Goal: Task Accomplishment & Management: Use online tool/utility

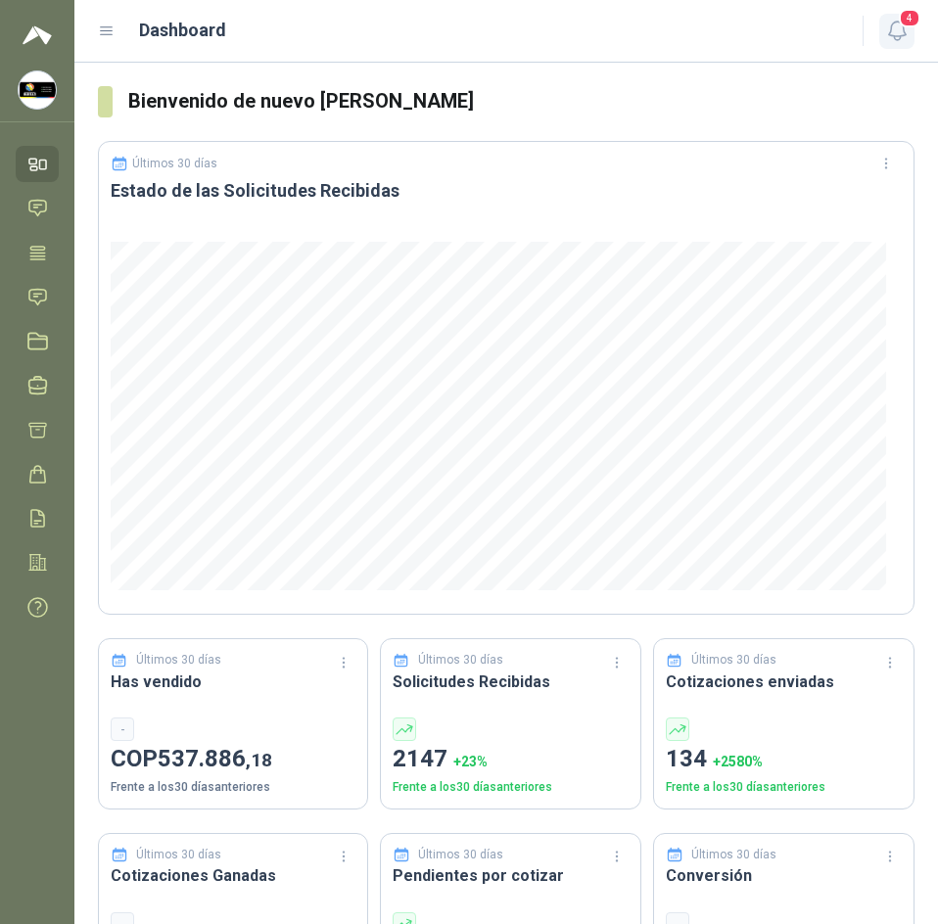
click at [893, 38] on icon "button" at bounding box center [897, 31] width 24 height 24
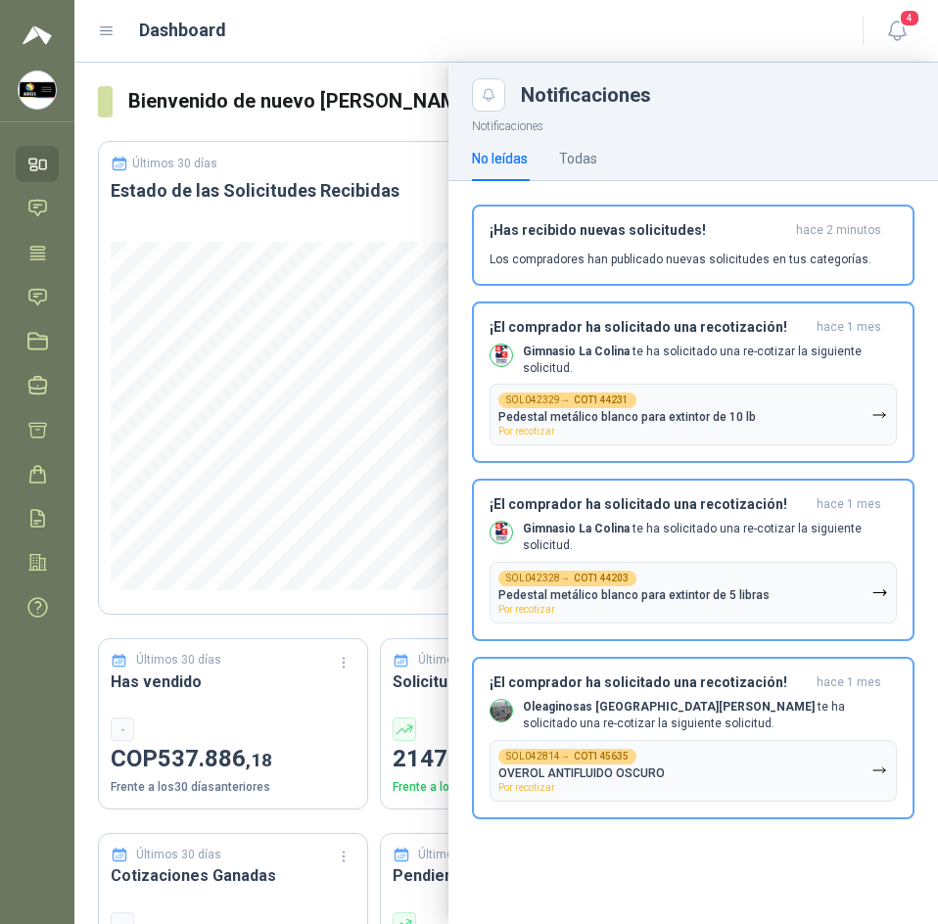
click at [410, 44] on div "Dashboard" at bounding box center [468, 30] width 741 height 27
click at [46, 279] on link "Solicitudes" at bounding box center [37, 297] width 43 height 36
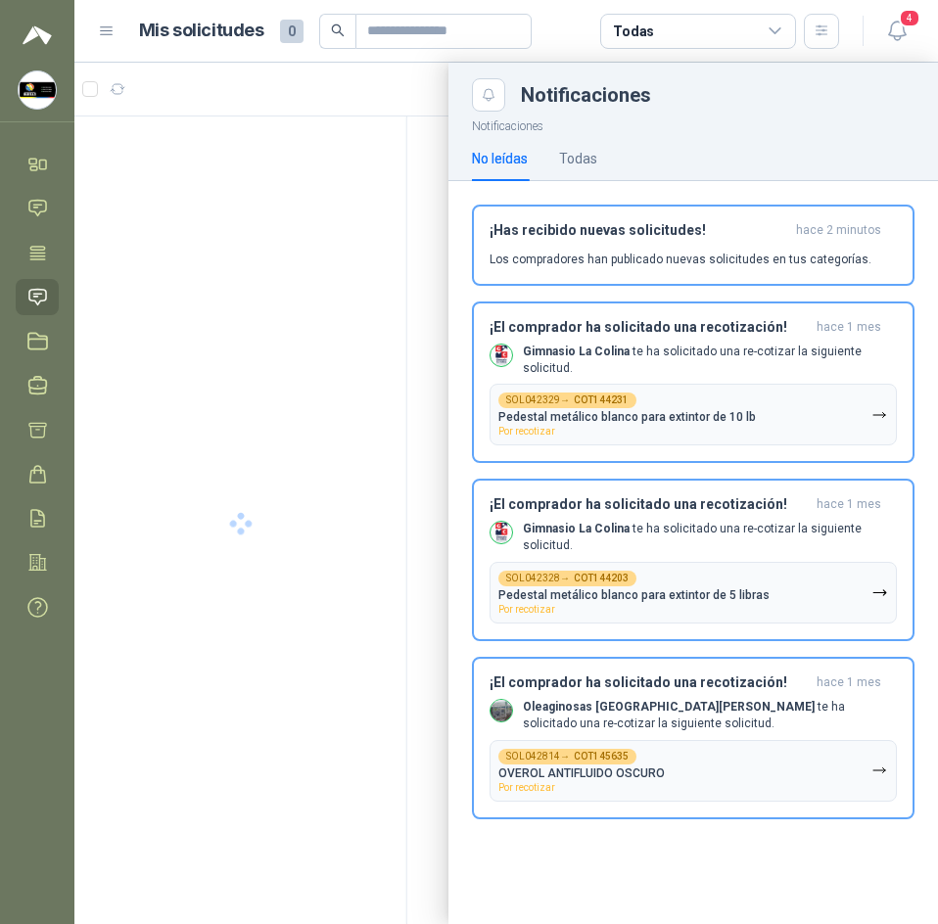
click at [558, 10] on header "Mis solicitudes 0 Todas 4" at bounding box center [506, 31] width 864 height 63
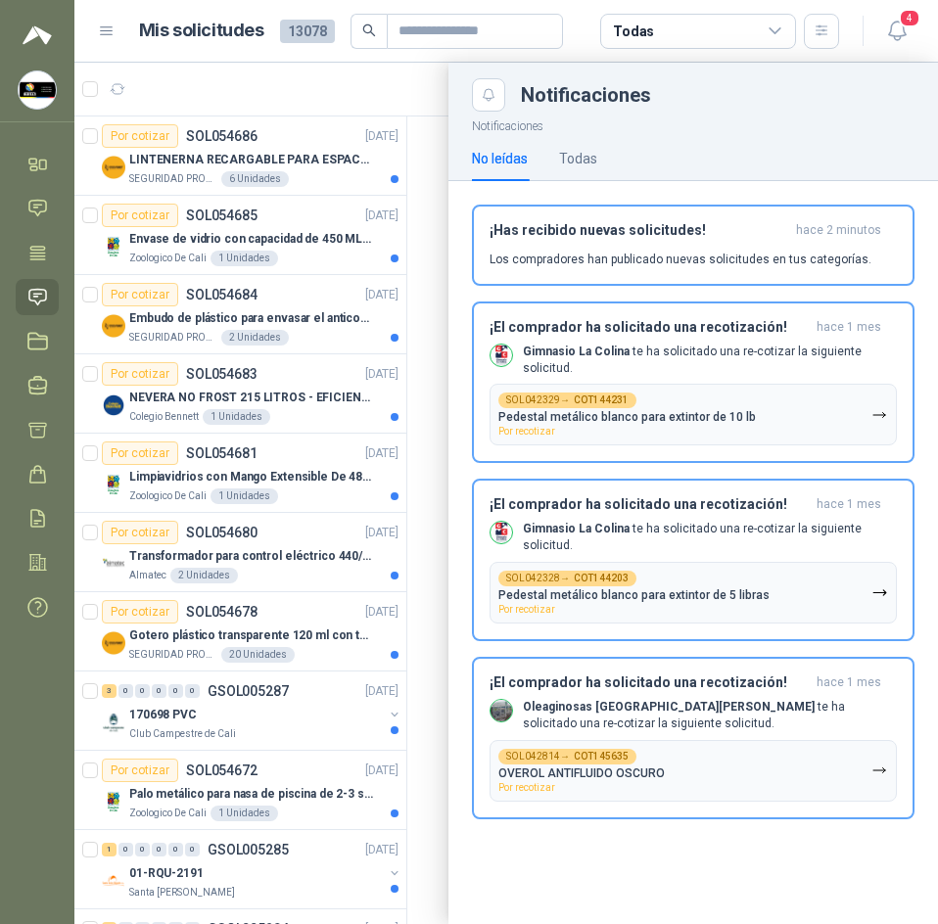
click at [430, 97] on div at bounding box center [506, 494] width 864 height 862
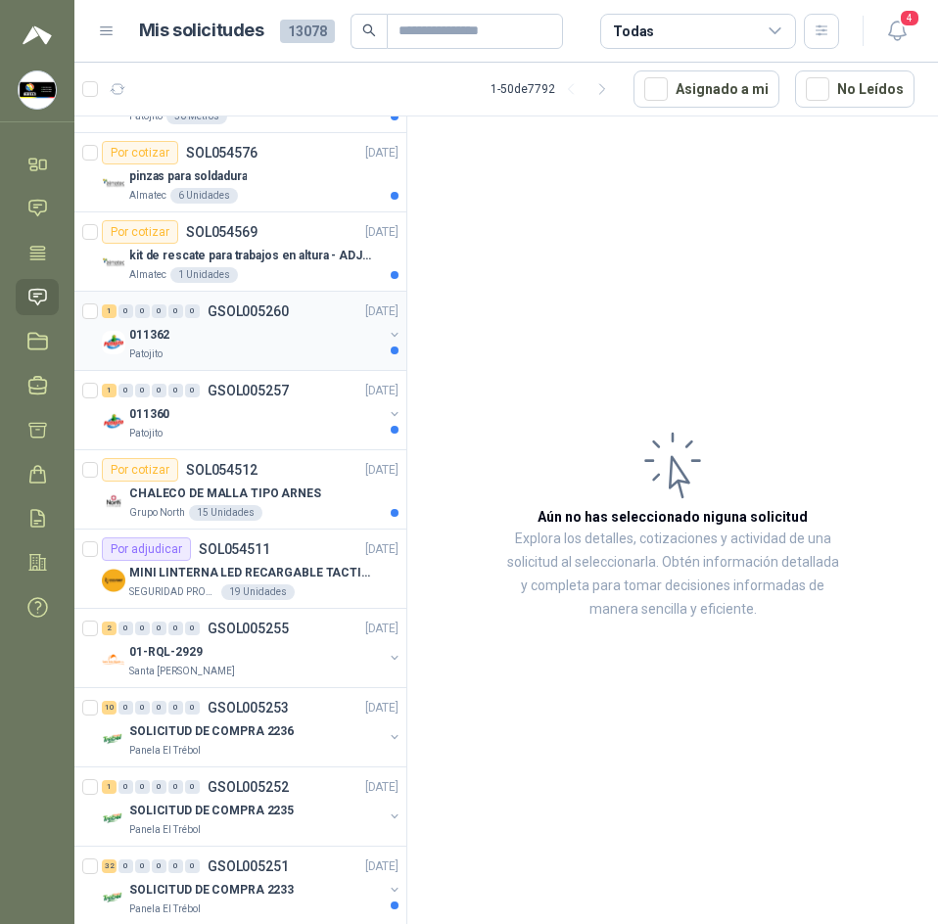
scroll to position [1860, 0]
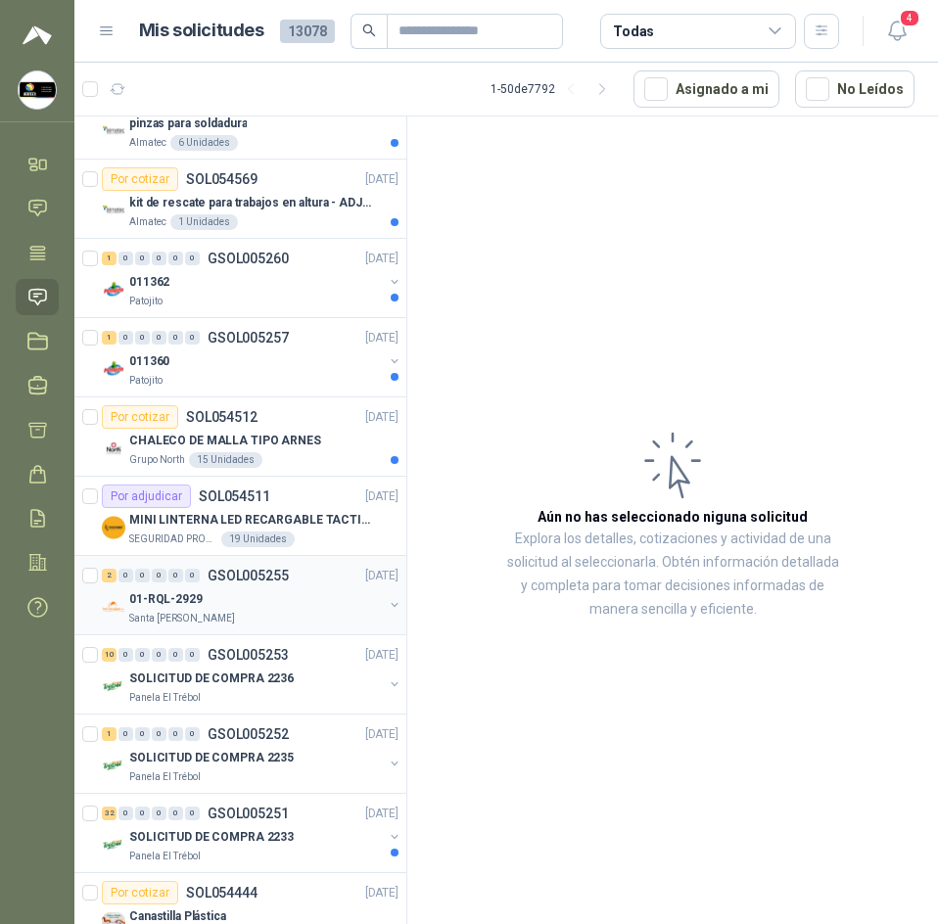
click at [278, 602] on div "01-RQL-2929" at bounding box center [256, 598] width 254 height 23
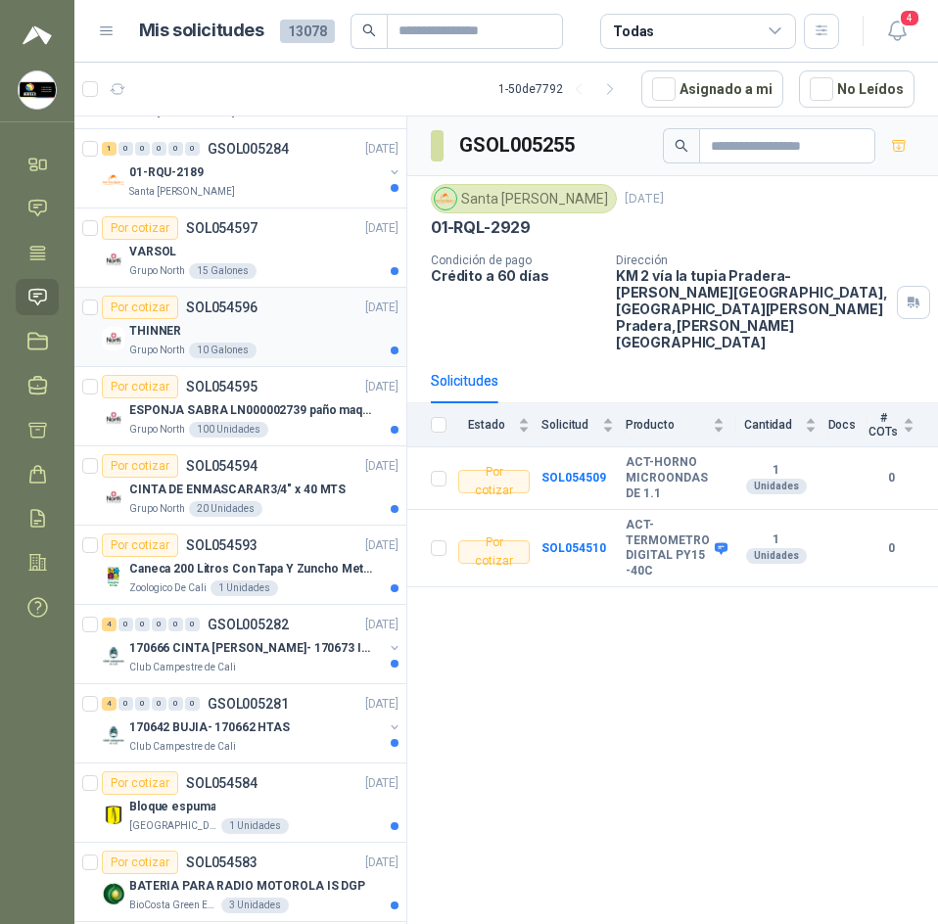
scroll to position [783, 0]
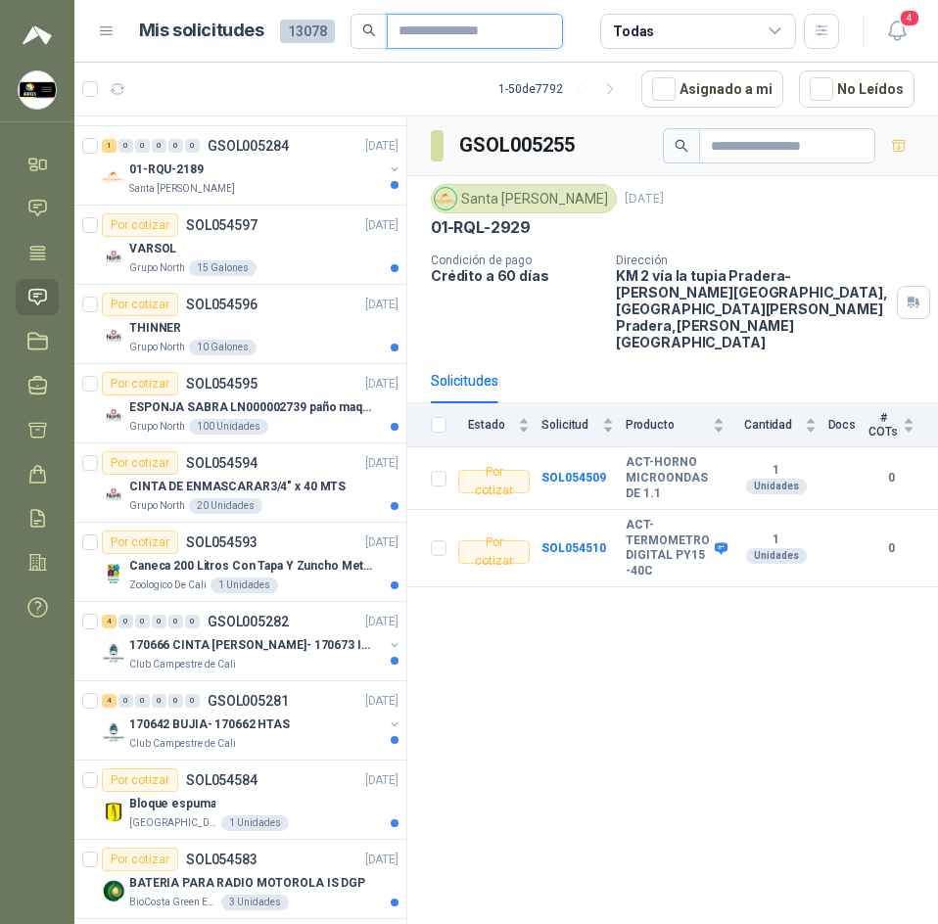
click at [452, 33] on input "text" at bounding box center [466, 31] width 137 height 33
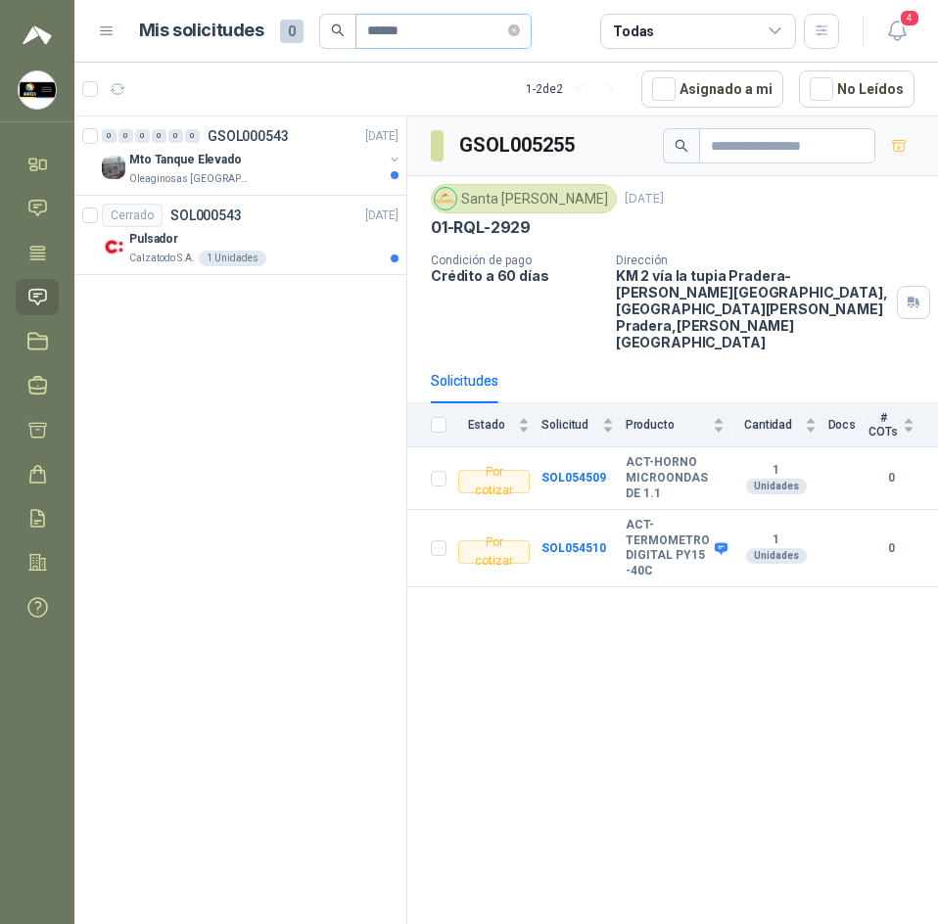
click at [367, 26] on span "******" at bounding box center [443, 31] width 176 height 35
click at [367, 26] on input "******" at bounding box center [435, 31] width 137 height 33
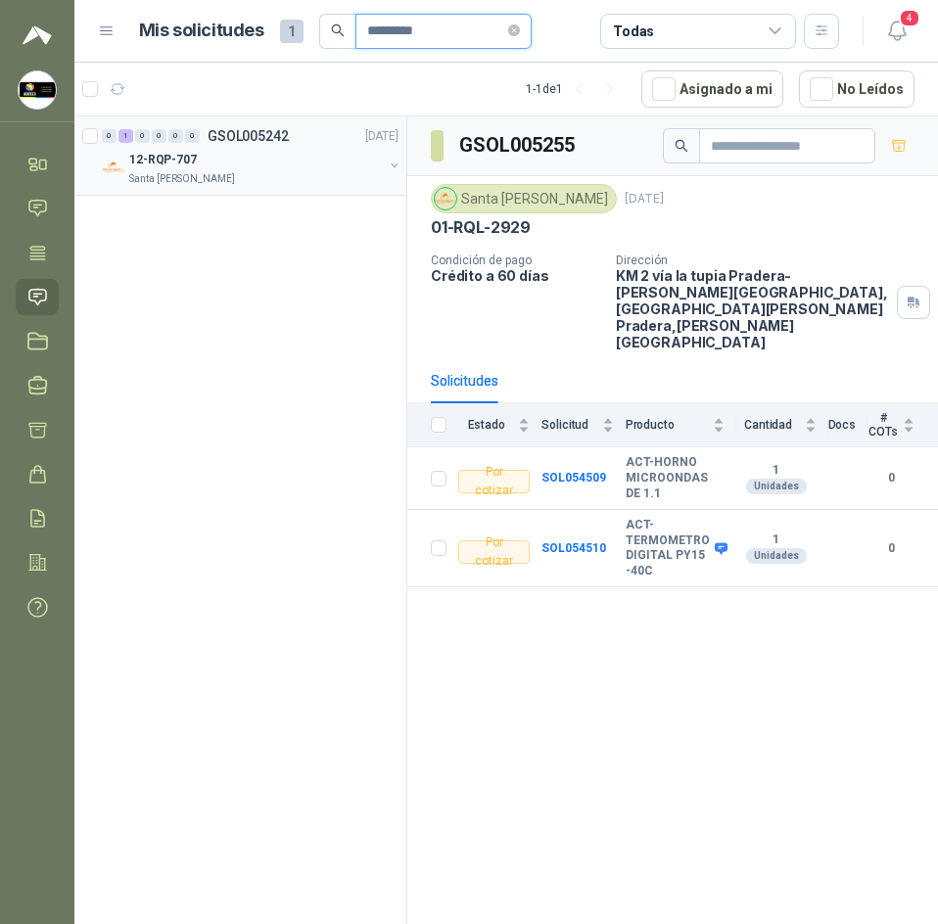
type input "*********"
click at [296, 167] on div "12-RQP-707" at bounding box center [256, 159] width 254 height 23
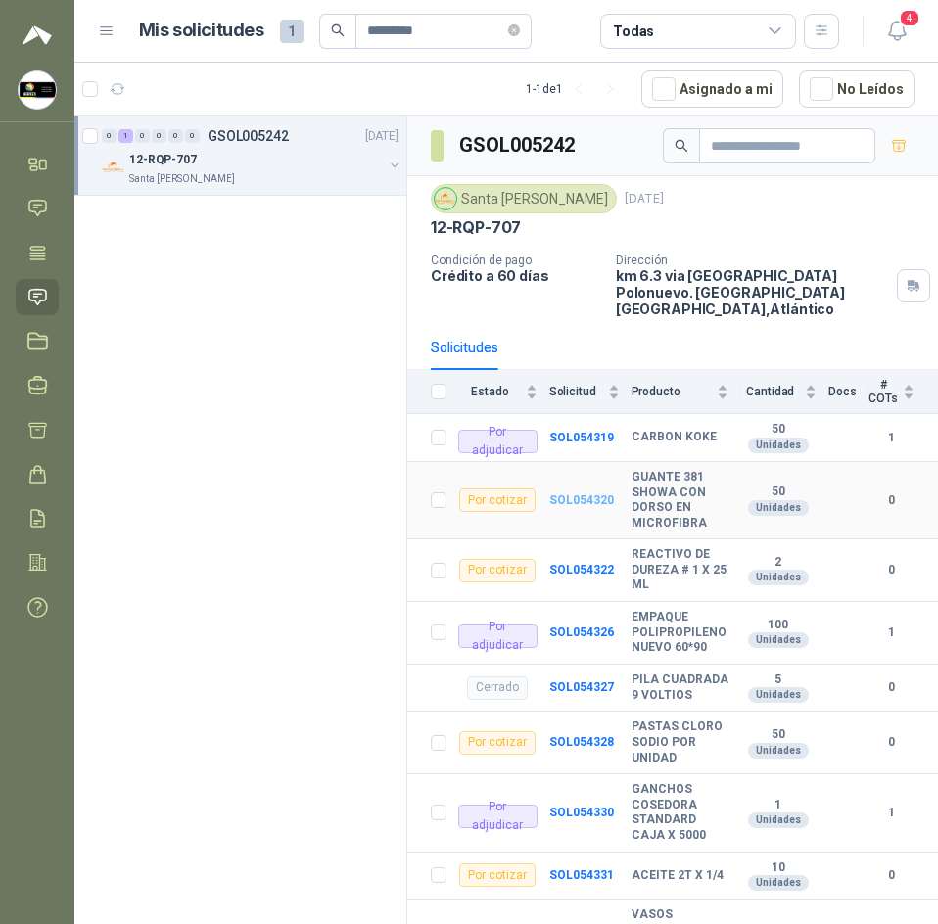
click at [592, 493] on b "SOL054320" at bounding box center [581, 500] width 65 height 14
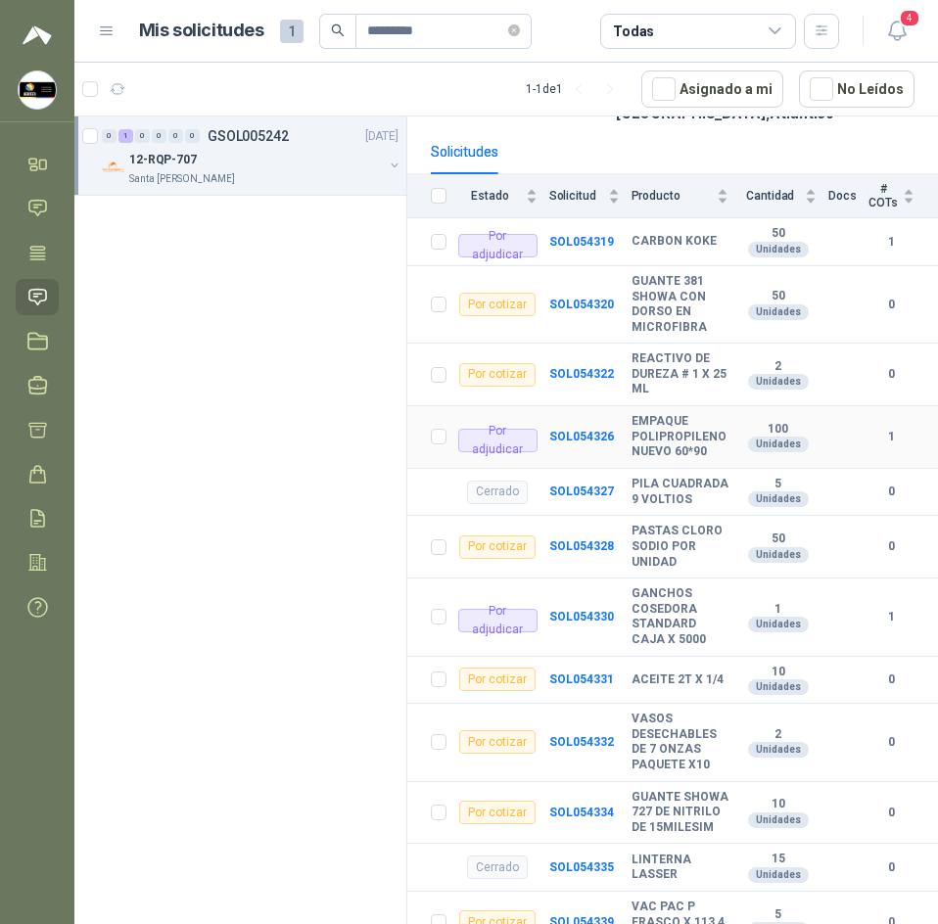
scroll to position [294, 0]
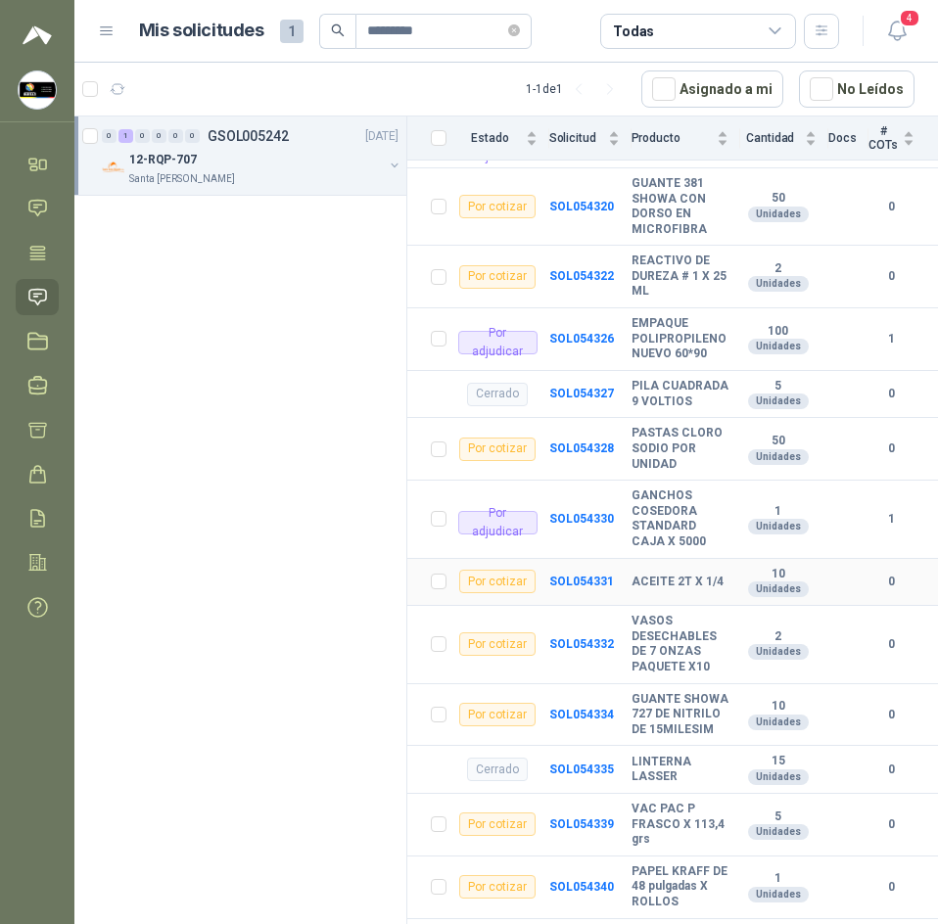
click at [660, 575] on b "ACEITE 2T X 1/4" at bounding box center [677, 583] width 92 height 16
copy b "ACEITE 2T X 1/4"
drag, startPoint x: 616, startPoint y: 599, endPoint x: 706, endPoint y: 661, distance: 109.2
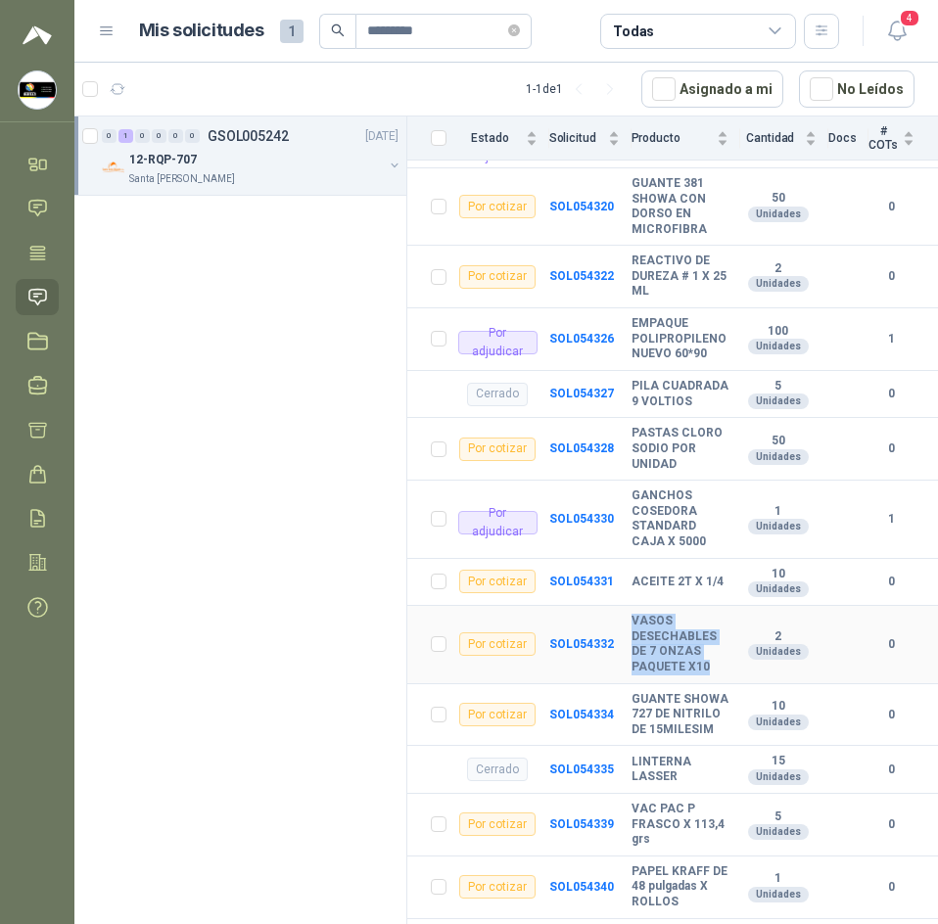
click at [706, 661] on tr "Por cotizar SOL054332 VASOS DESECHABLES DE 7 ONZAS PAQUETE X10 2 Unidades 0" at bounding box center [672, 644] width 531 height 77
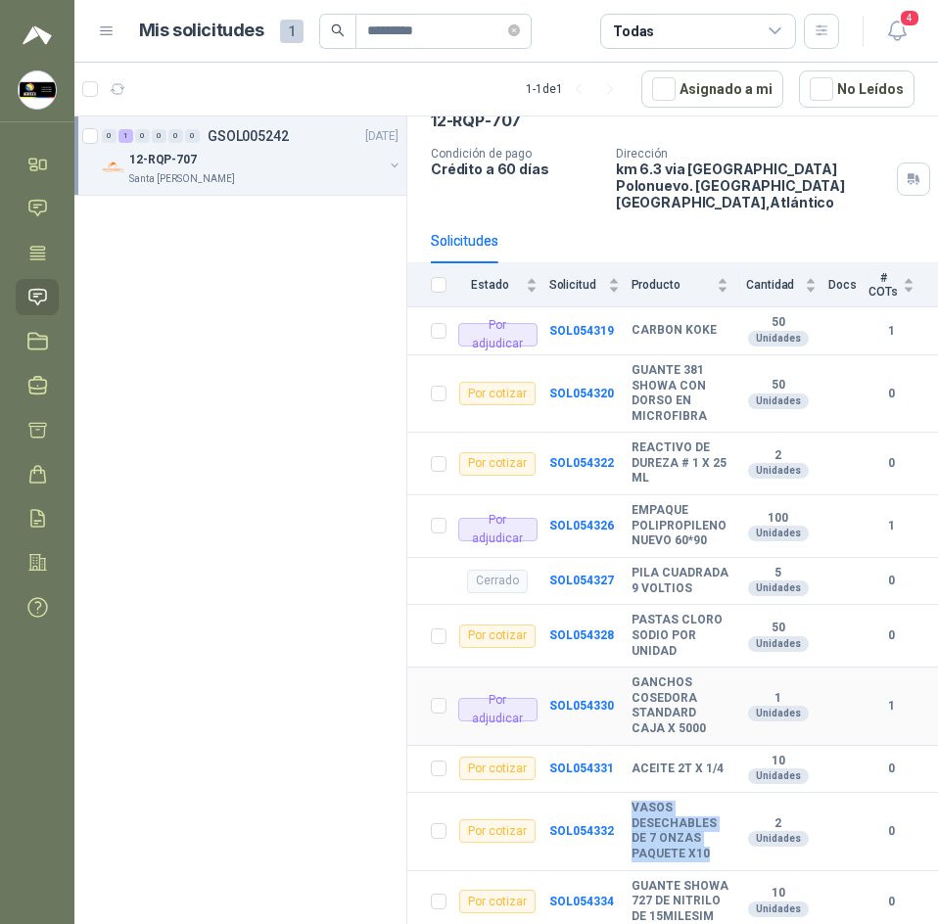
scroll to position [98, 0]
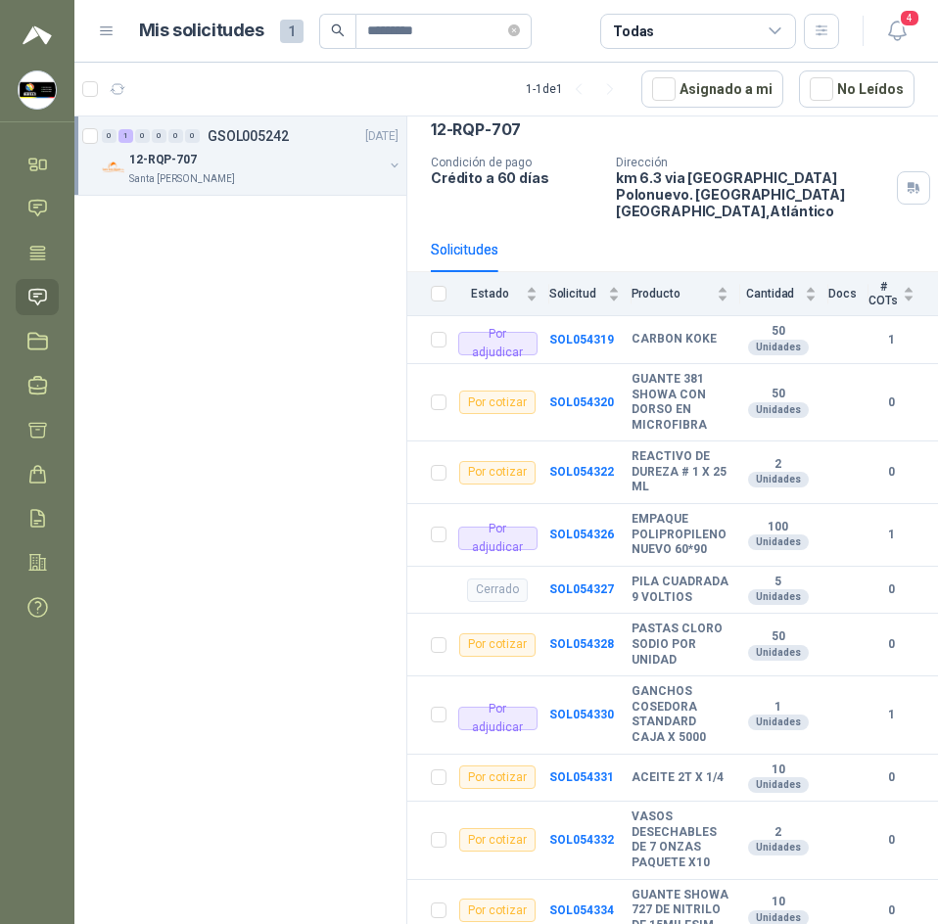
click at [373, 469] on div "0 1 0 0 0 0 GSOL005242 [DATE] 12-RQP-707 Santa [PERSON_NAME]" at bounding box center [240, 524] width 333 height 815
drag, startPoint x: 618, startPoint y: 357, endPoint x: 701, endPoint y: 411, distance: 99.1
click at [701, 411] on tr "Por cotizar SOL054320 GUANTE 381 SHOWA CON DORSO EN MICROFIBRA 50 Unidades 0" at bounding box center [672, 402] width 531 height 77
click at [649, 449] on b "REACTIVO DE DUREZA # 1 X 25 ML" at bounding box center [679, 472] width 97 height 46
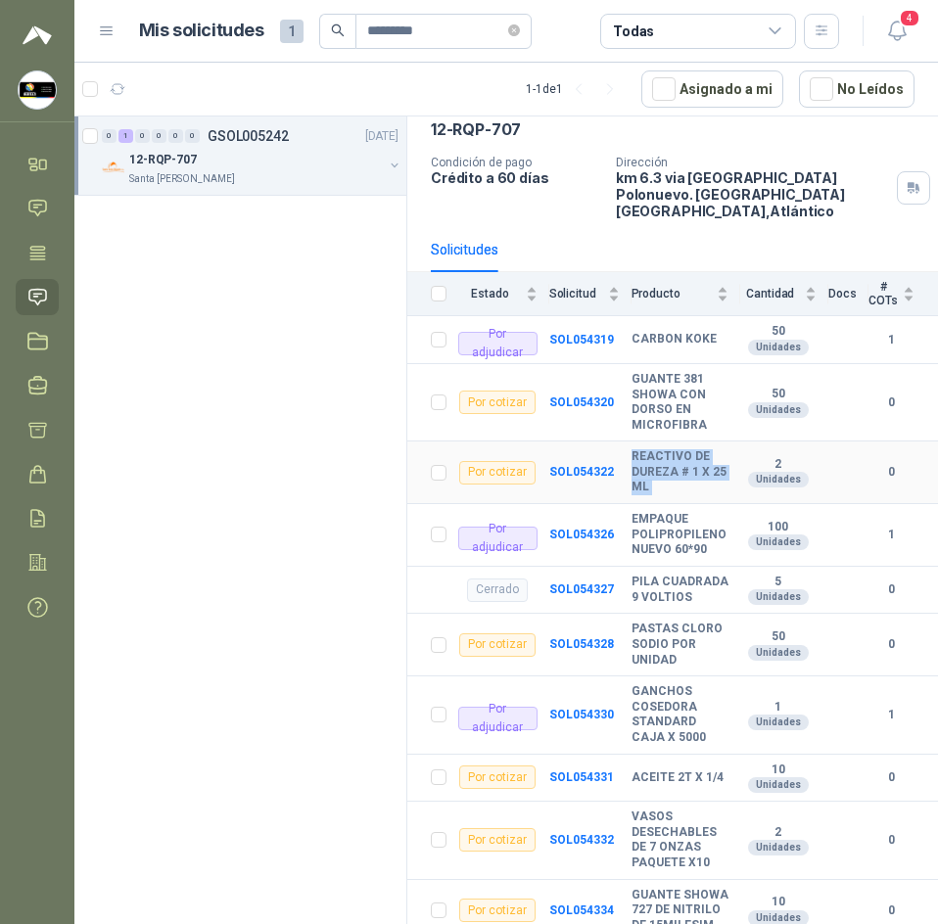
click at [649, 449] on b "REACTIVO DE DUREZA # 1 X 25 ML" at bounding box center [679, 472] width 97 height 46
click at [580, 614] on td "SOL054328" at bounding box center [590, 645] width 82 height 63
click at [594, 637] on b "SOL054328" at bounding box center [581, 644] width 65 height 14
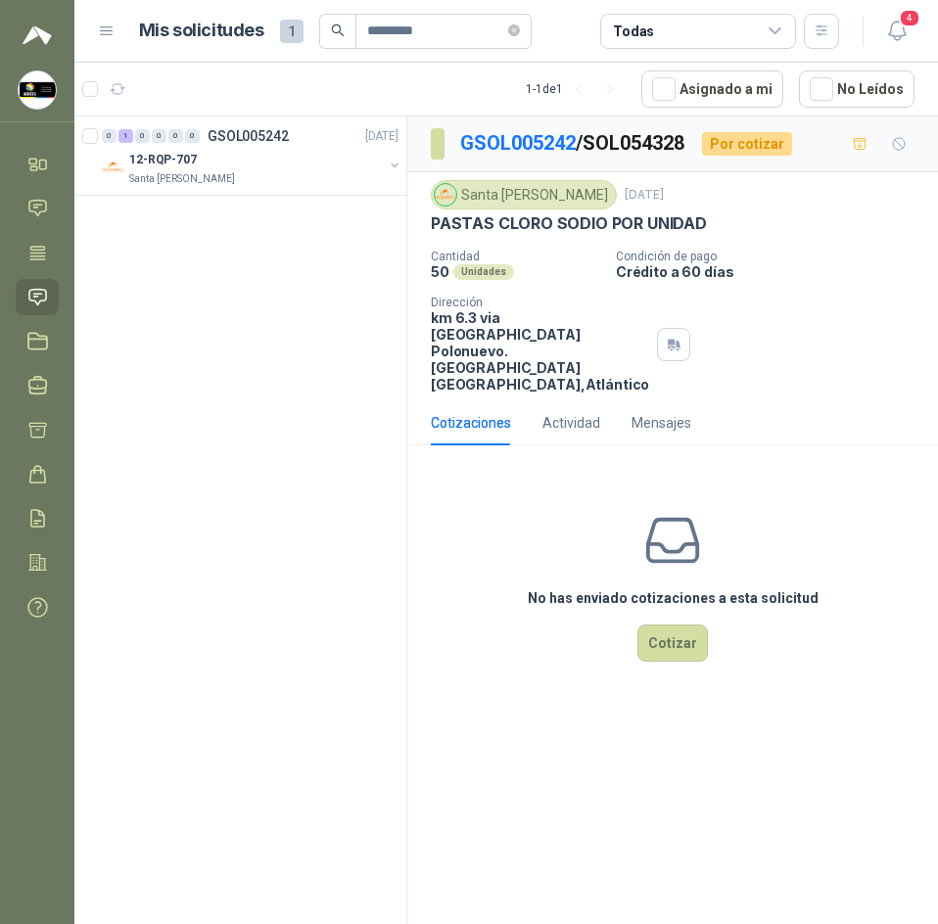
click at [633, 217] on p "PASTAS CLORO SODIO POR UNIDAD" at bounding box center [569, 223] width 276 height 21
click at [532, 201] on div "Santa [PERSON_NAME]" at bounding box center [524, 194] width 186 height 29
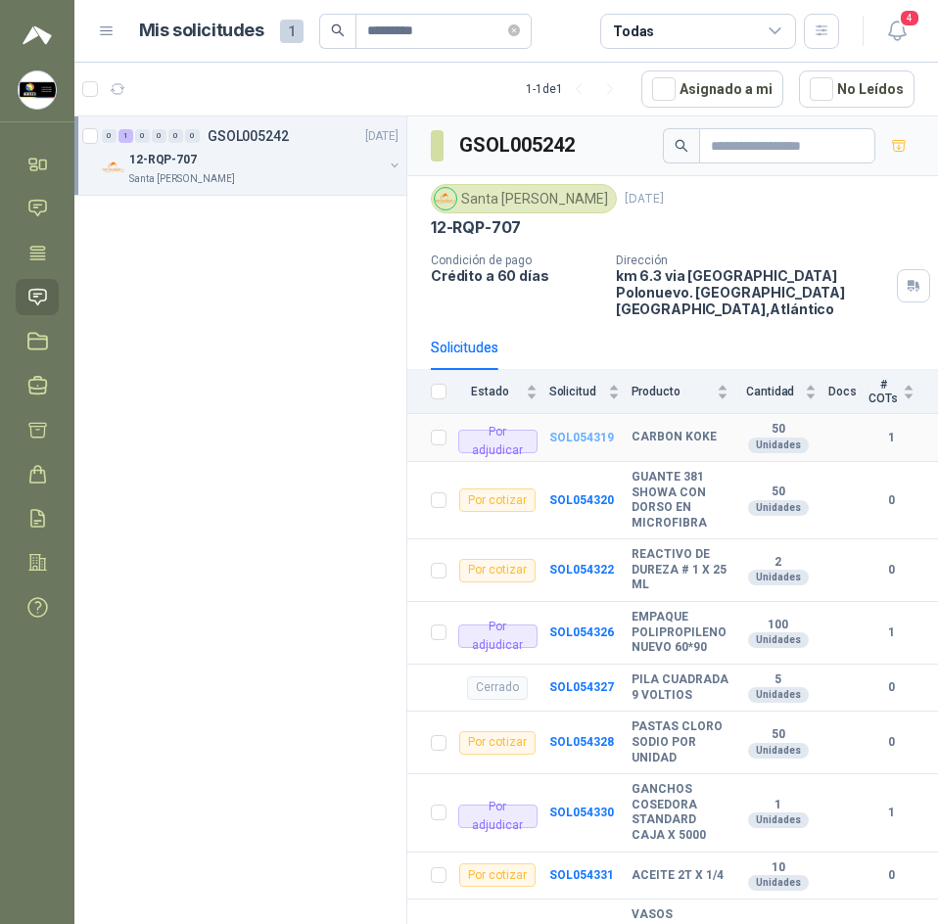
click at [591, 431] on b "SOL054319" at bounding box center [581, 438] width 65 height 14
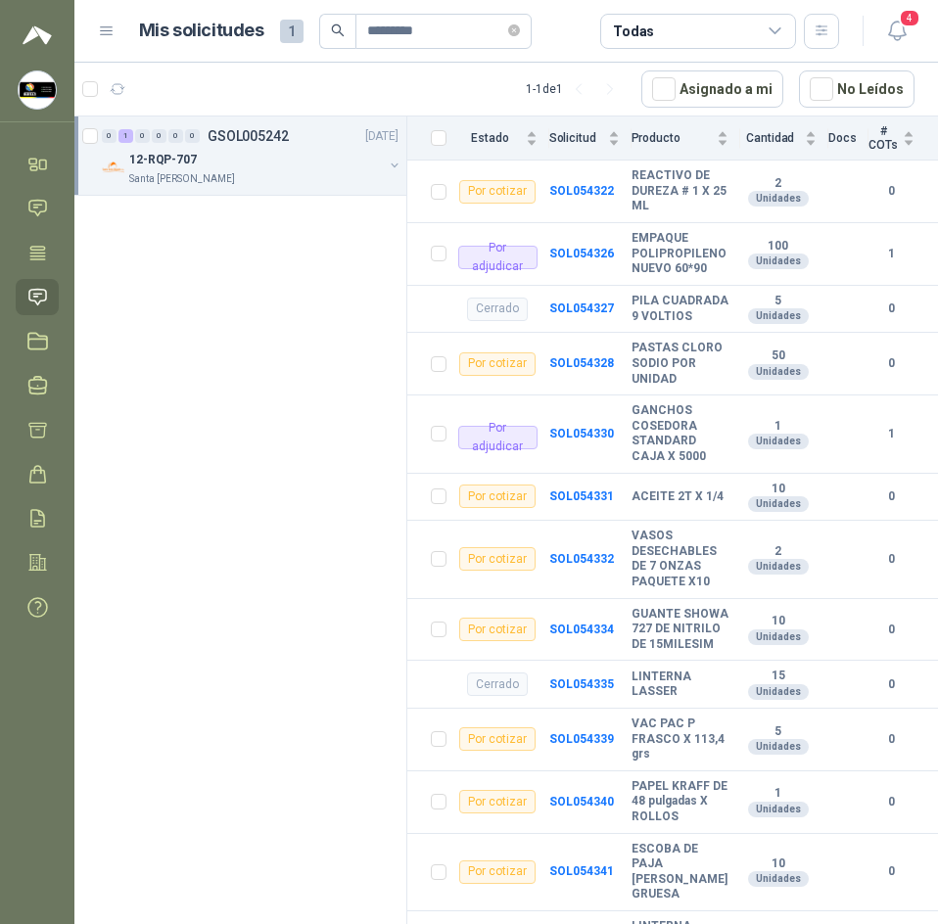
scroll to position [392, 0]
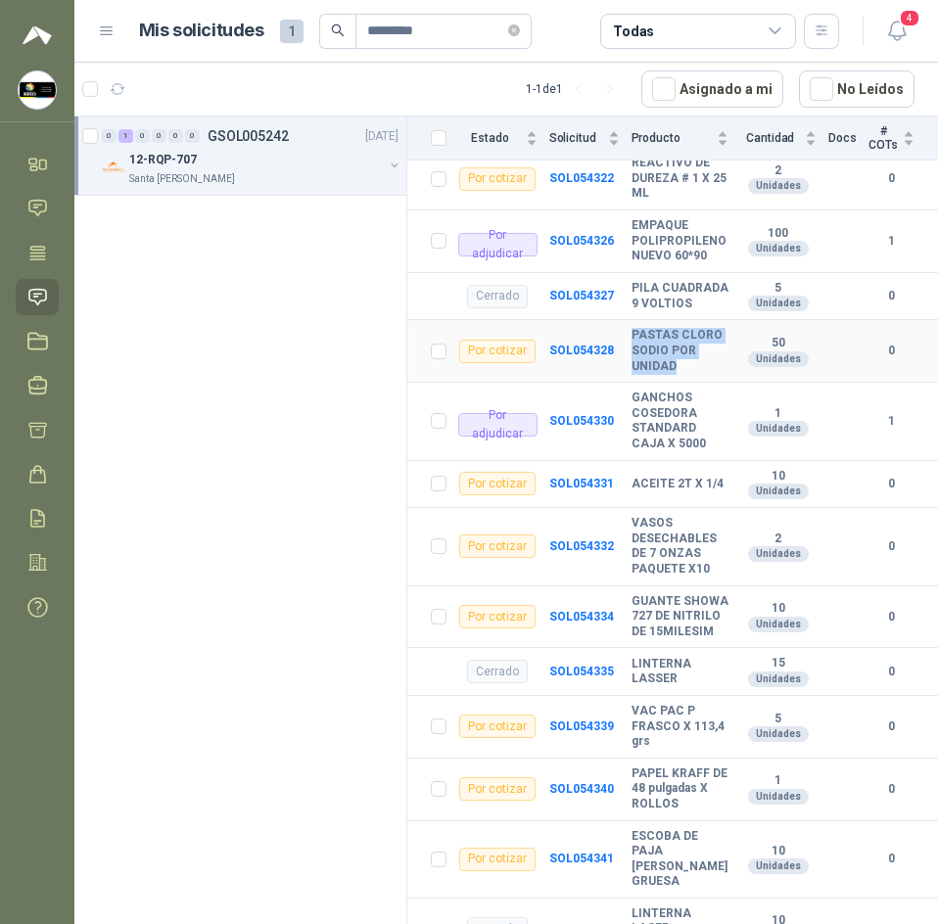
drag, startPoint x: 626, startPoint y: 315, endPoint x: 682, endPoint y: 350, distance: 66.3
click at [686, 350] on b "PASTAS CLORO SODIO POR UNIDAD" at bounding box center [679, 351] width 97 height 46
copy b "PASTAS CLORO SODIO POR UNIDAD"
click at [694, 477] on b "ACEITE 2T X 1/4" at bounding box center [677, 485] width 92 height 16
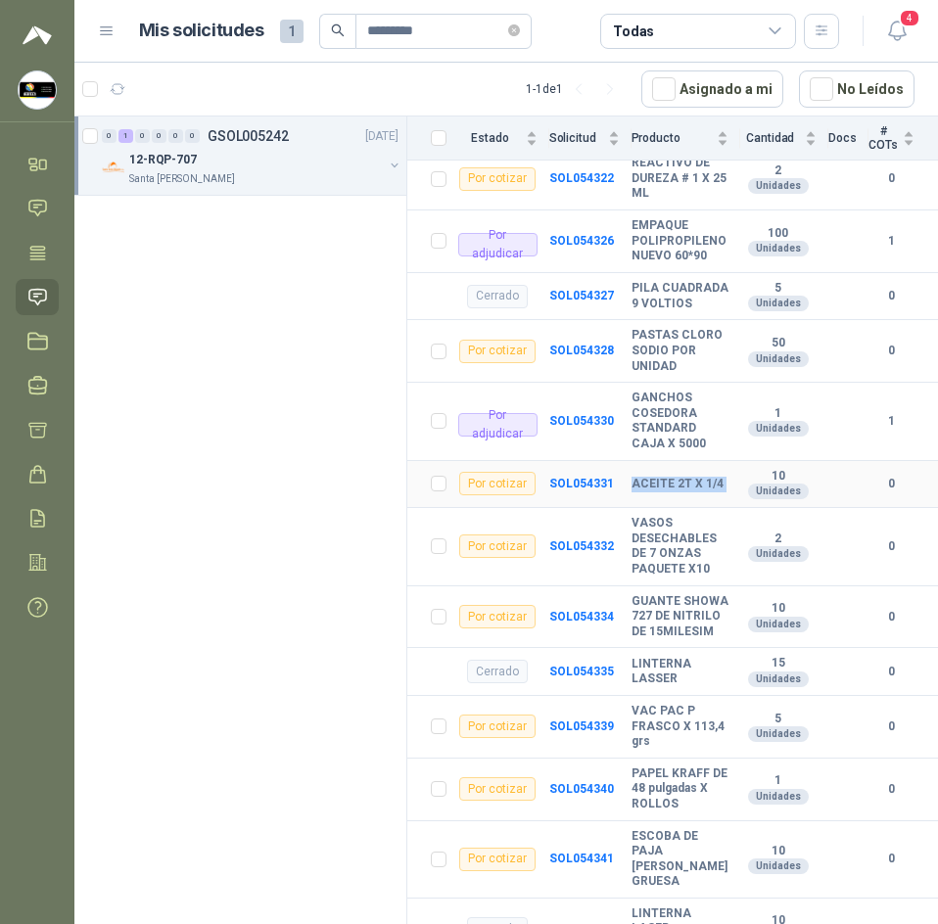
click at [694, 477] on b "ACEITE 2T X 1/4" at bounding box center [677, 485] width 92 height 16
copy b "ACEITE 2T X 1/4"
click at [647, 516] on b "VASOS DESECHABLES DE 7 ONZAS PAQUETE X10" at bounding box center [679, 546] width 97 height 61
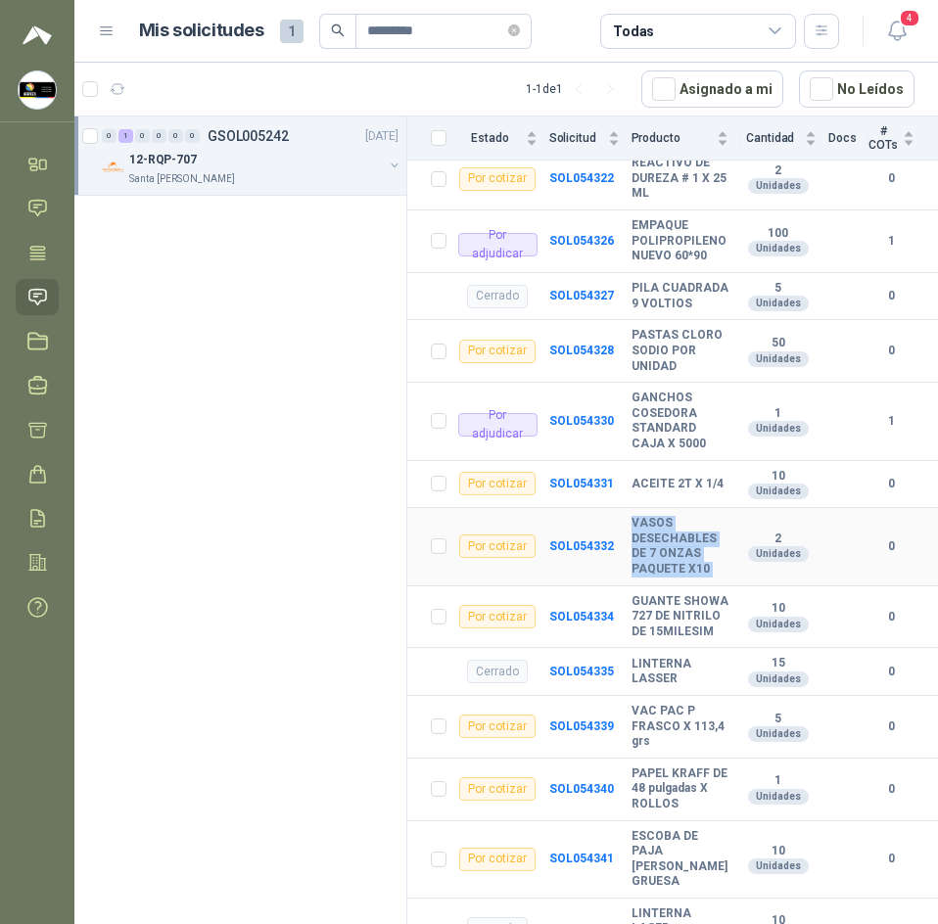
copy b "VASOS DESECHABLES DE 7 ONZAS PAQUETE X10"
drag, startPoint x: 628, startPoint y: 584, endPoint x: 719, endPoint y: 623, distance: 98.7
click at [719, 623] on td "GUANTE SHOWA 727 DE NITRILO DE 15MILESIM" at bounding box center [685, 617] width 109 height 63
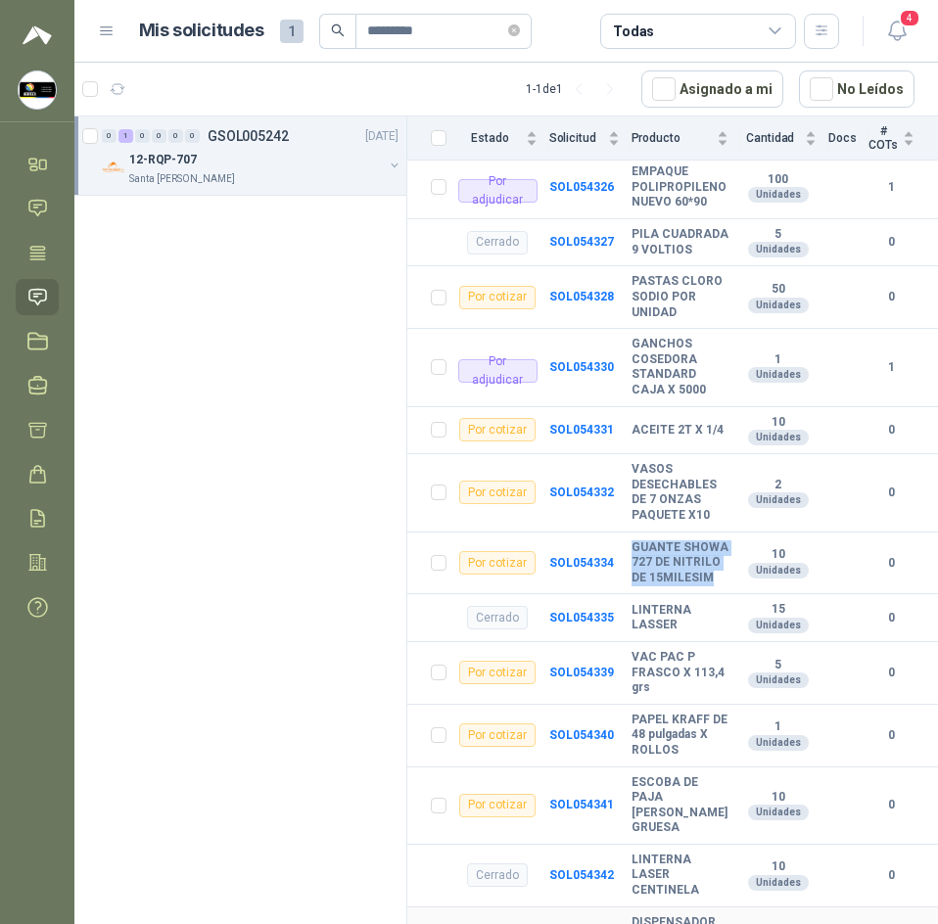
scroll to position [490, 0]
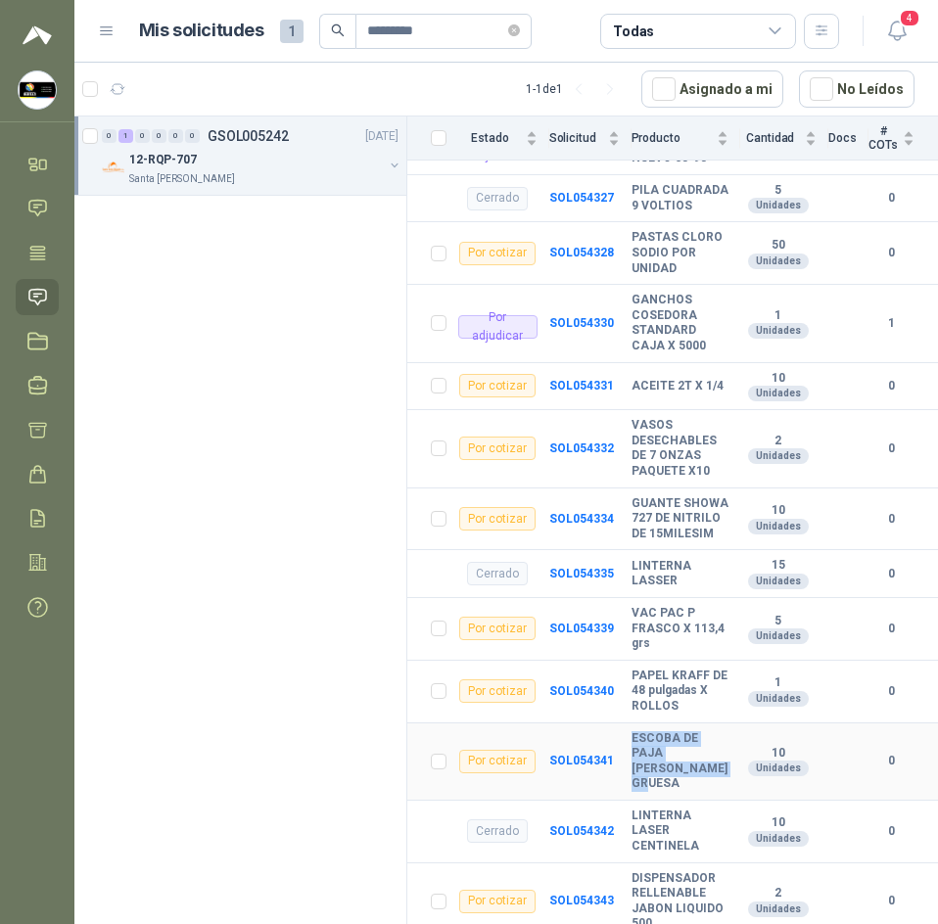
drag, startPoint x: 621, startPoint y: 719, endPoint x: 698, endPoint y: 763, distance: 89.0
click at [698, 763] on tr "Por cotizar SOL054341 ESCOBA DE PAJA [PERSON_NAME] GRUESA 10 Unidades 0" at bounding box center [672, 762] width 531 height 77
drag, startPoint x: 683, startPoint y: 740, endPoint x: 677, endPoint y: 595, distance: 145.1
click at [677, 606] on b "VAC PAC P FRASCO X 113,4 grs" at bounding box center [679, 629] width 97 height 46
drag, startPoint x: 627, startPoint y: 485, endPoint x: 718, endPoint y: 519, distance: 97.3
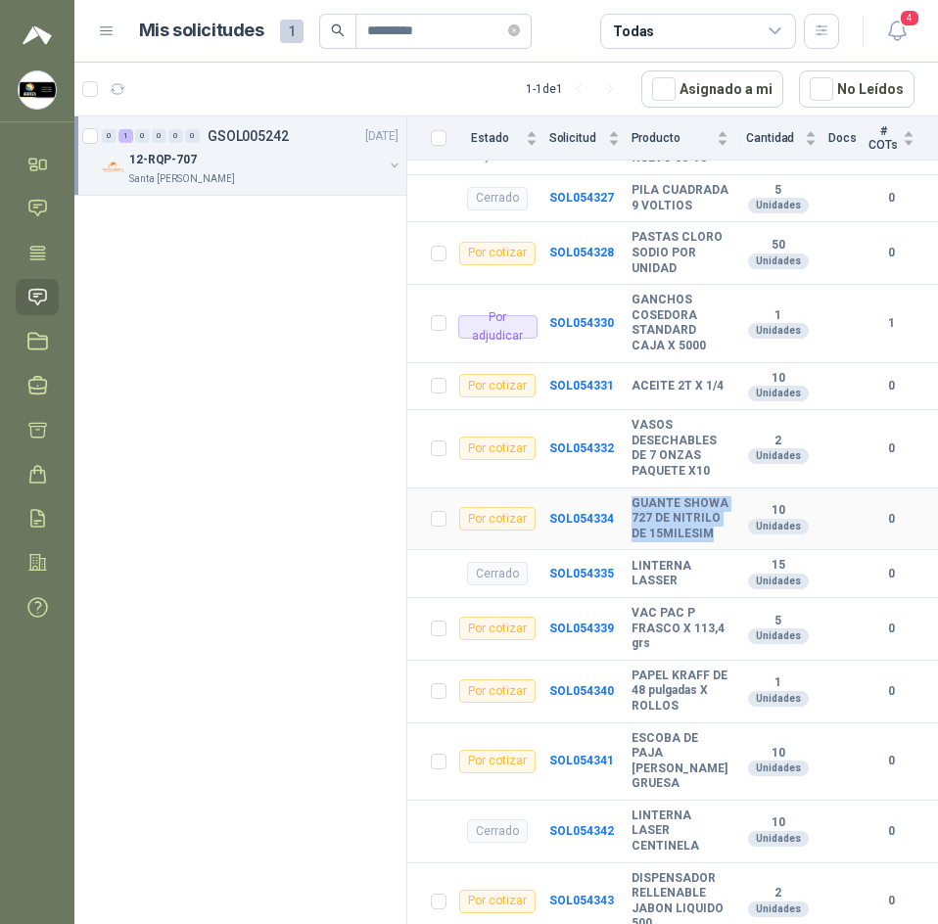
click at [718, 519] on td "GUANTE SHOWA 727 DE NITRILO DE 15MILESIM" at bounding box center [685, 520] width 109 height 63
copy b "GUANTE SHOWA 727 DE NITRILO DE 15MILESIM"
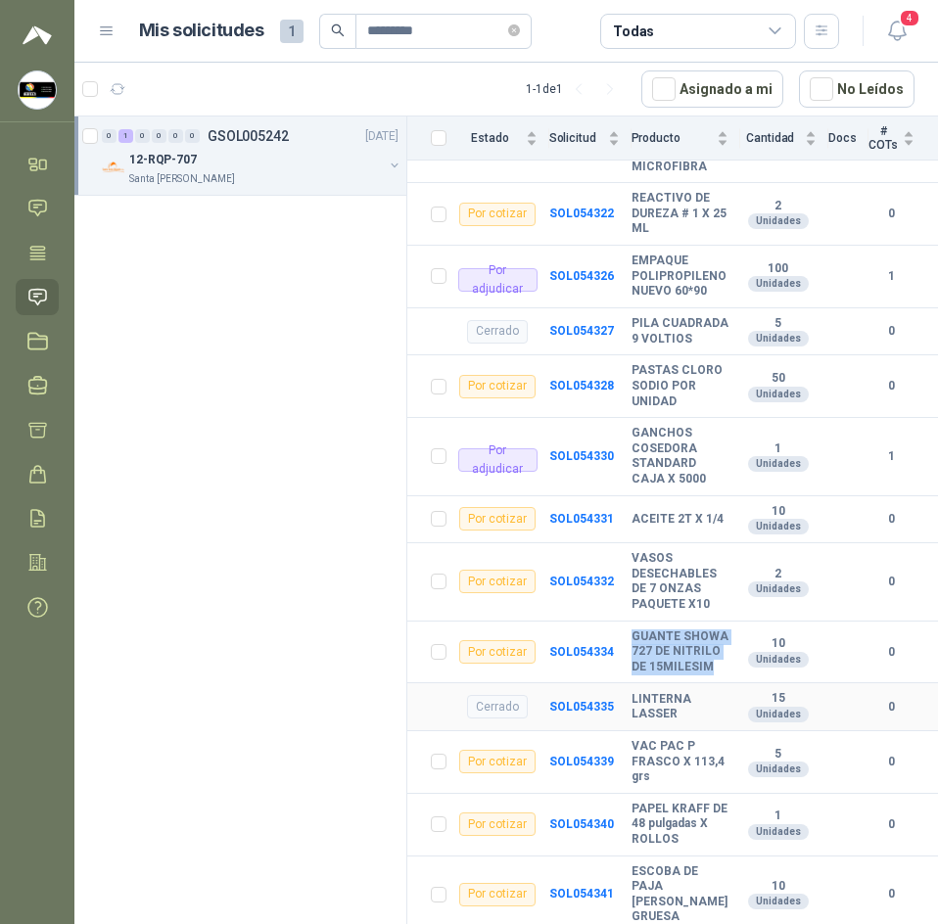
scroll to position [454, 0]
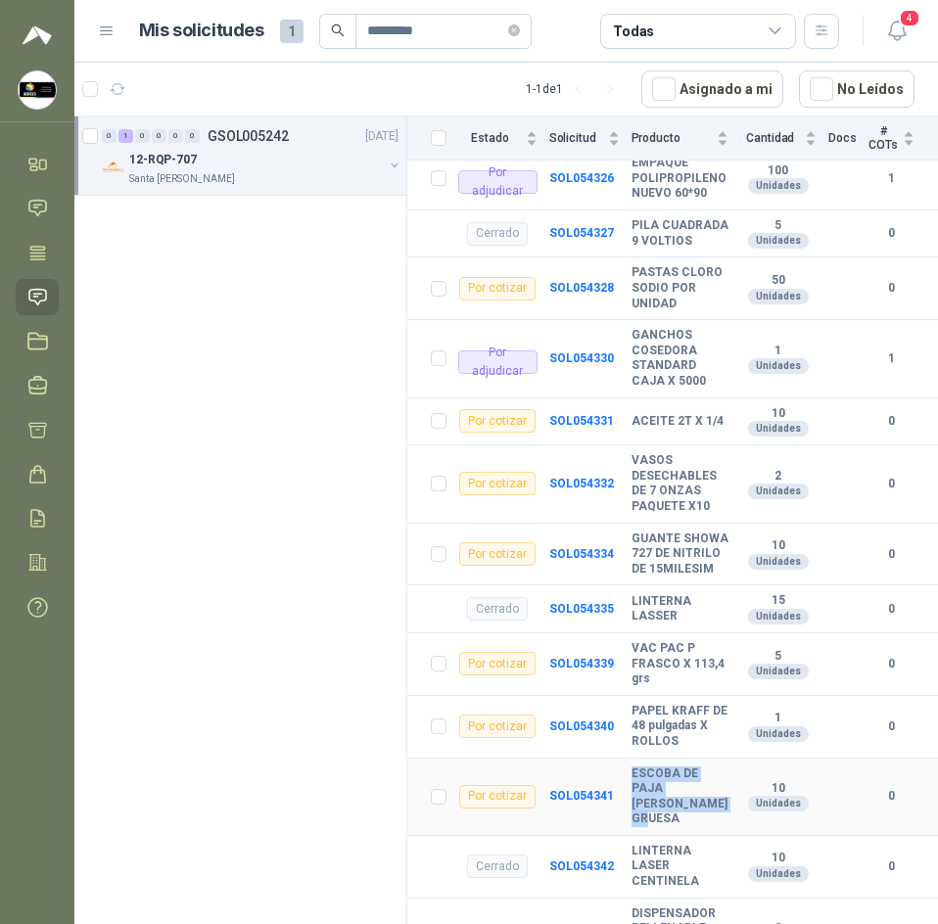
drag, startPoint x: 622, startPoint y: 759, endPoint x: 688, endPoint y: 791, distance: 74.0
click at [688, 791] on tr "Por cotizar SOL054341 ESCOBA DE PAJA [PERSON_NAME] GRUESA 10 Unidades 0" at bounding box center [672, 797] width 531 height 77
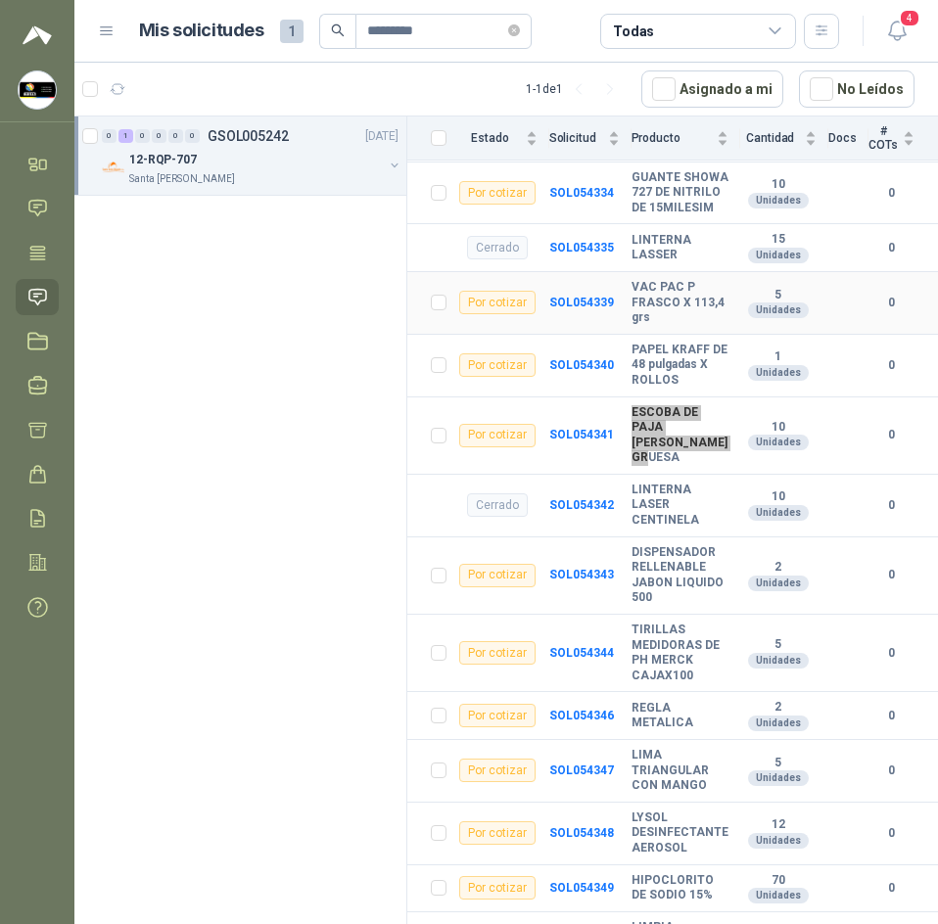
scroll to position [846, 0]
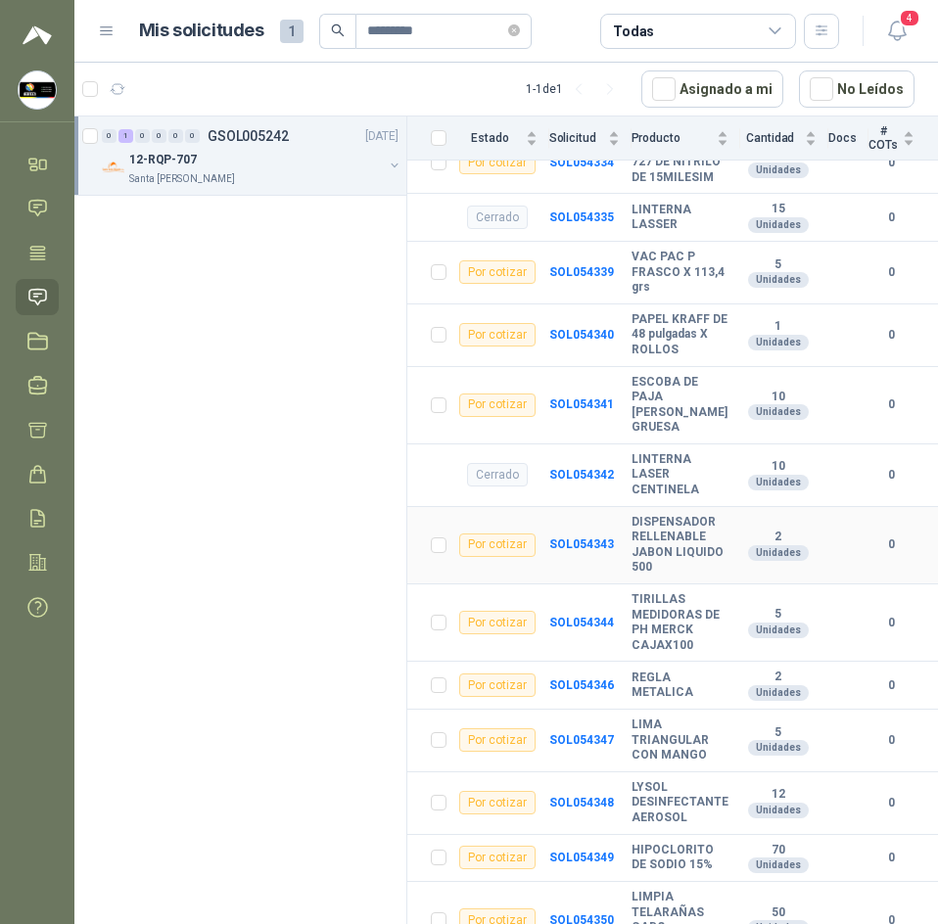
click at [642, 515] on b "DISPENSADOR RELLENABLE JABON LIQUIDO 500" at bounding box center [679, 545] width 97 height 61
copy b "DISPENSADOR RELLENABLE JABON LIQUIDO 500"
click at [637, 592] on b "TIRILLAS MEDIDORAS DE PH MERCK CAJAX100" at bounding box center [679, 622] width 97 height 61
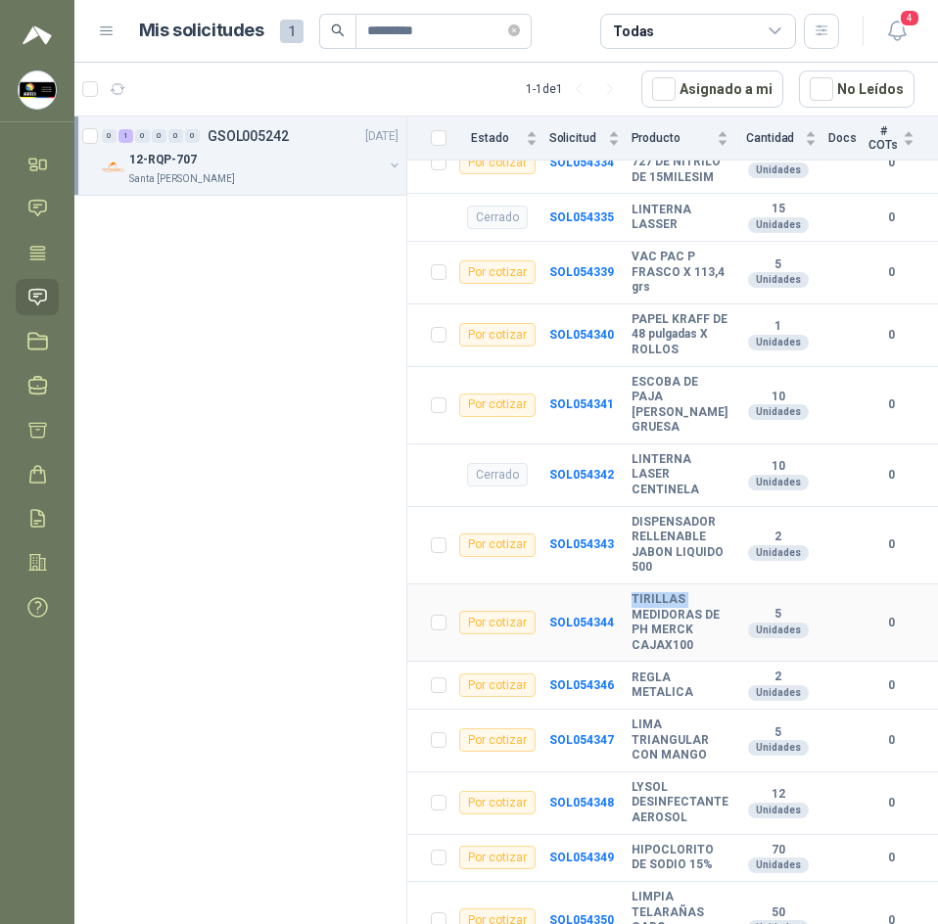
click at [637, 592] on b "TIRILLAS MEDIDORAS DE PH MERCK CAJAX100" at bounding box center [679, 622] width 97 height 61
copy b "TIRILLAS MEDIDORAS DE PH MERCK CAJAX100"
click at [635, 671] on b "REGLA METALICA" at bounding box center [679, 686] width 97 height 30
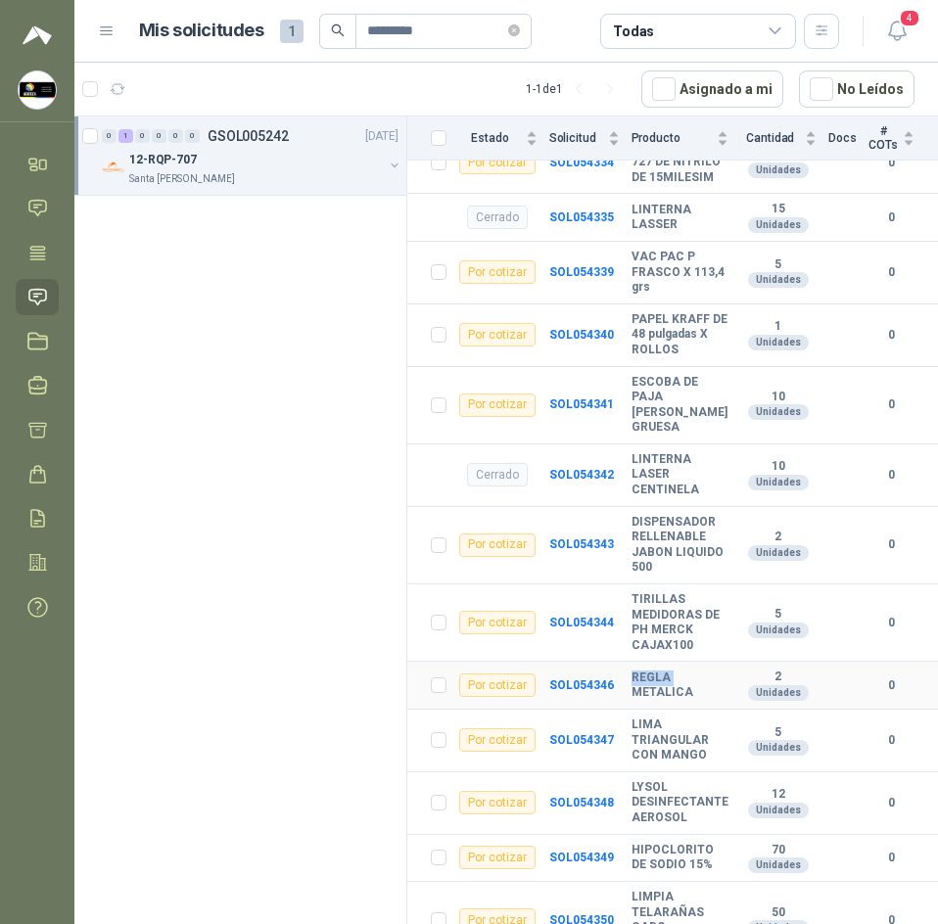
click at [635, 671] on b "REGLA METALICA" at bounding box center [679, 686] width 97 height 30
copy b "REGLA METALICA"
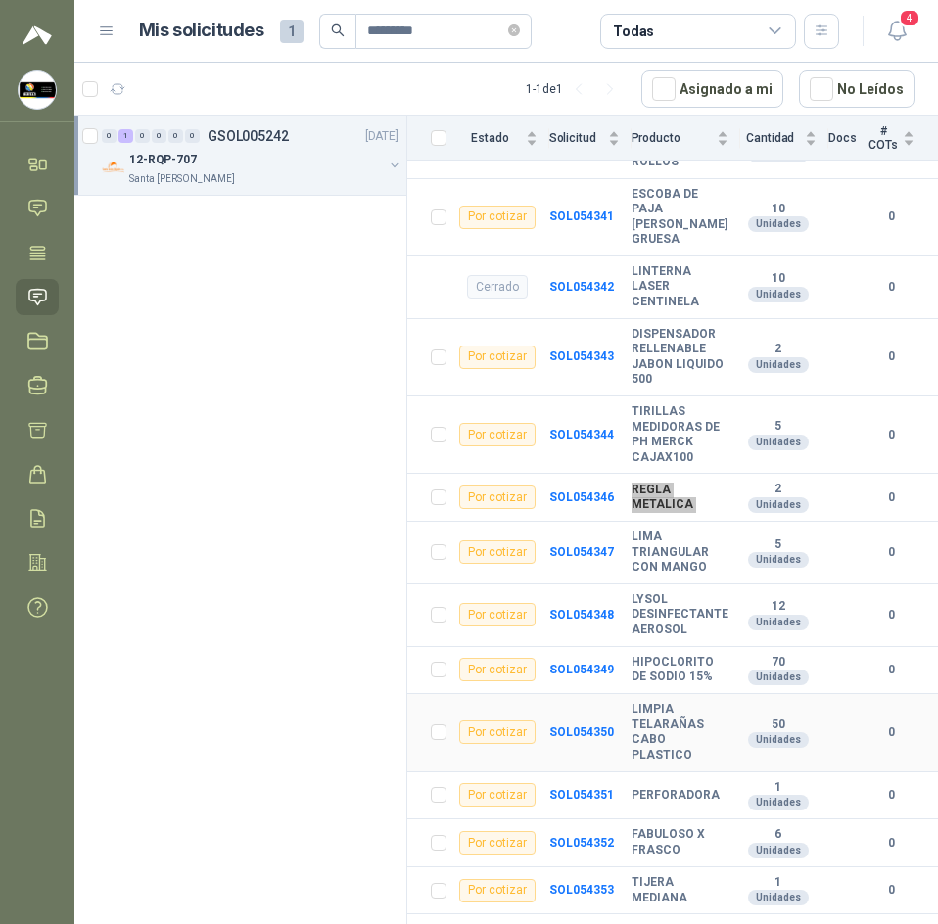
scroll to position [1042, 0]
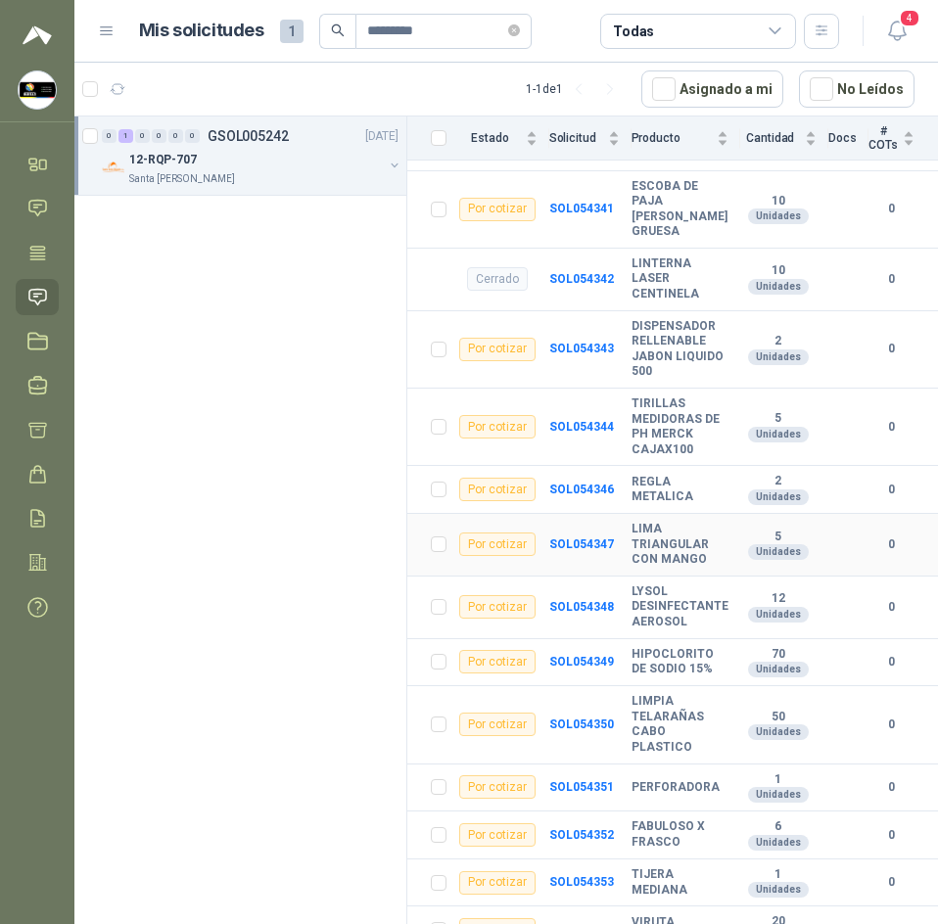
click at [635, 522] on b "LIMA TRIANGULAR CON MANGO" at bounding box center [679, 545] width 97 height 46
click at [641, 522] on b "LIMA TRIANGULAR CON MANGO" at bounding box center [679, 545] width 97 height 46
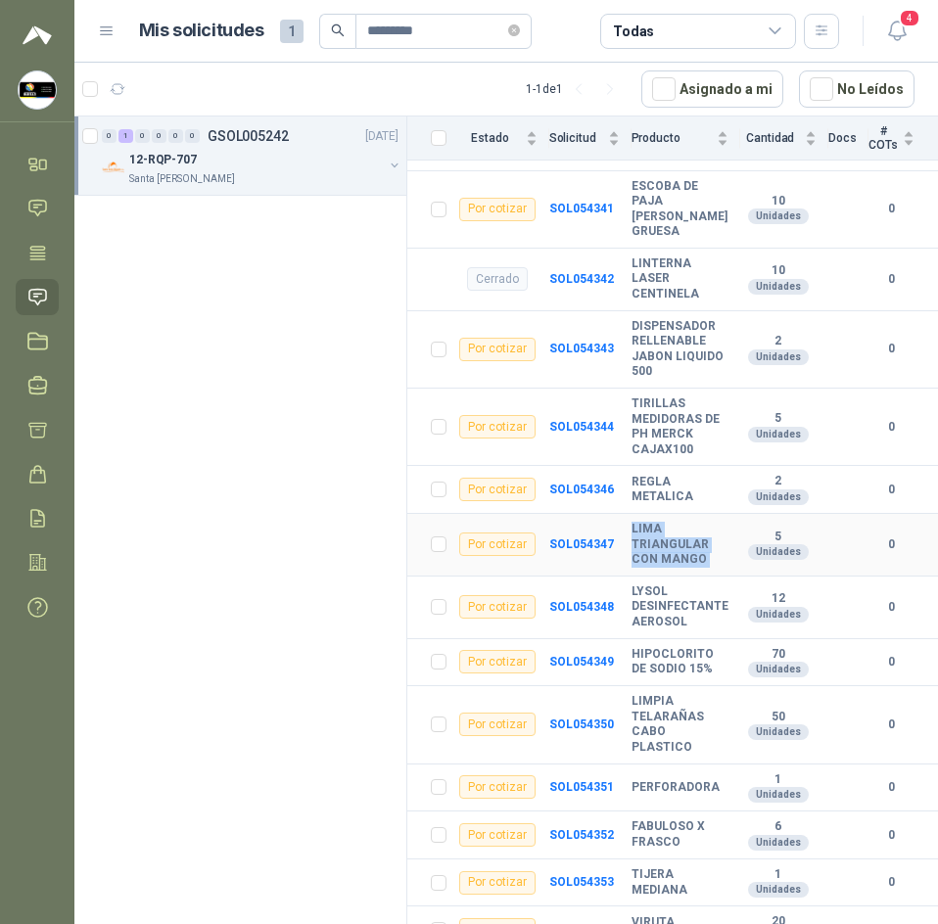
click at [641, 522] on b "LIMA TRIANGULAR CON MANGO" at bounding box center [679, 545] width 97 height 46
copy b "LIMA TRIANGULAR CON MANGO"
click at [636, 584] on b "LYSOL DESINFECTANTE AEROSOL" at bounding box center [679, 607] width 97 height 46
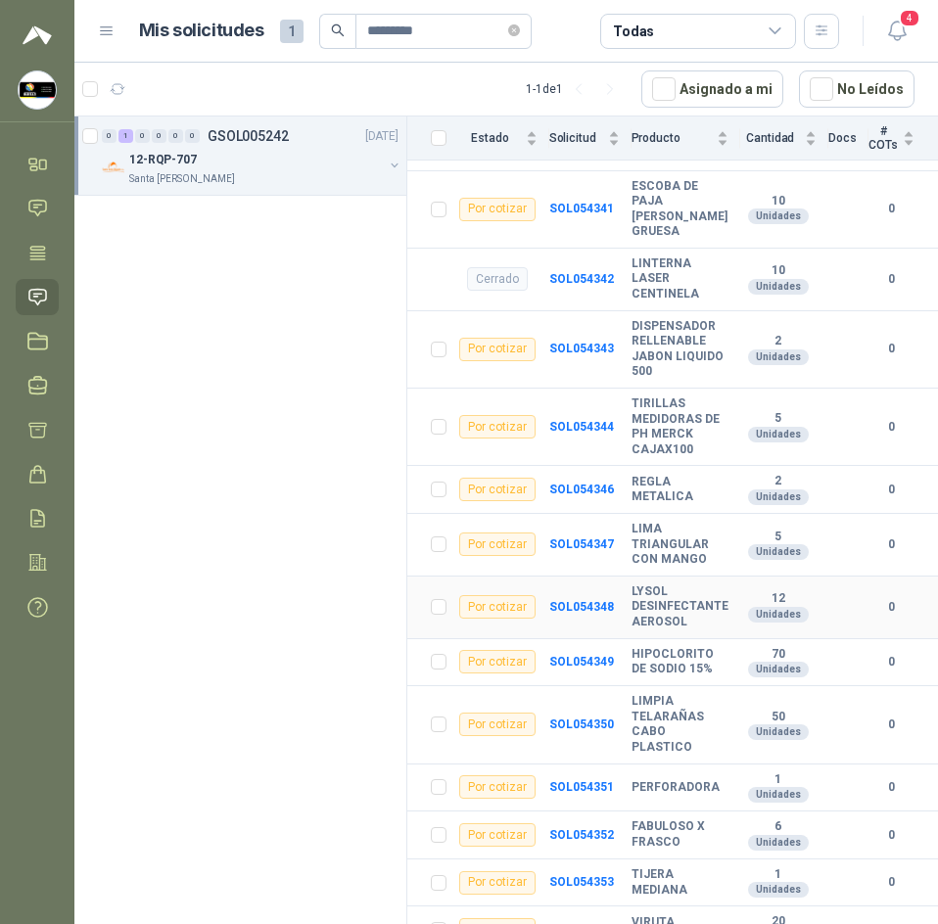
drag, startPoint x: 619, startPoint y: 563, endPoint x: 639, endPoint y: 568, distance: 21.1
click at [637, 584] on b "LYSOL DESINFECTANTE AEROSOL" at bounding box center [679, 607] width 97 height 46
click at [639, 584] on b "LYSOL DESINFECTANTE AEROSOL" at bounding box center [679, 607] width 97 height 46
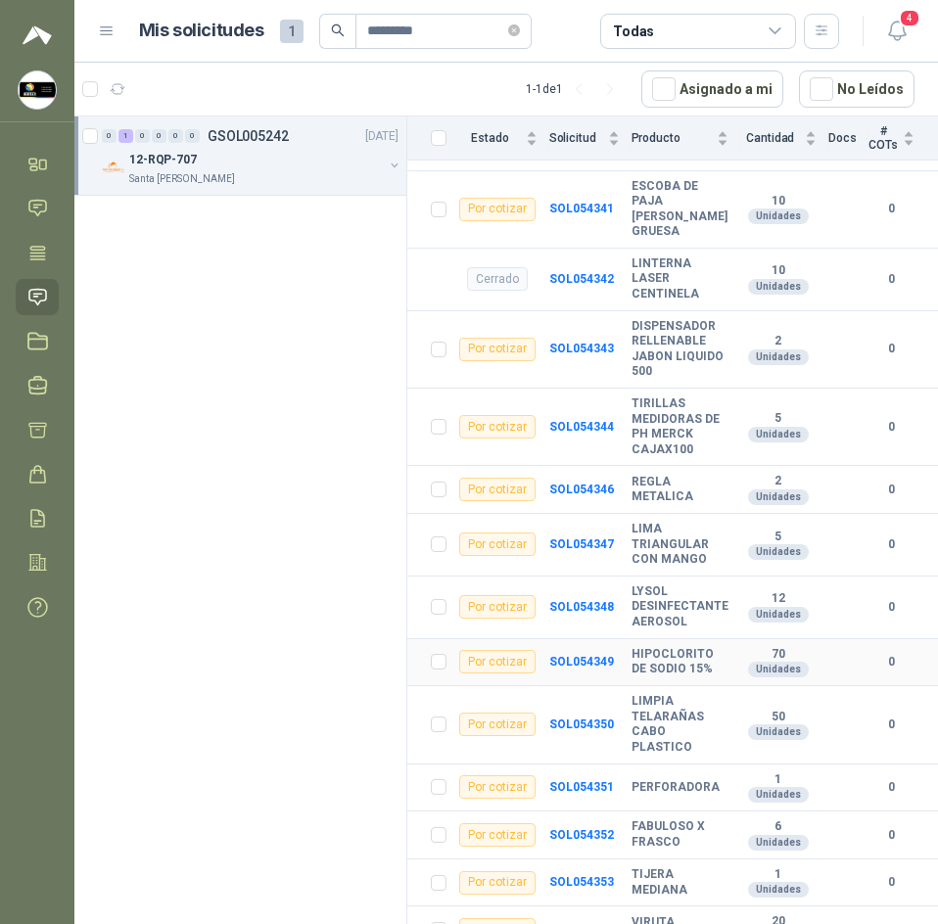
click at [634, 647] on b "HIPOCLORITO DE SODIO 15%" at bounding box center [679, 662] width 97 height 30
click at [566, 655] on b "SOL054349" at bounding box center [581, 662] width 65 height 14
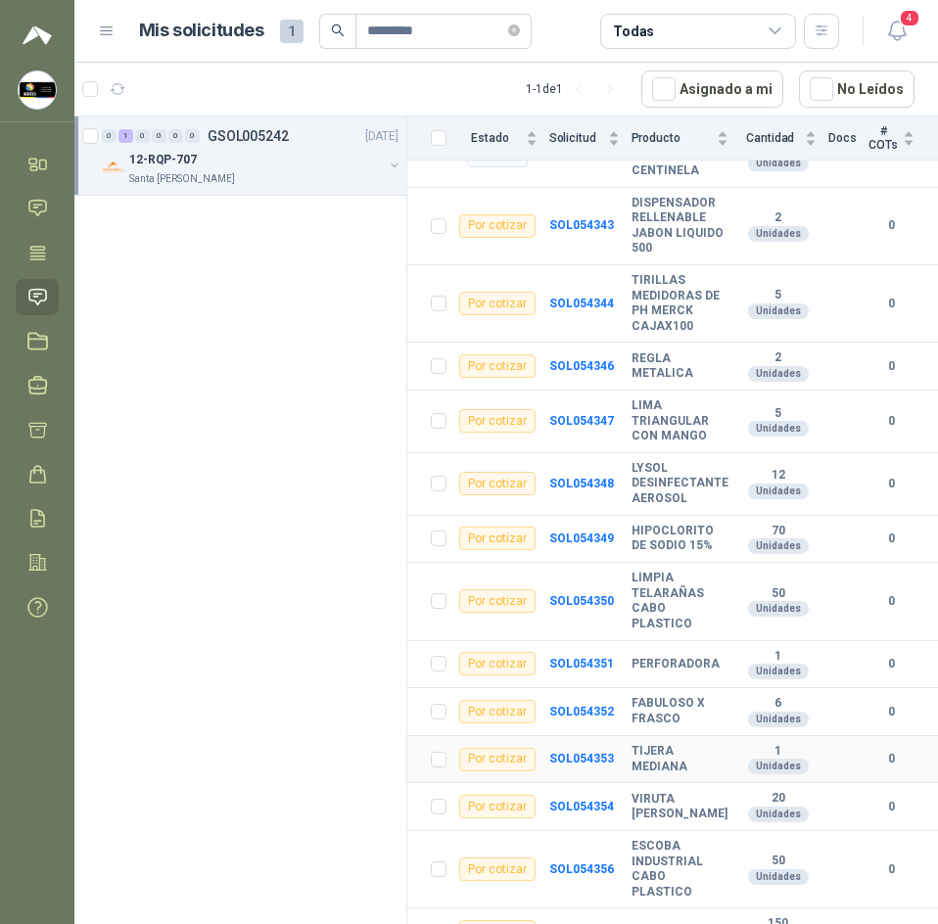
scroll to position [1042, 0]
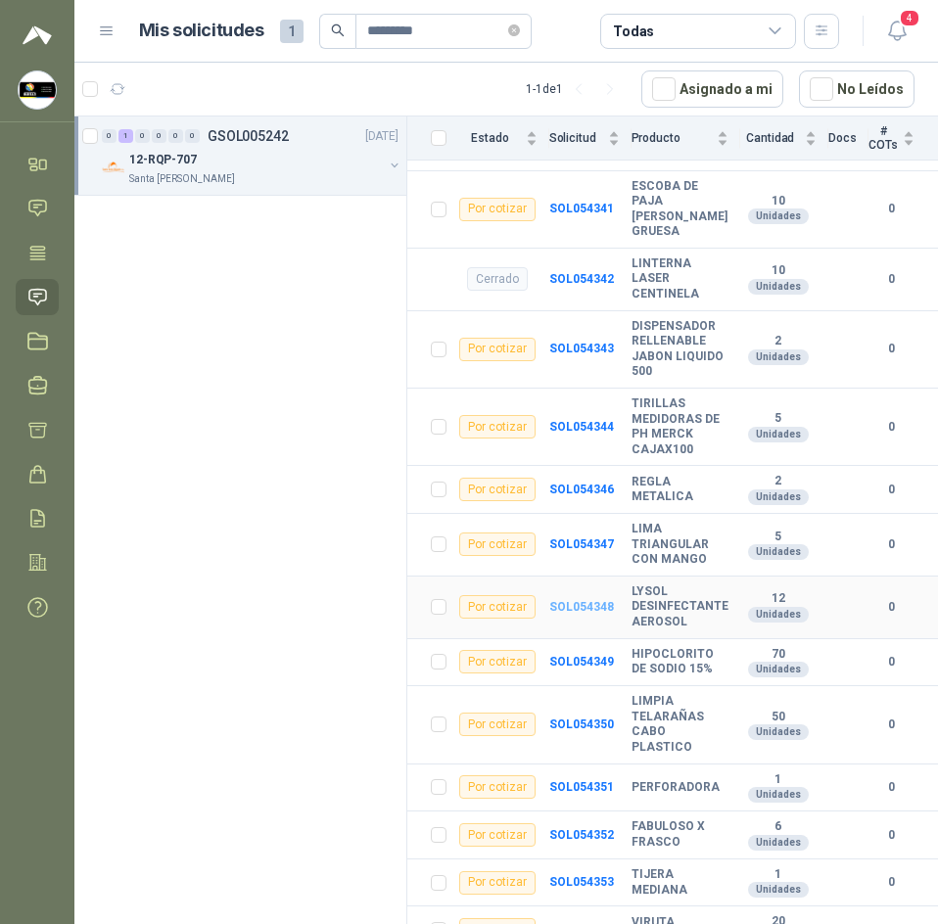
click at [579, 600] on b "SOL054348" at bounding box center [581, 607] width 65 height 14
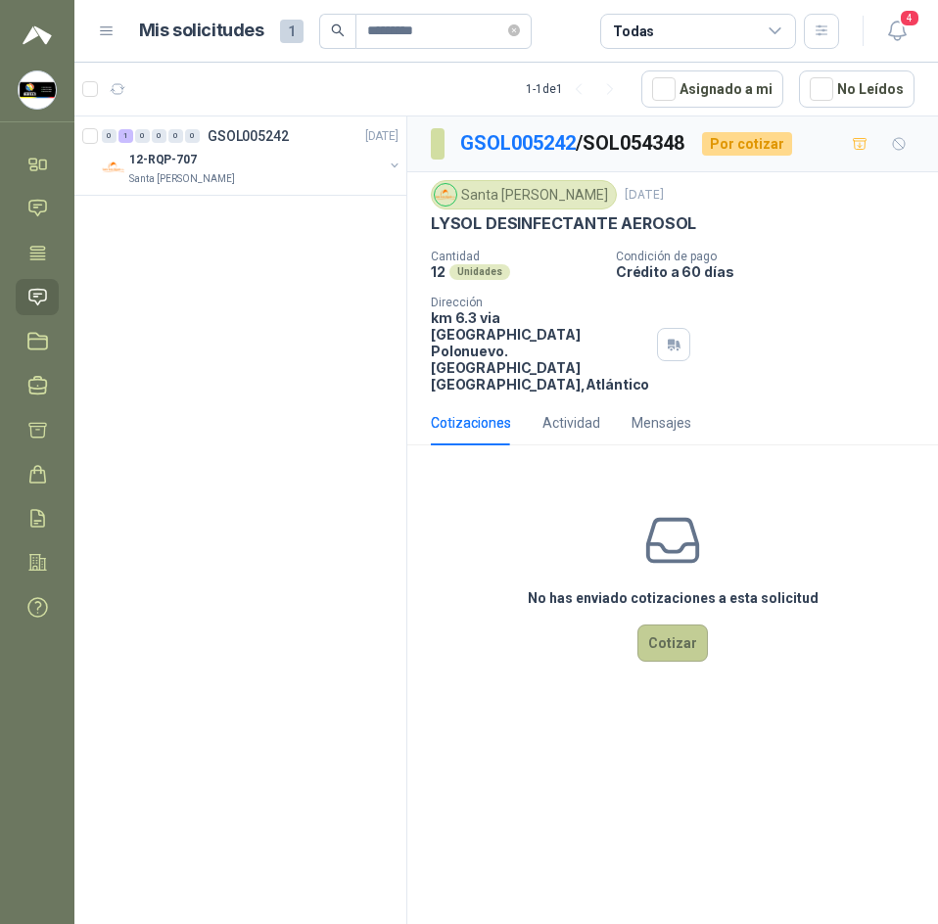
click at [642, 645] on button "Cotizar" at bounding box center [672, 643] width 70 height 37
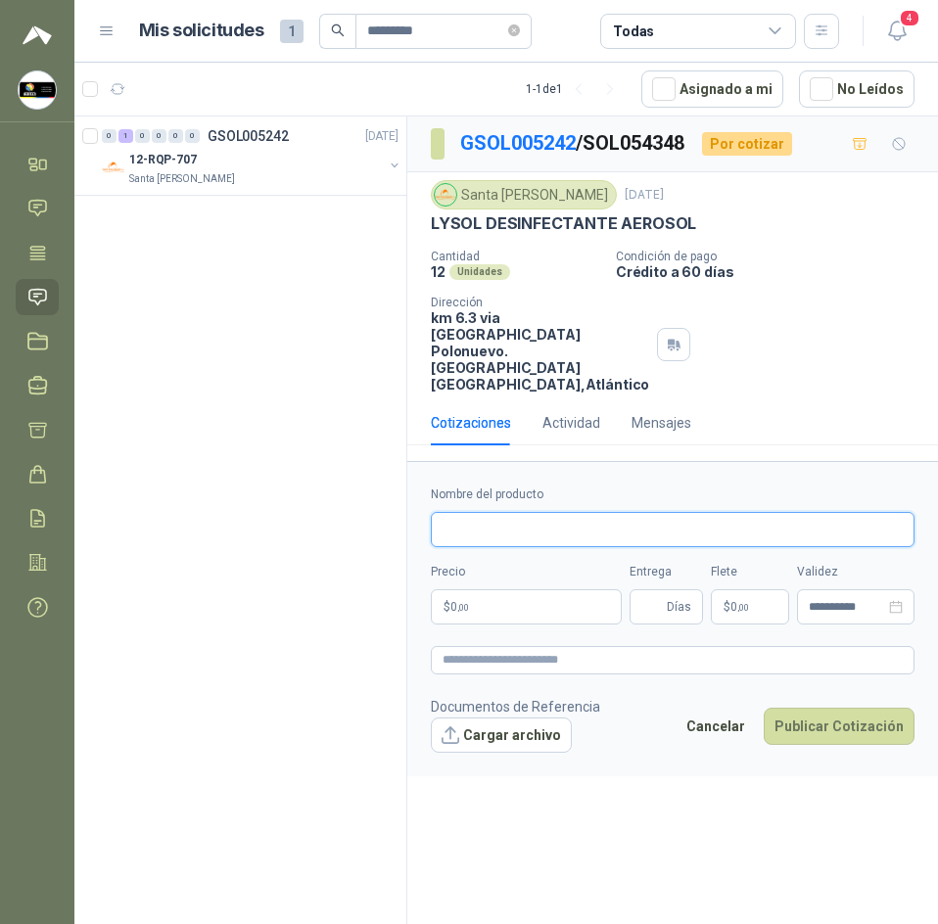
click at [579, 547] on input "Nombre del producto" at bounding box center [673, 529] width 484 height 35
paste input "**********"
type input "**********"
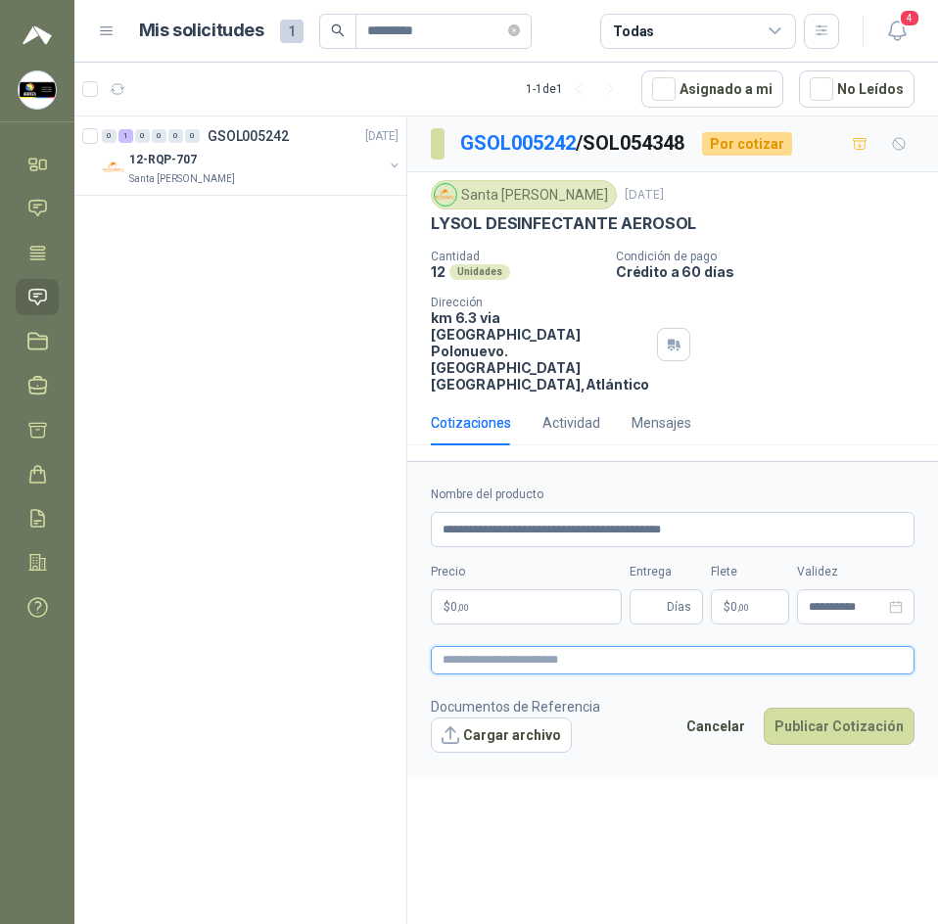
click at [546, 669] on textarea at bounding box center [673, 660] width 484 height 28
paste textarea "**********"
type textarea "**********"
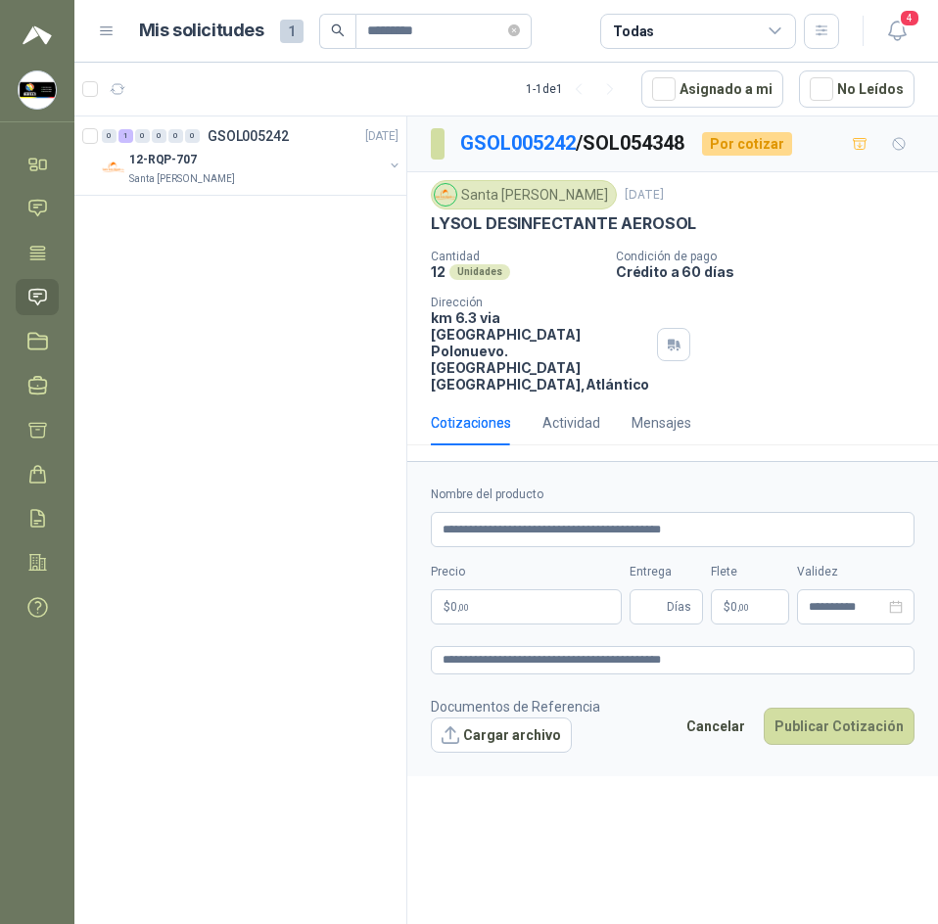
click at [570, 617] on body "**********" at bounding box center [469, 462] width 938 height 924
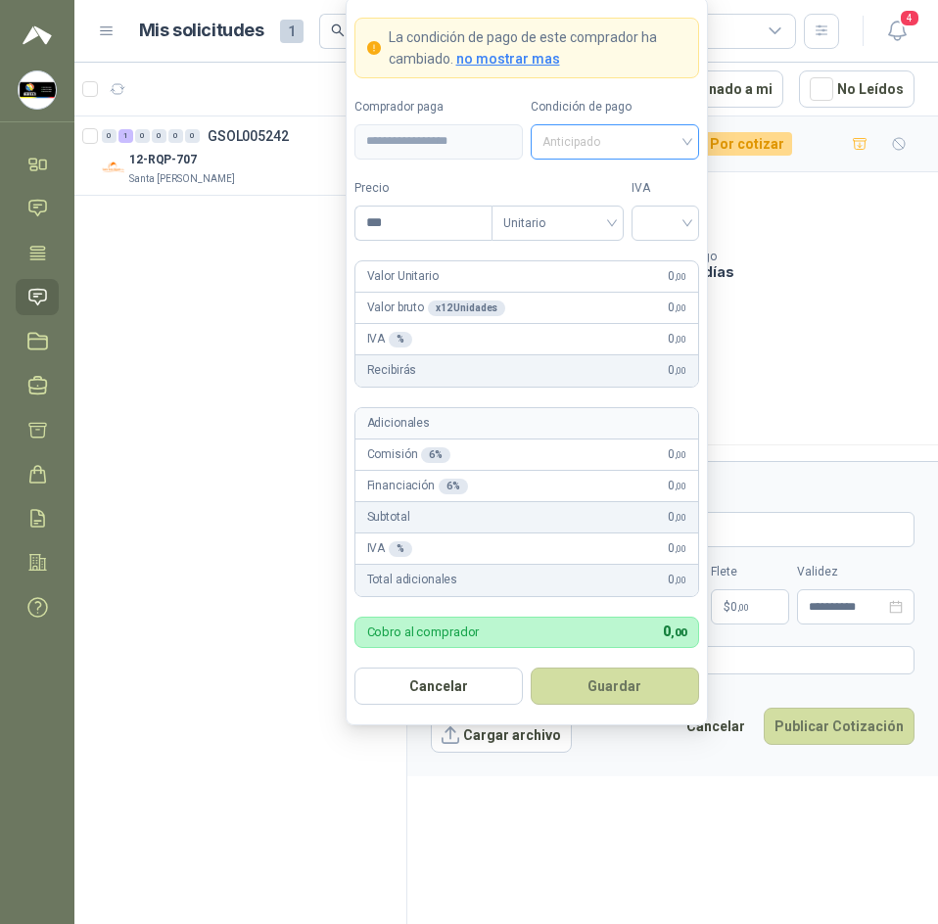
click at [629, 140] on span "Anticipado" at bounding box center [614, 141] width 145 height 29
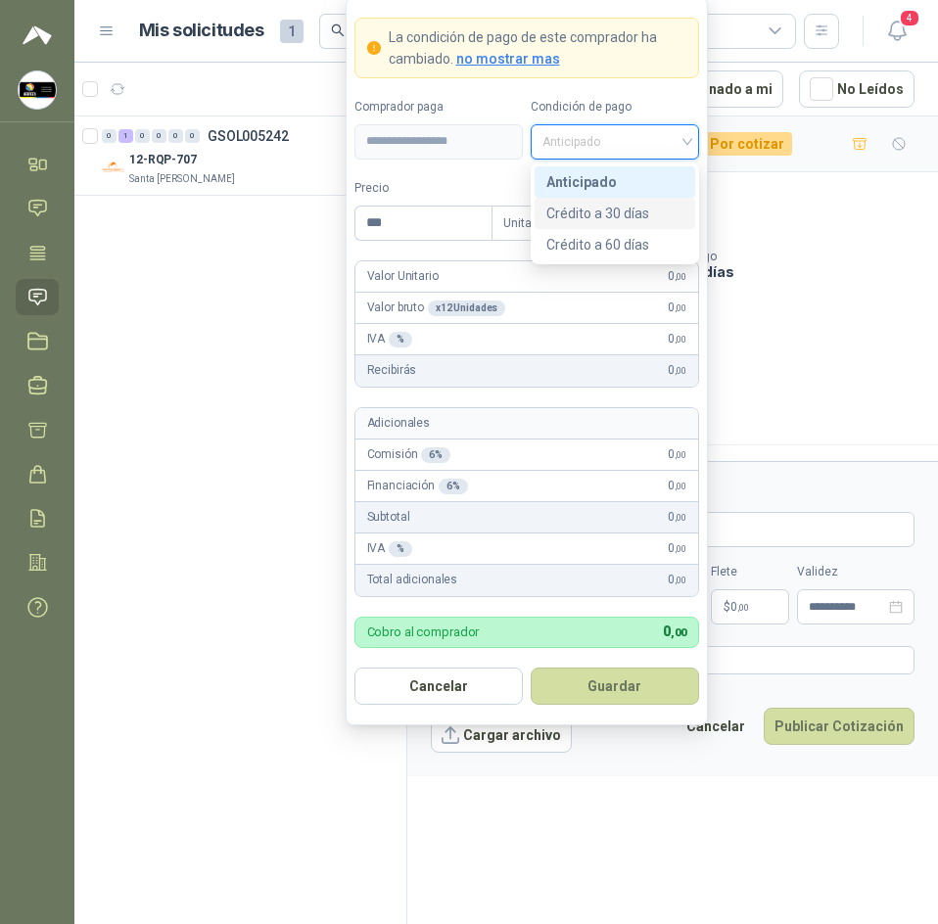
click at [639, 214] on div "Crédito a 30 días" at bounding box center [614, 214] width 137 height 22
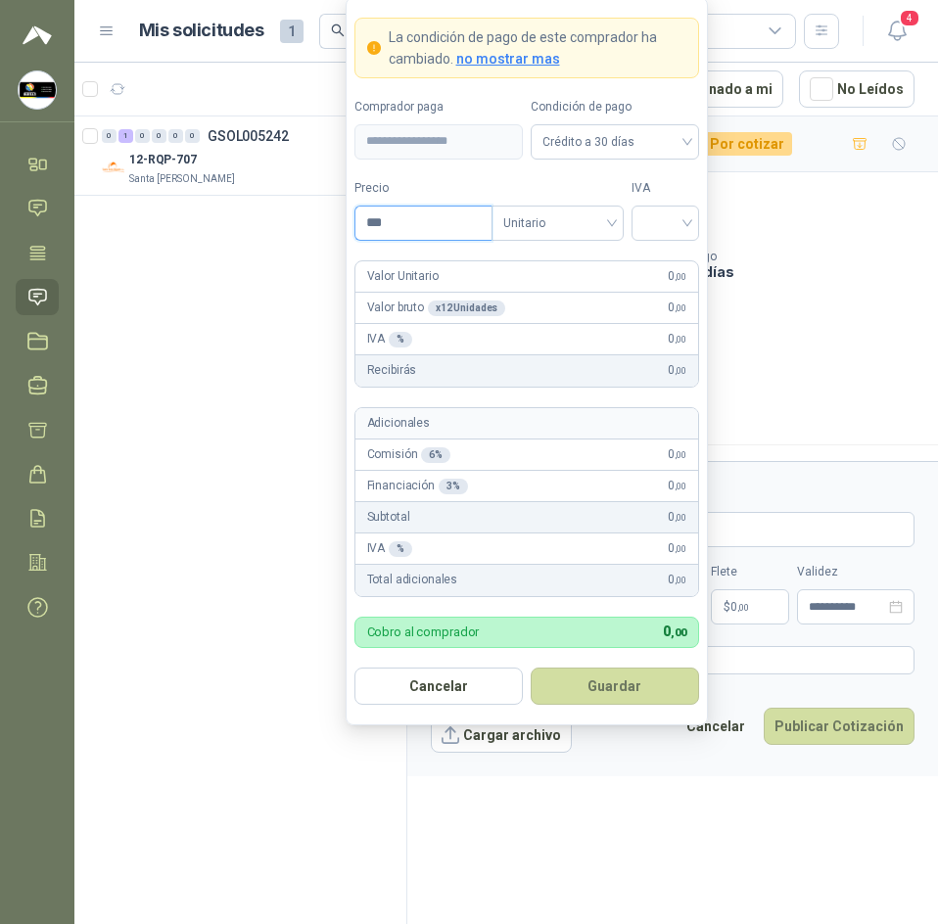
click at [435, 222] on input "***" at bounding box center [423, 223] width 136 height 33
type input "********"
click at [674, 222] on input "search" at bounding box center [665, 221] width 44 height 29
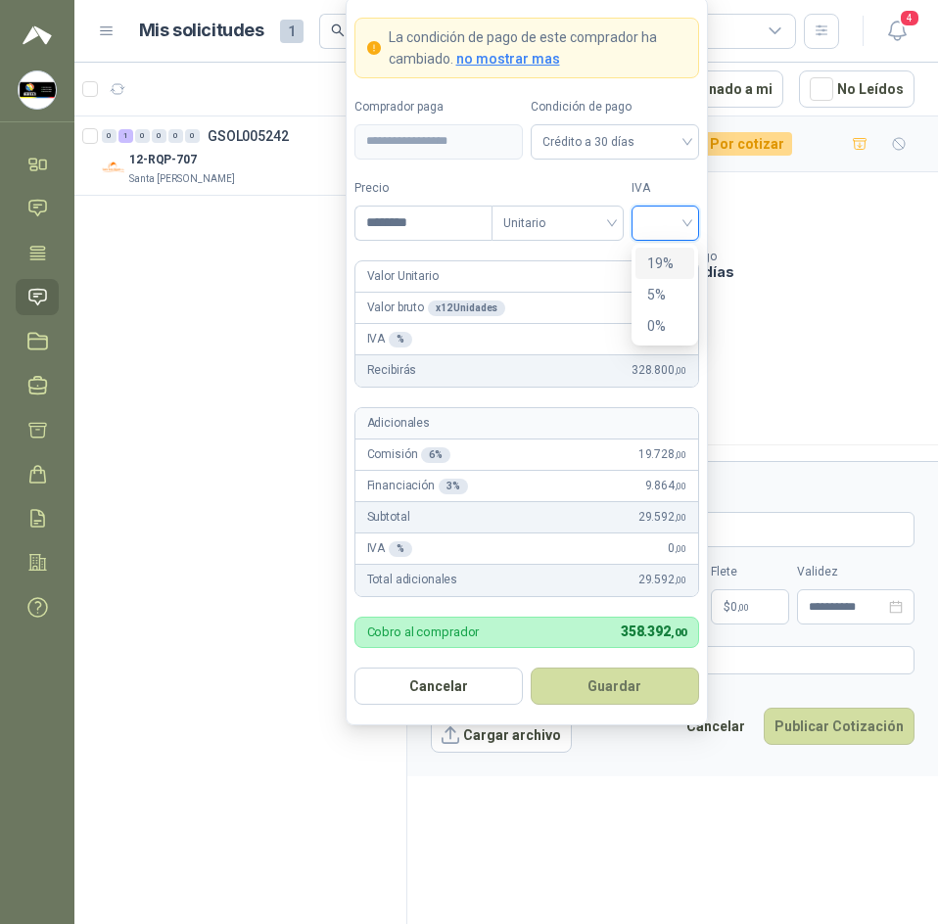
click at [680, 275] on div "19%" at bounding box center [665, 263] width 60 height 31
click at [598, 683] on button "Guardar" at bounding box center [615, 686] width 168 height 37
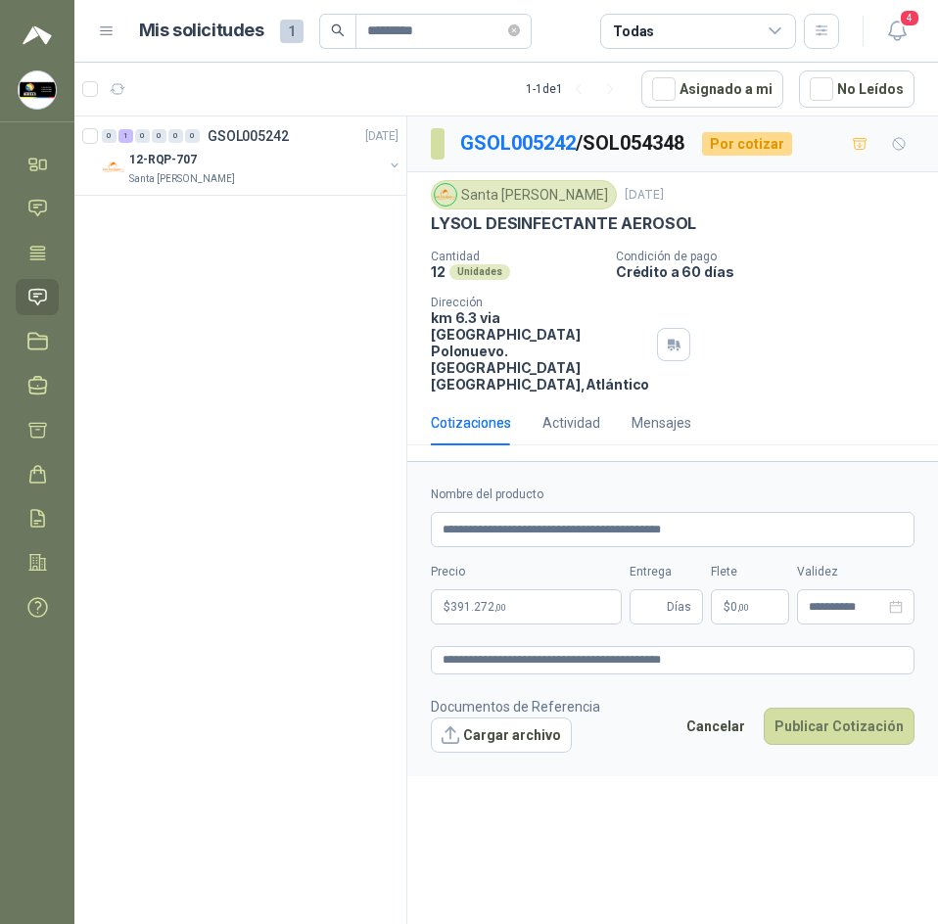
click at [738, 625] on p "$ 0 ,00" at bounding box center [750, 606] width 78 height 35
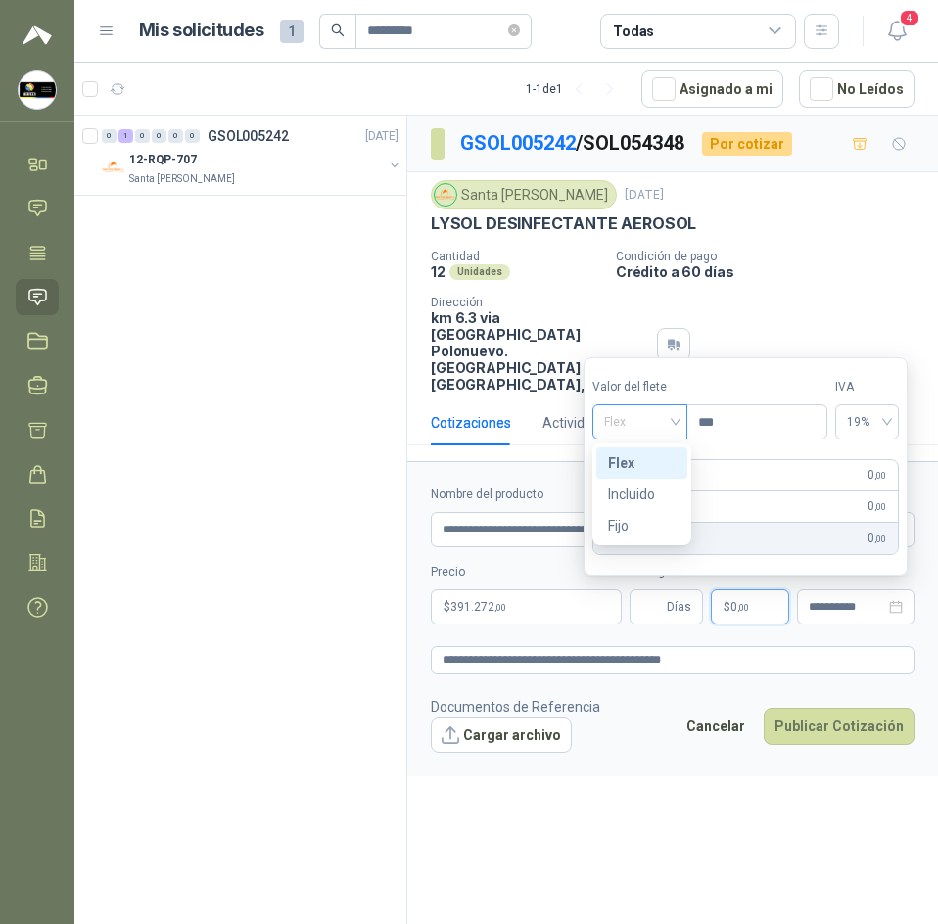
click at [636, 433] on span "Flex" at bounding box center [639, 421] width 71 height 29
click at [649, 494] on div "Incluido" at bounding box center [642, 495] width 68 height 22
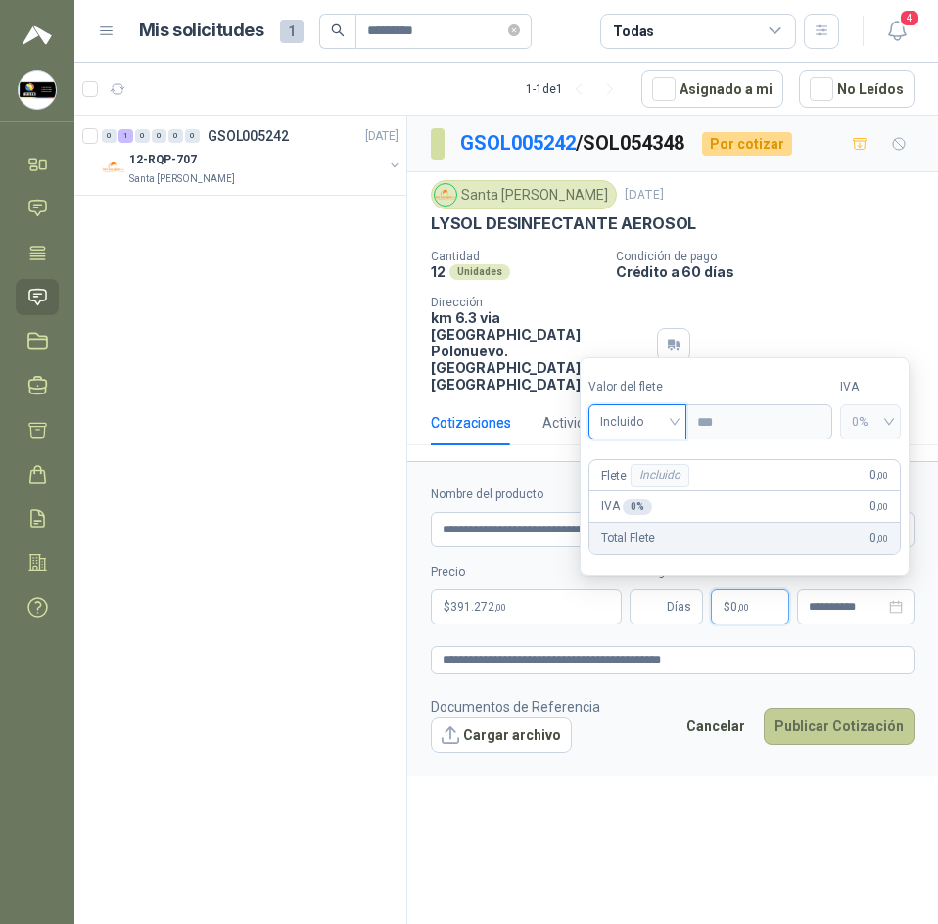
click at [838, 737] on button "Publicar Cotización" at bounding box center [839, 726] width 151 height 37
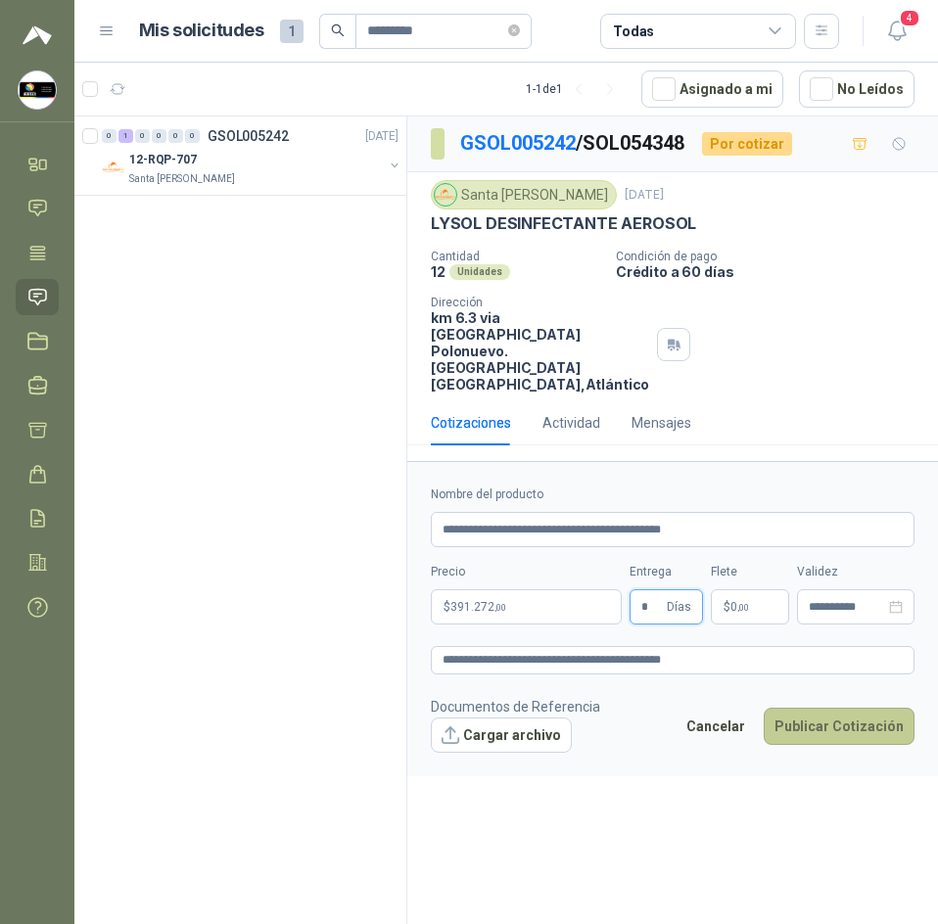
type input "*"
click at [801, 745] on button "Publicar Cotización" at bounding box center [839, 726] width 151 height 37
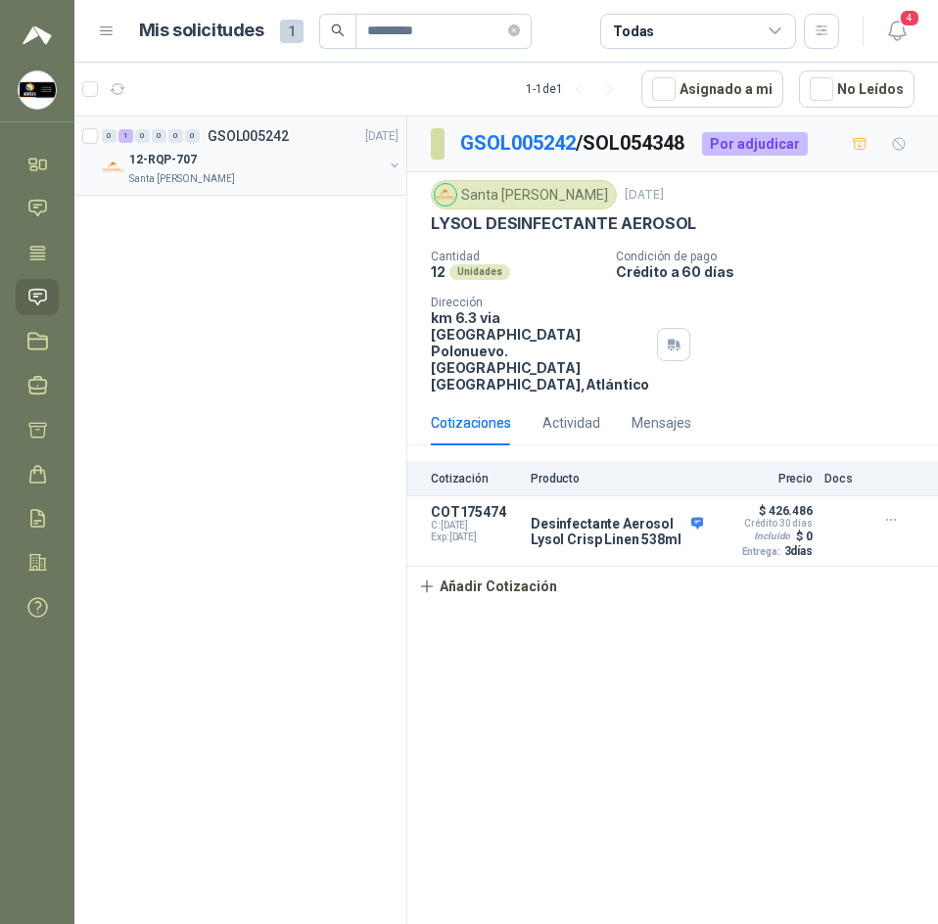
click at [223, 161] on div "12-RQP-707" at bounding box center [256, 159] width 254 height 23
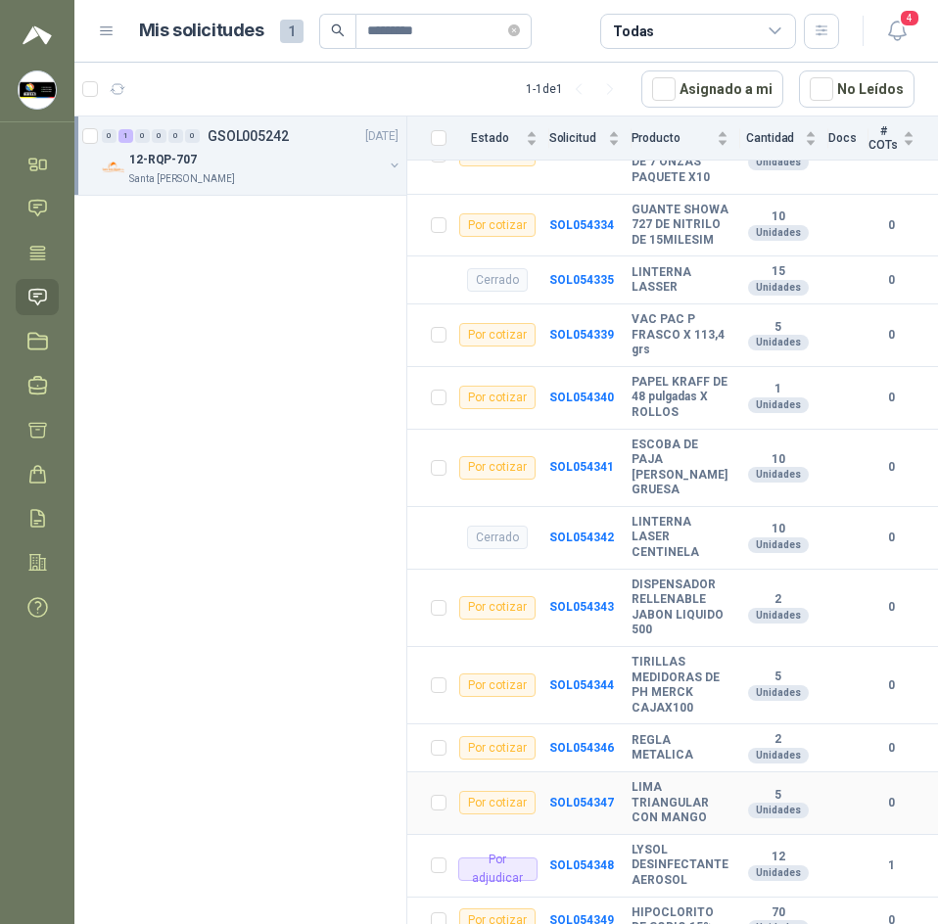
scroll to position [881, 0]
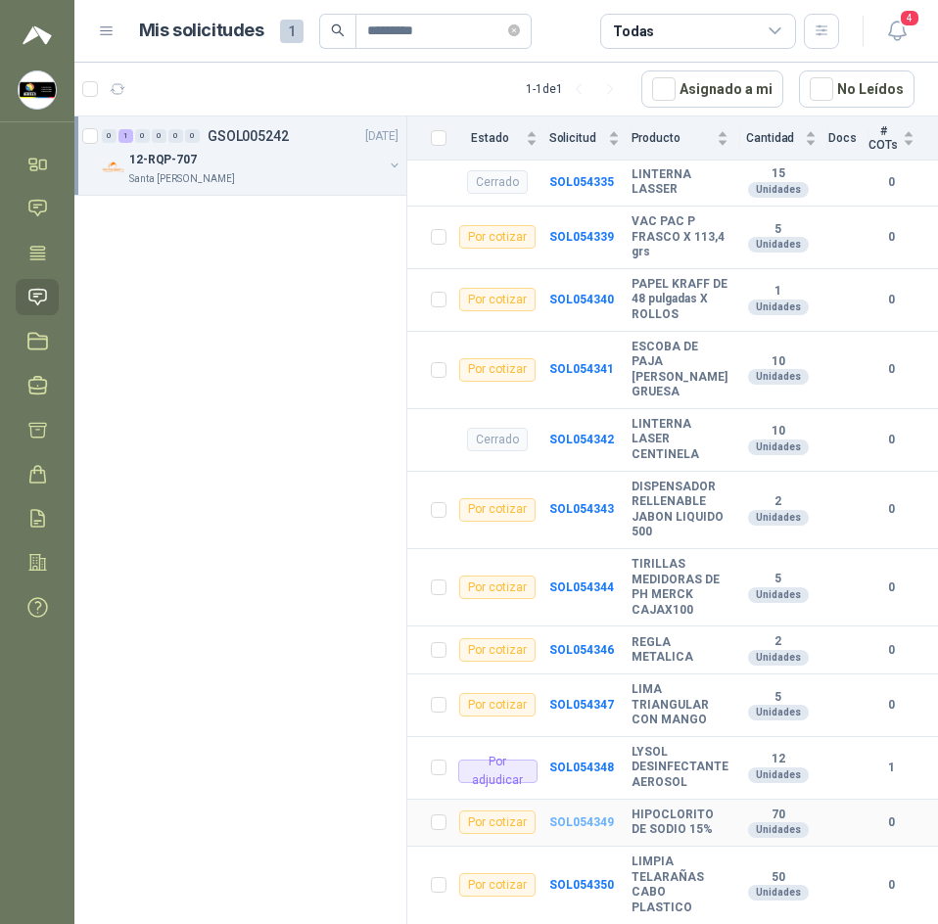
click at [568, 816] on b "SOL054349" at bounding box center [581, 823] width 65 height 14
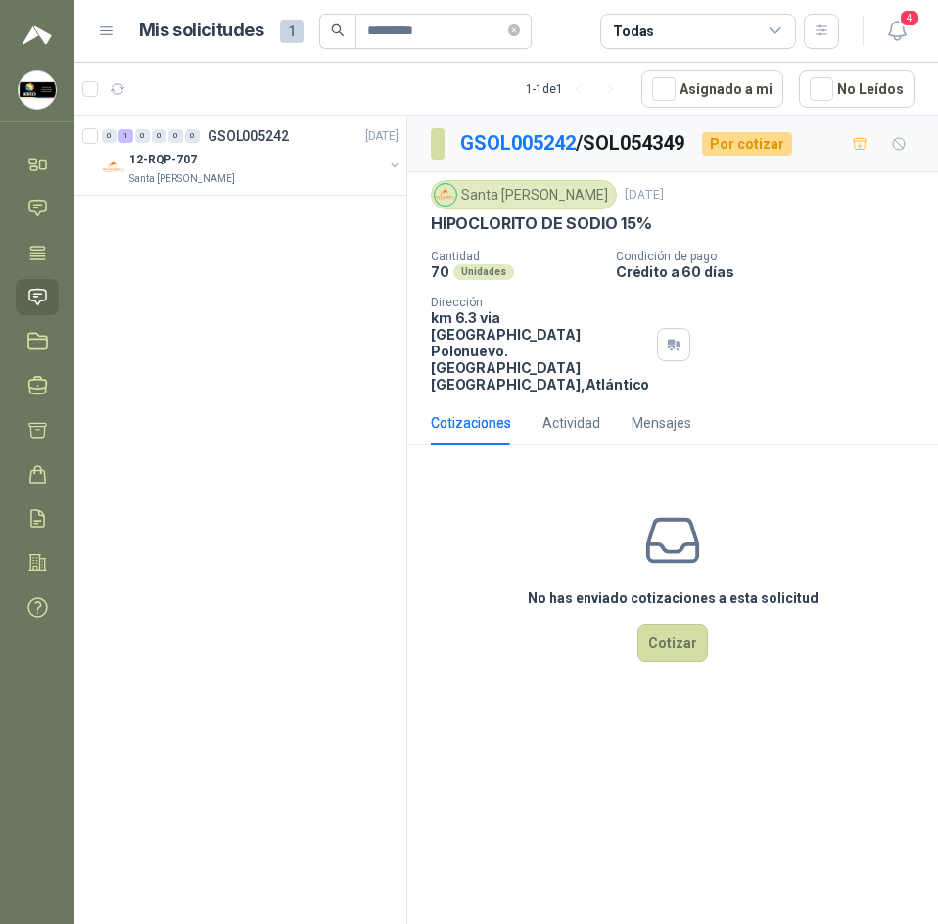
click at [477, 269] on div "Unidades" at bounding box center [483, 272] width 61 height 16
click at [320, 137] on div "0 1 0 0 0 0 GSOL005242 [DATE]" at bounding box center [252, 135] width 301 height 23
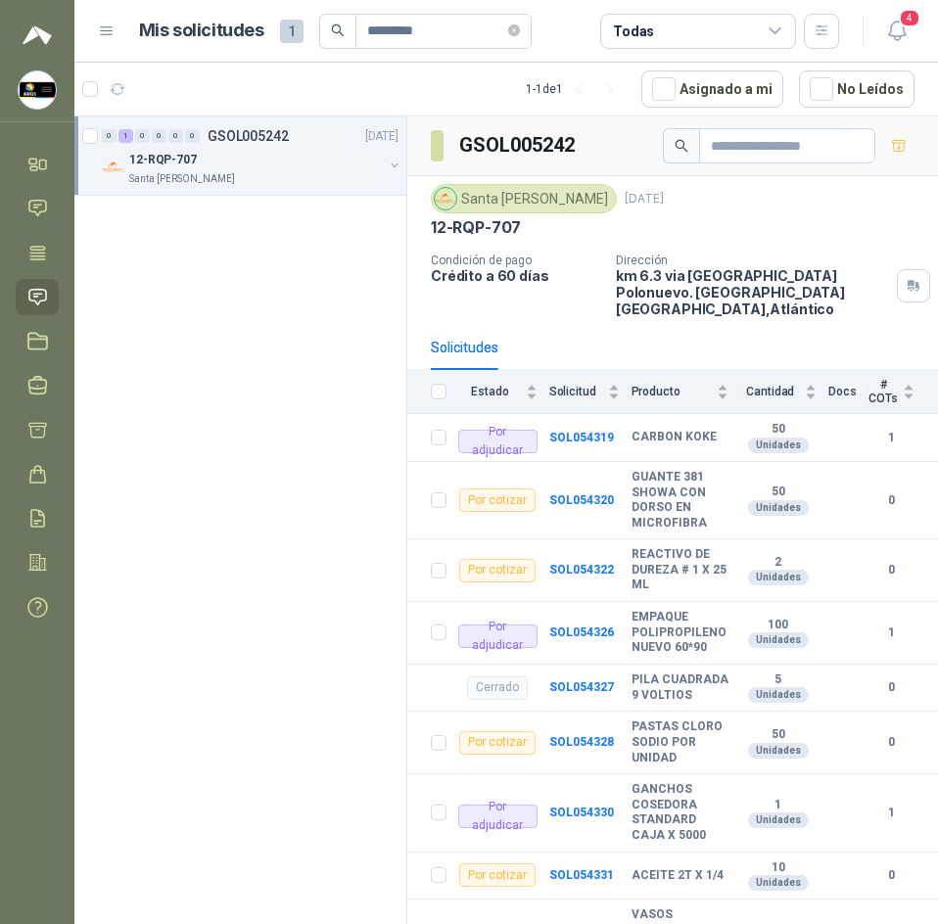
click at [513, 154] on h3 "GSOL005242" at bounding box center [518, 145] width 118 height 30
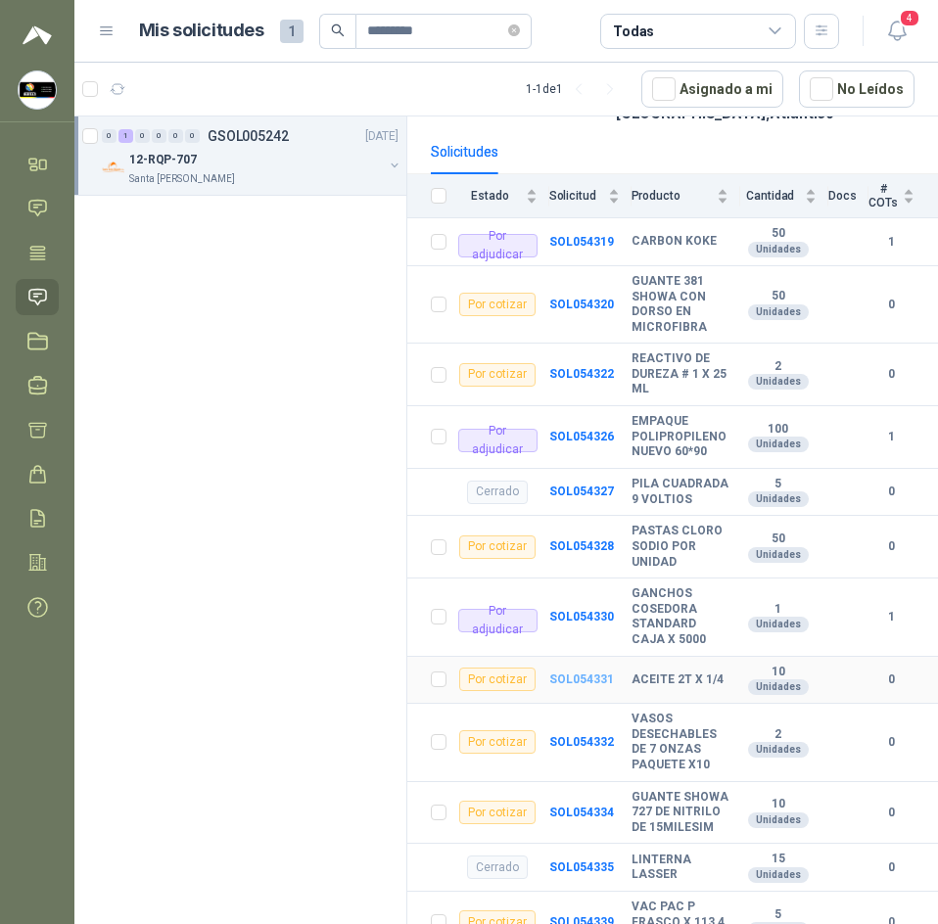
click at [589, 673] on b "SOL054331" at bounding box center [581, 680] width 65 height 14
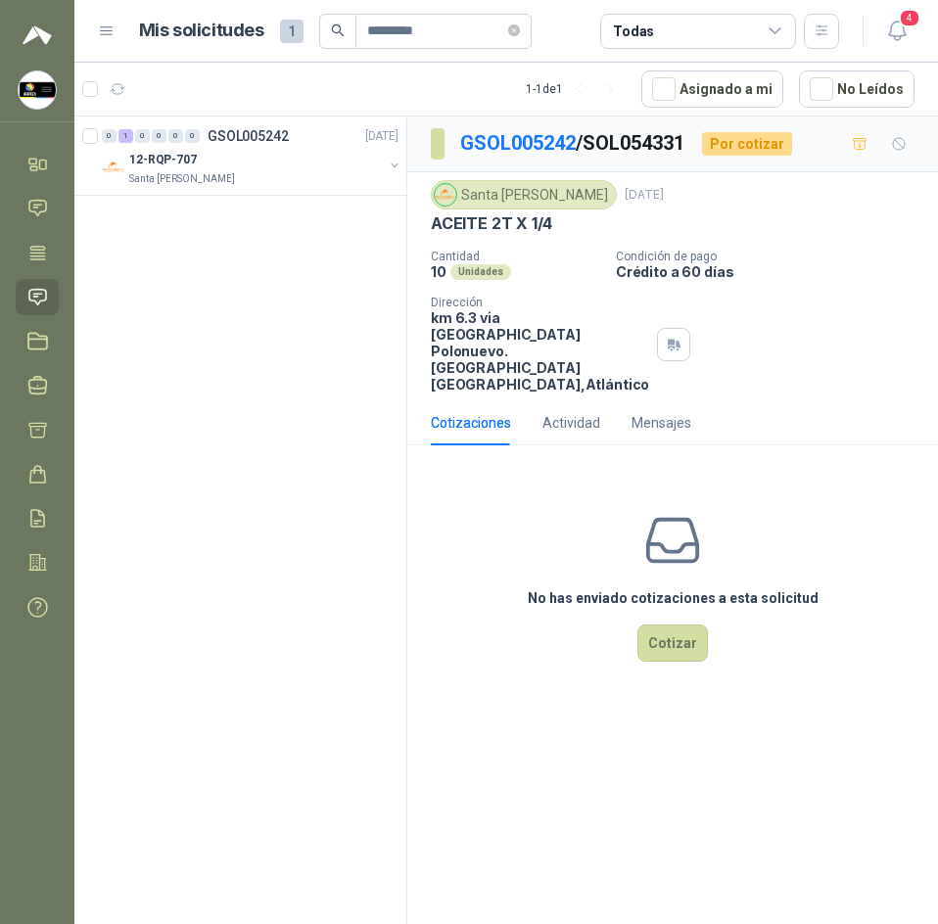
click at [653, 680] on div "No has enviado cotizaciones a esta solicitud Cotizar" at bounding box center [672, 586] width 531 height 250
click at [654, 662] on button "Cotizar" at bounding box center [672, 643] width 70 height 37
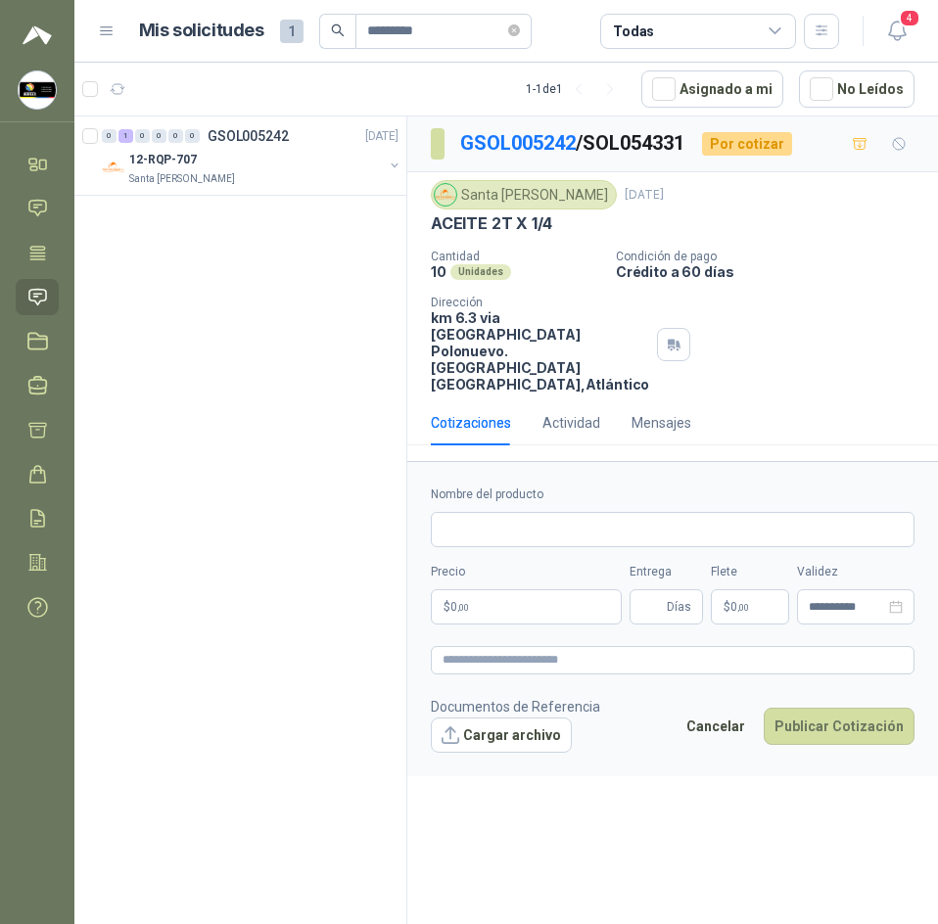
click at [506, 229] on p "ACEITE 2T X 1/4" at bounding box center [491, 223] width 121 height 21
drag, startPoint x: 577, startPoint y: 547, endPoint x: 575, endPoint y: 557, distance: 10.0
click at [575, 547] on input "Nombre del producto" at bounding box center [673, 529] width 484 height 35
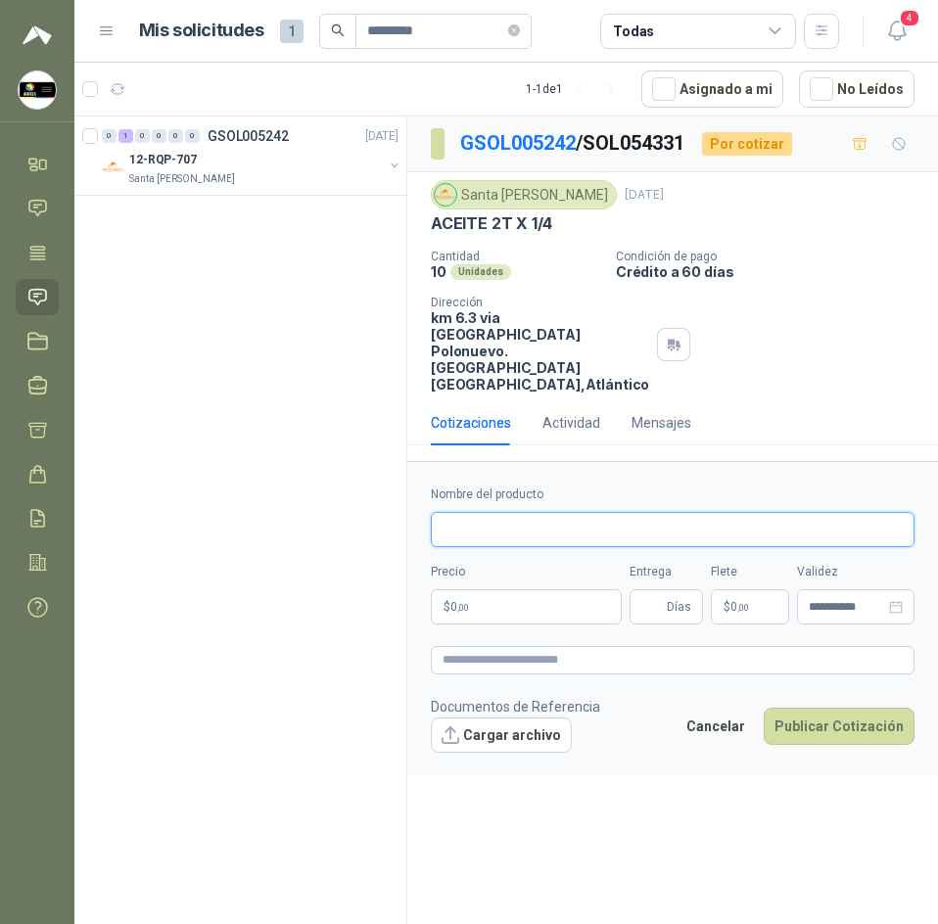
paste input "**********"
type input "**********"
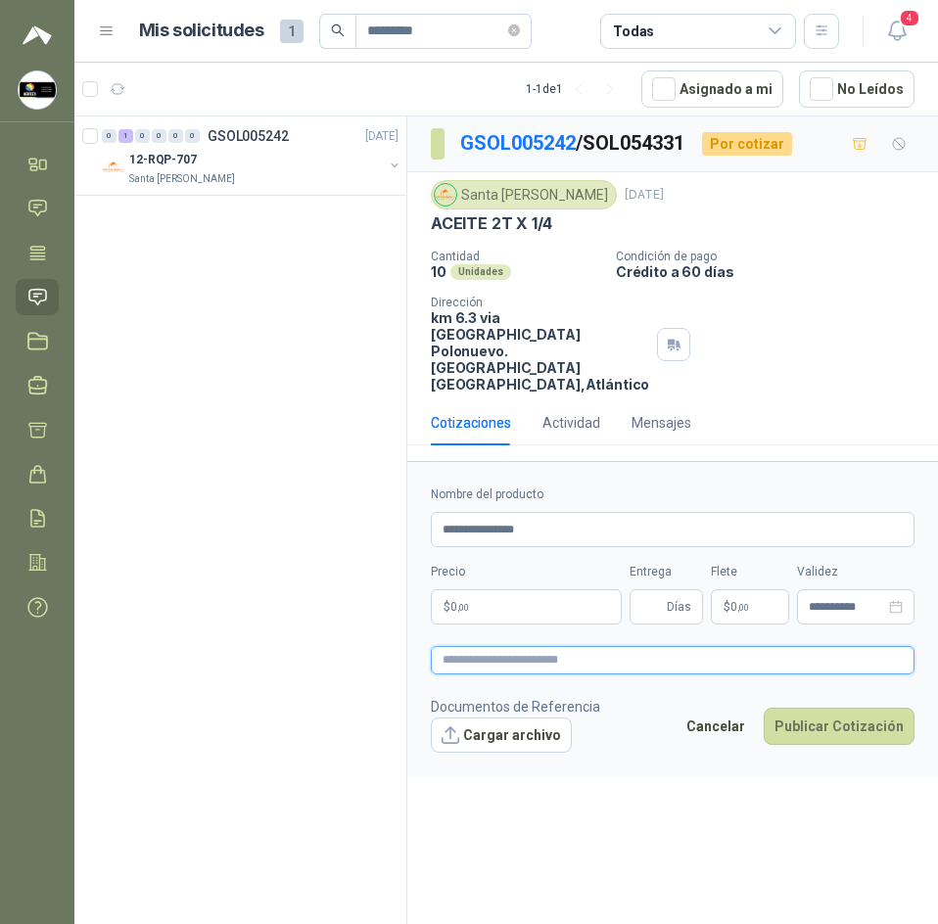
click at [562, 675] on textarea at bounding box center [673, 660] width 484 height 28
paste textarea "**********"
type textarea "**********"
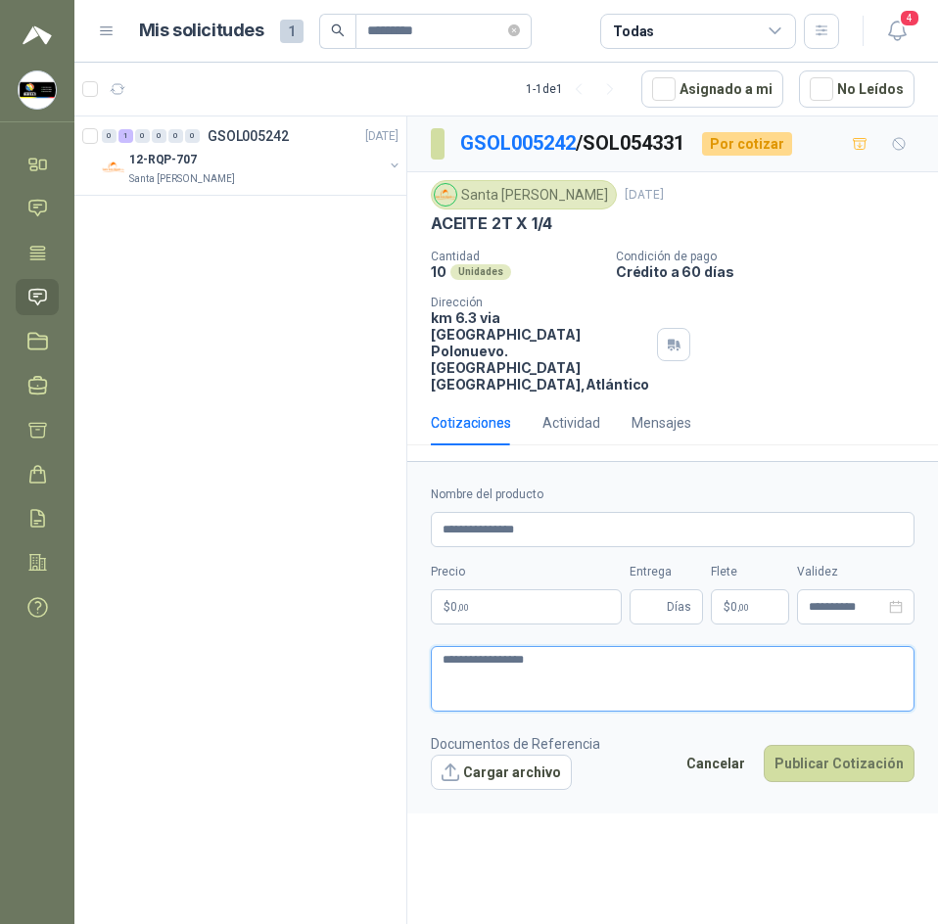
type textarea "**********"
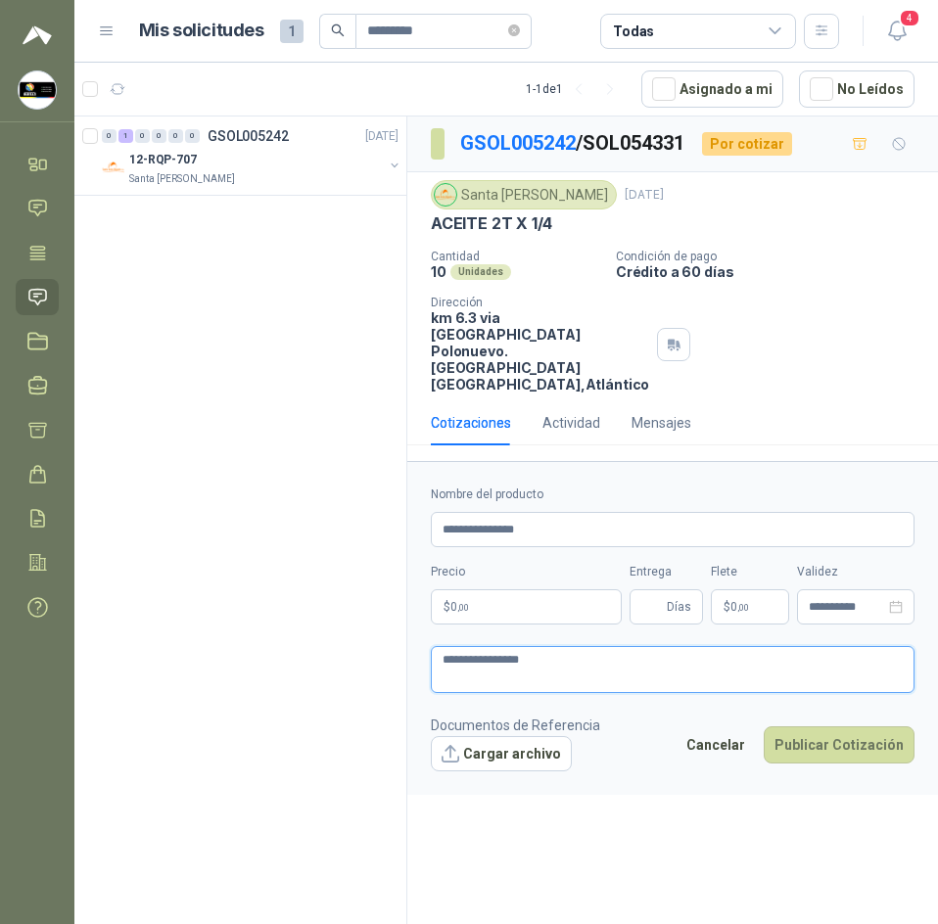
type textarea "**********"
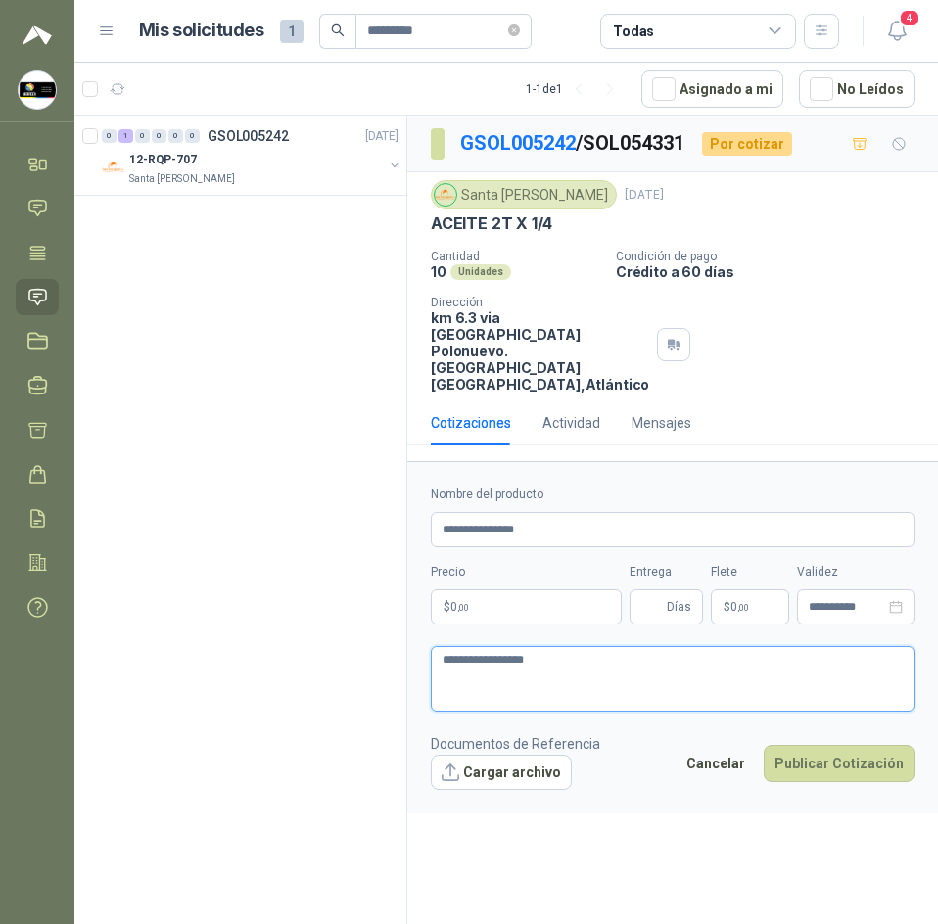
type textarea "**********"
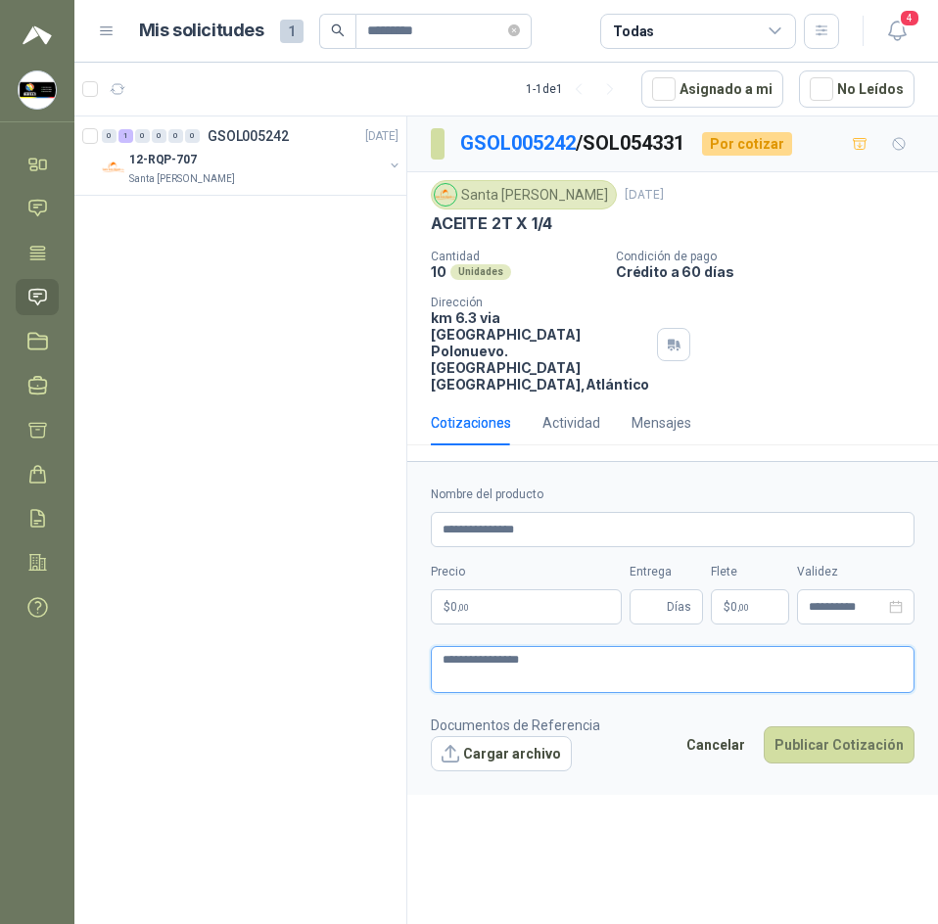
type textarea "**********"
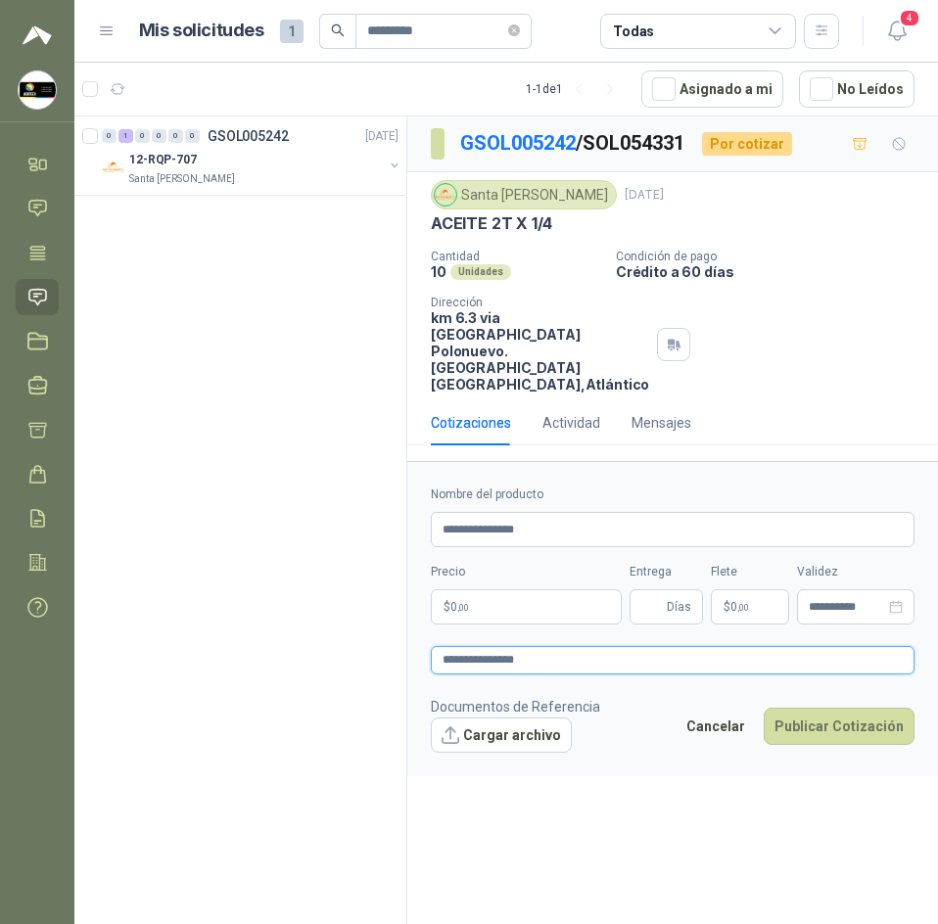
type textarea "**********"
click at [563, 625] on p "$ 0 ,00" at bounding box center [526, 606] width 191 height 35
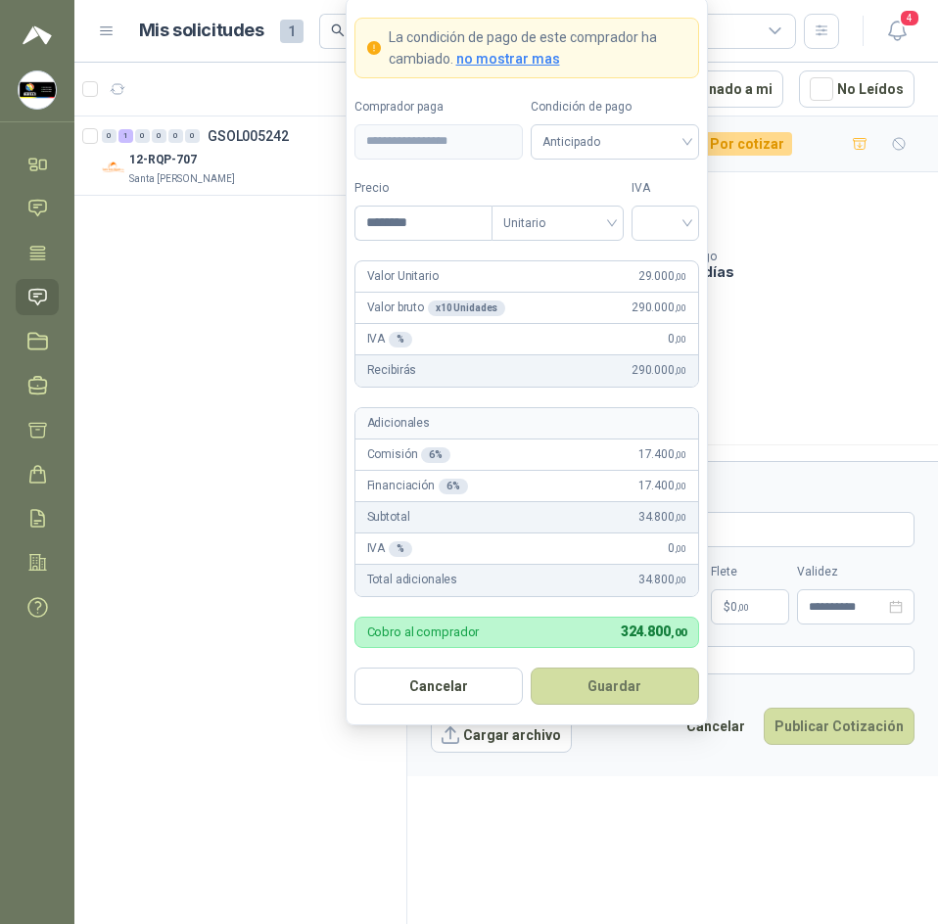
type input "********"
click at [667, 241] on form "**********" at bounding box center [527, 361] width 362 height 728
click at [667, 227] on input "search" at bounding box center [665, 221] width 44 height 29
click at [672, 258] on div "19%" at bounding box center [665, 264] width 36 height 22
click at [571, 221] on span "Unitario" at bounding box center [557, 223] width 109 height 29
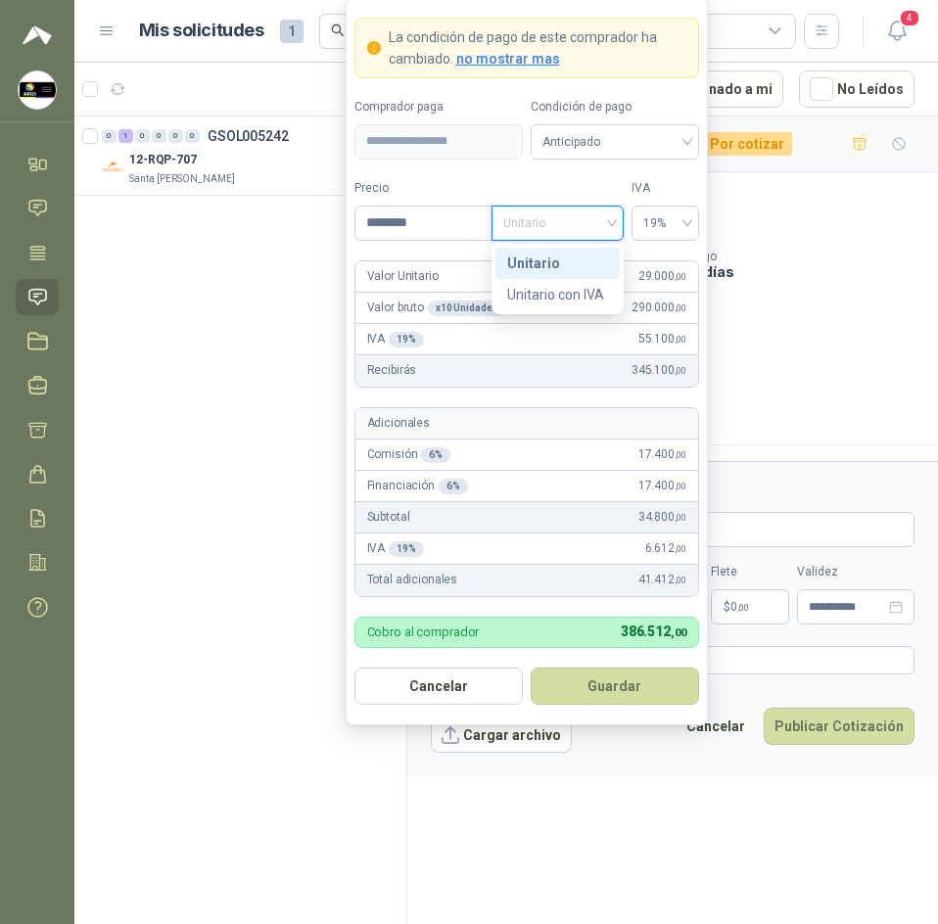
click at [643, 118] on div "Condición de pago Anticipado" at bounding box center [615, 129] width 168 height 62
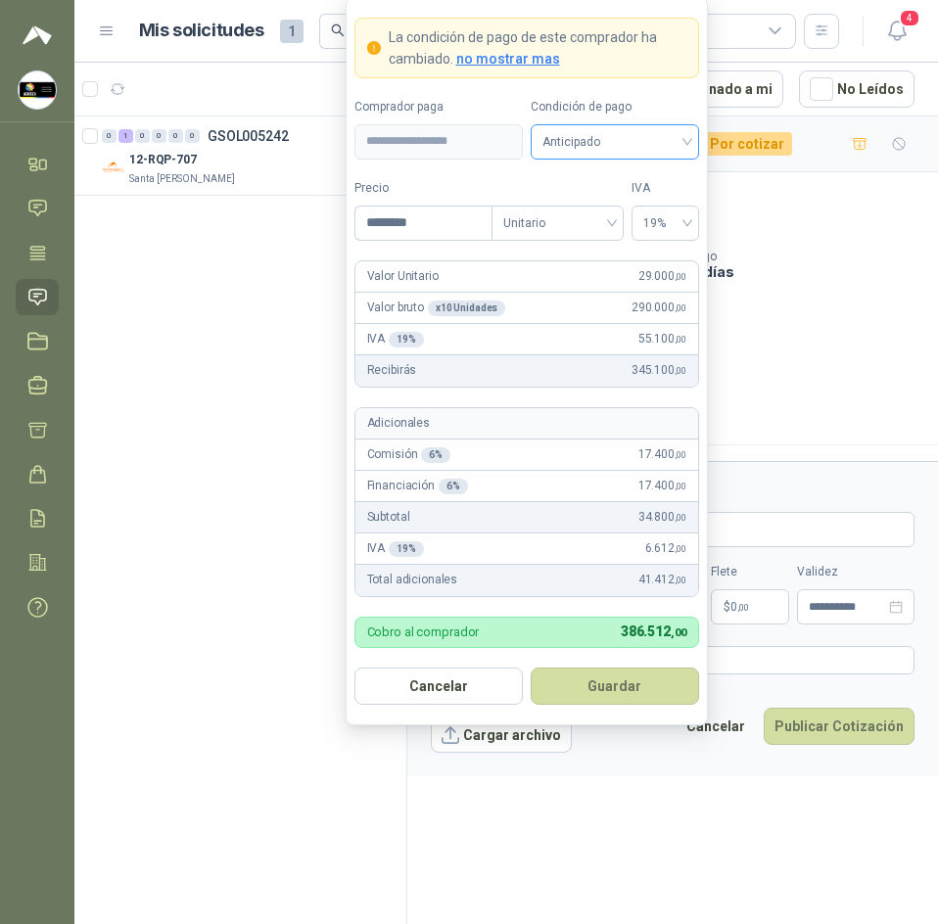
click at [642, 131] on span "Anticipado" at bounding box center [614, 141] width 145 height 29
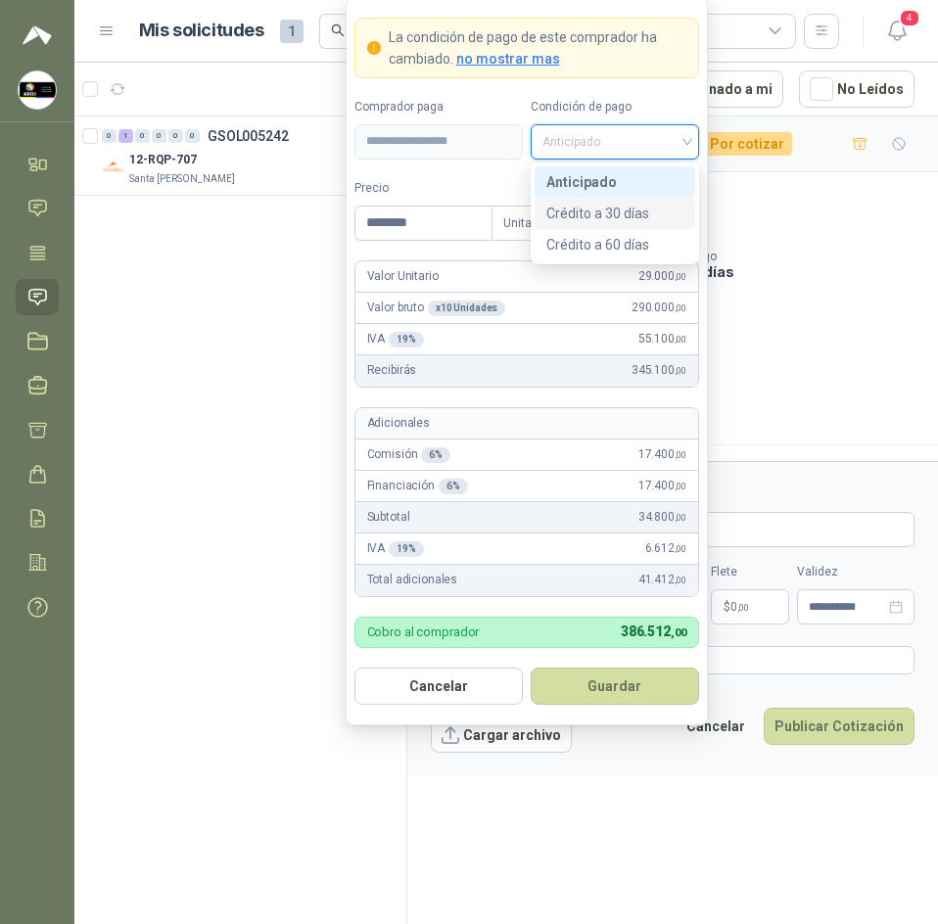
click at [642, 214] on div "Crédito a 30 días" at bounding box center [614, 214] width 137 height 22
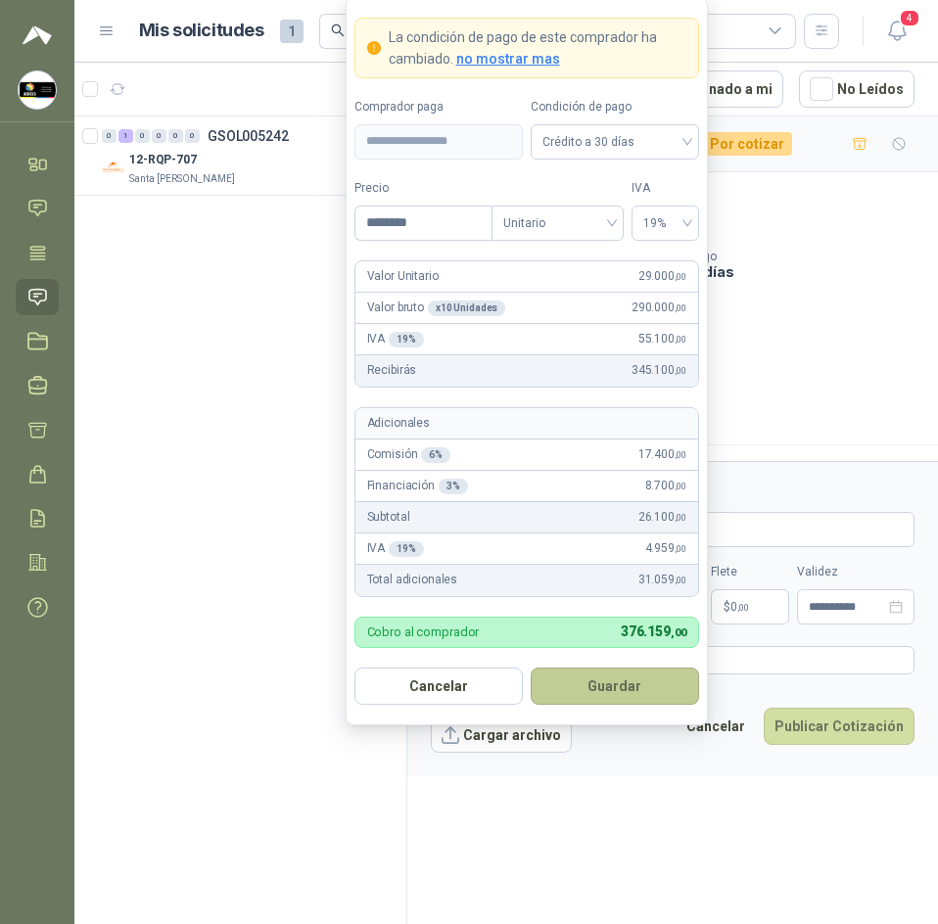
click at [638, 672] on button "Guardar" at bounding box center [615, 686] width 168 height 37
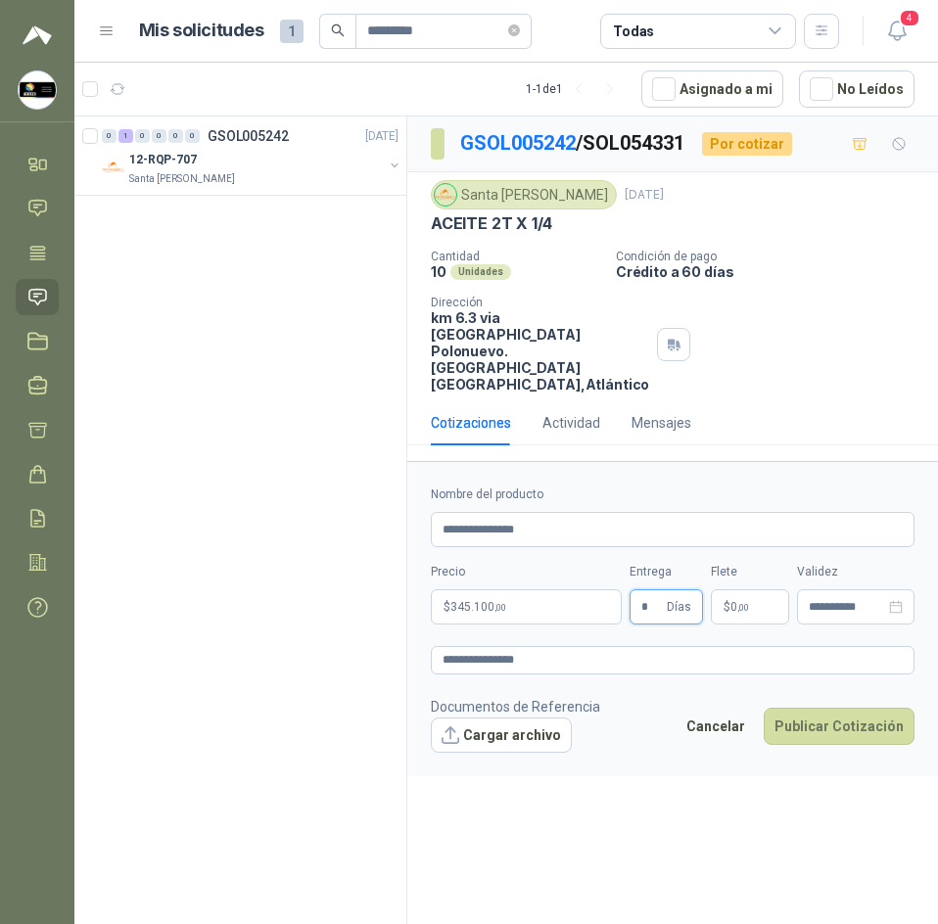
type input "*"
click at [751, 625] on p "$ 0 ,00" at bounding box center [750, 606] width 78 height 35
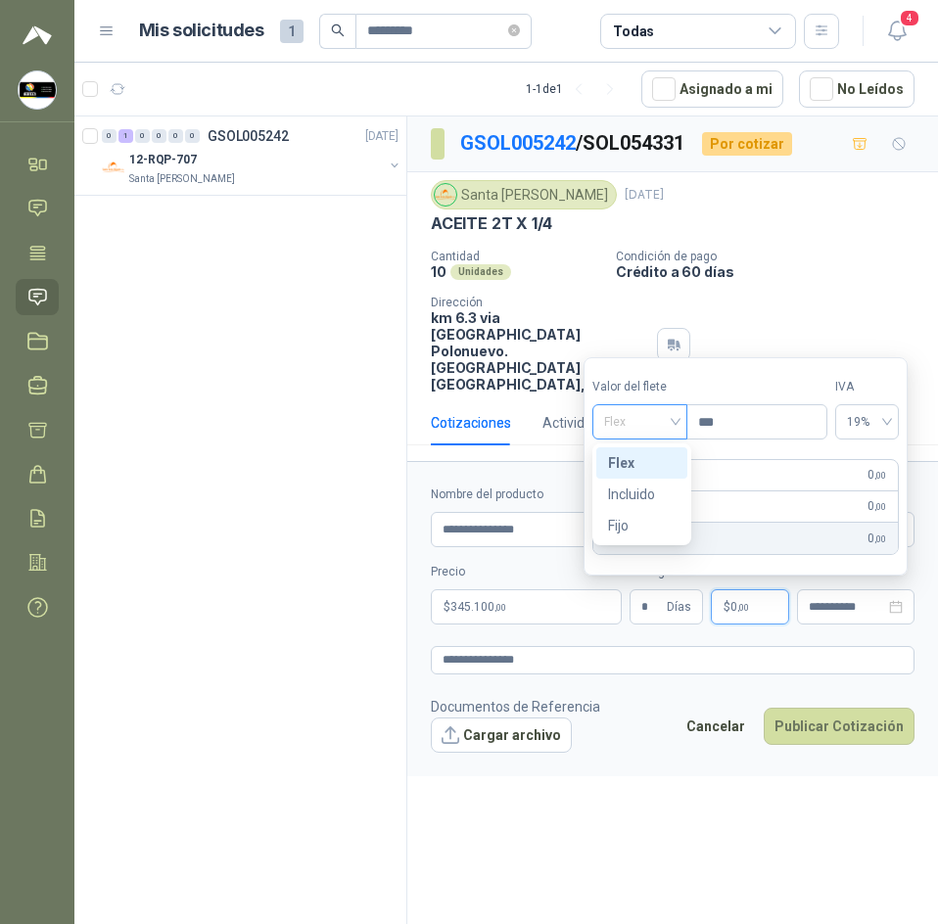
click at [630, 438] on span at bounding box center [639, 421] width 71 height 33
click at [656, 491] on div "Incluido" at bounding box center [642, 495] width 68 height 22
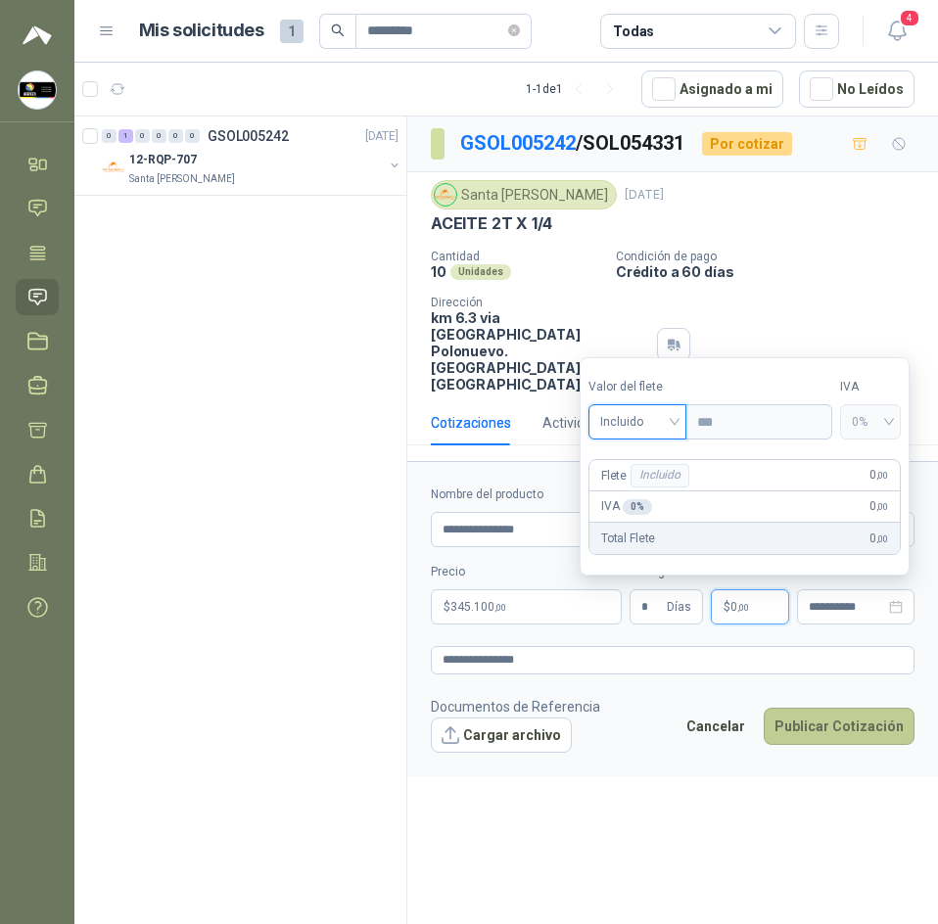
click at [799, 736] on button "Publicar Cotización" at bounding box center [839, 726] width 151 height 37
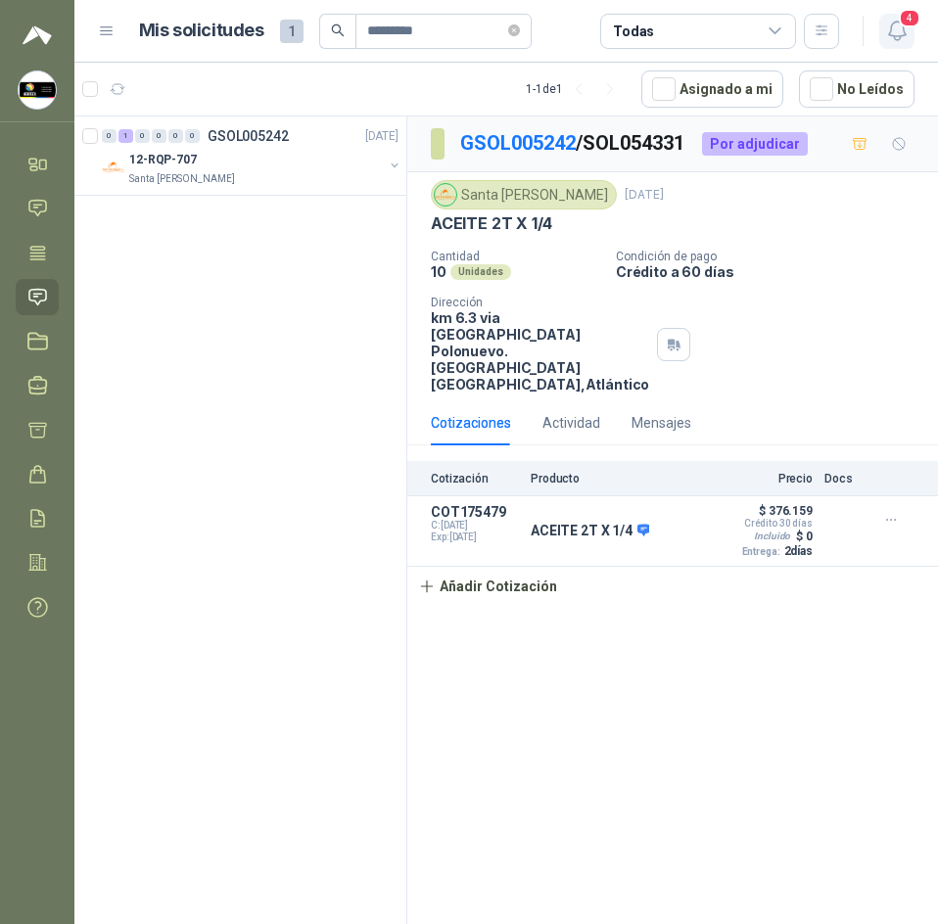
click at [912, 41] on button "4" at bounding box center [896, 31] width 35 height 35
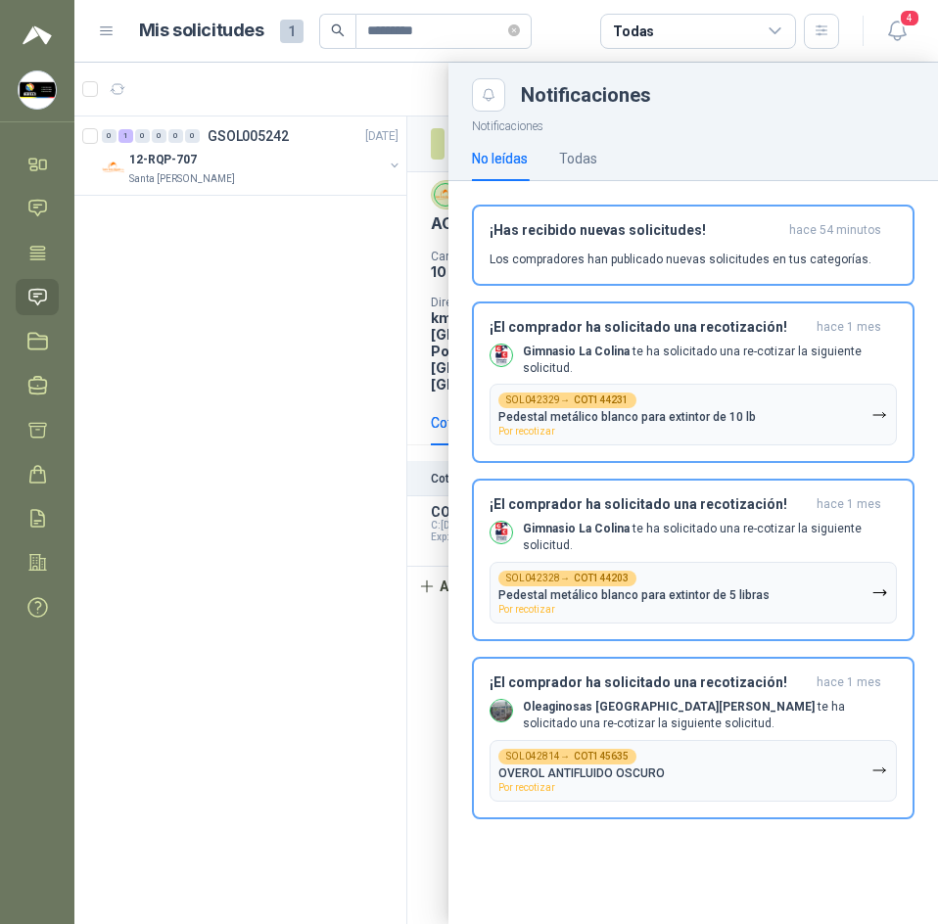
click at [557, 148] on div "No leídas Todas" at bounding box center [534, 158] width 125 height 45
click at [576, 163] on div "Todas" at bounding box center [578, 159] width 38 height 22
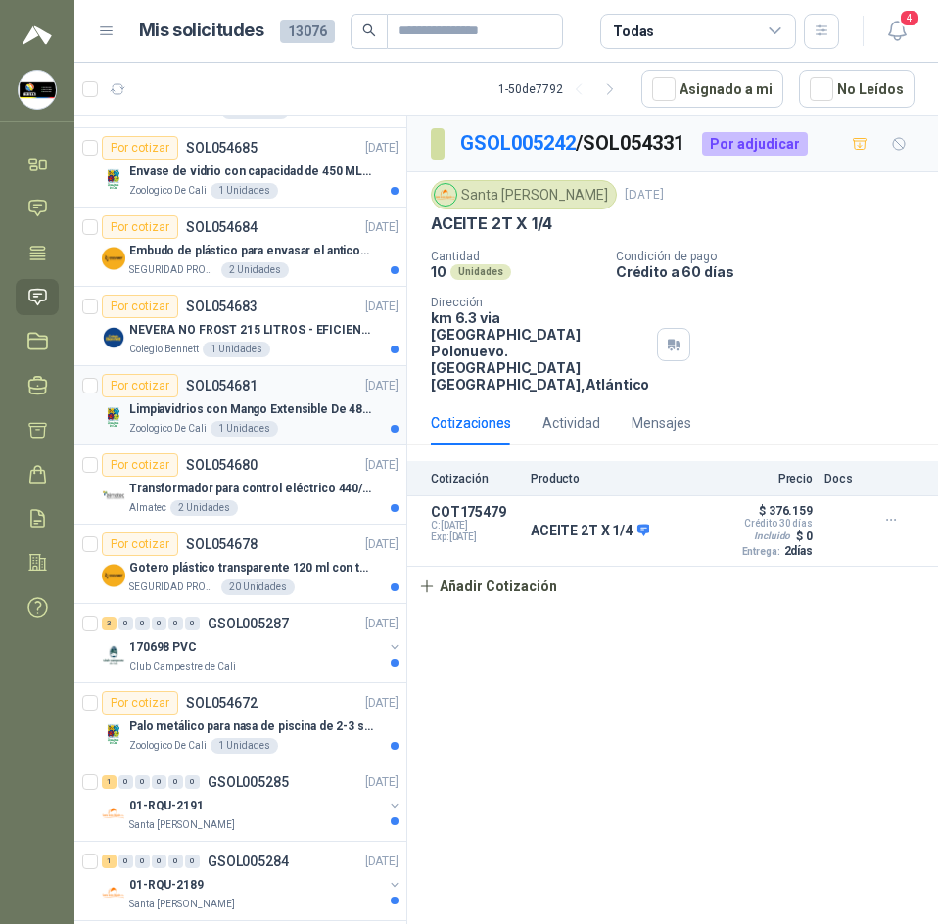
scroll to position [98, 0]
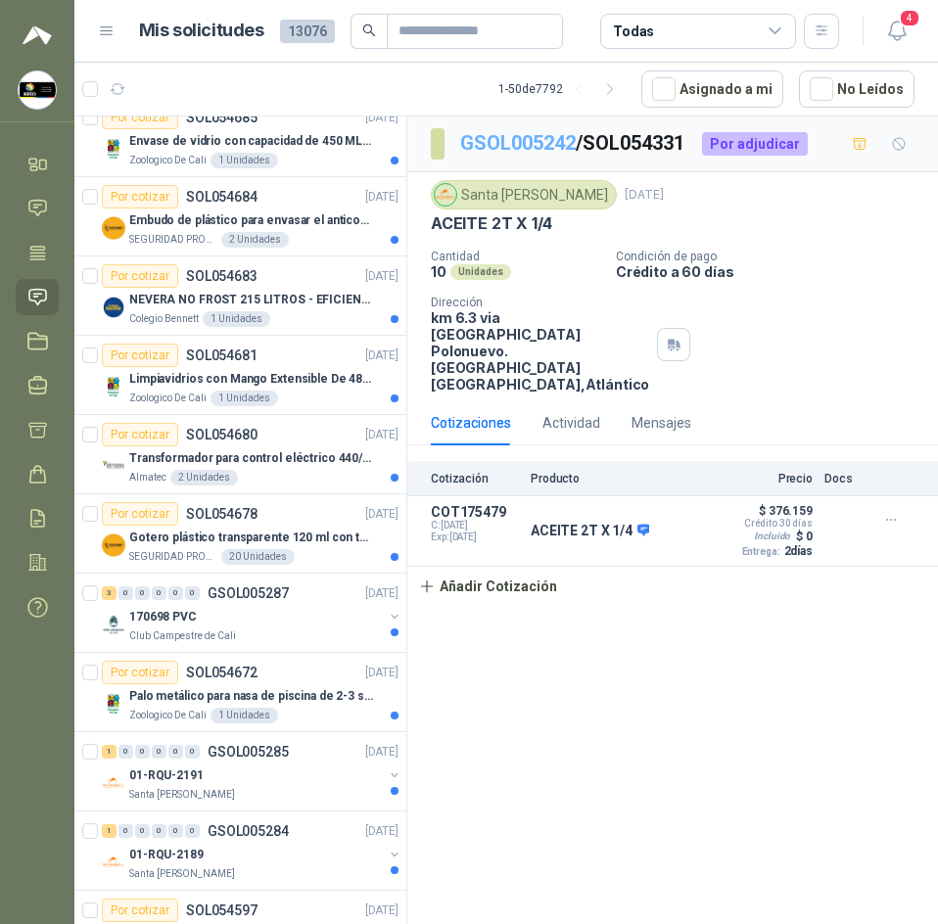
click at [540, 143] on link "GSOL005242" at bounding box center [518, 142] width 116 height 23
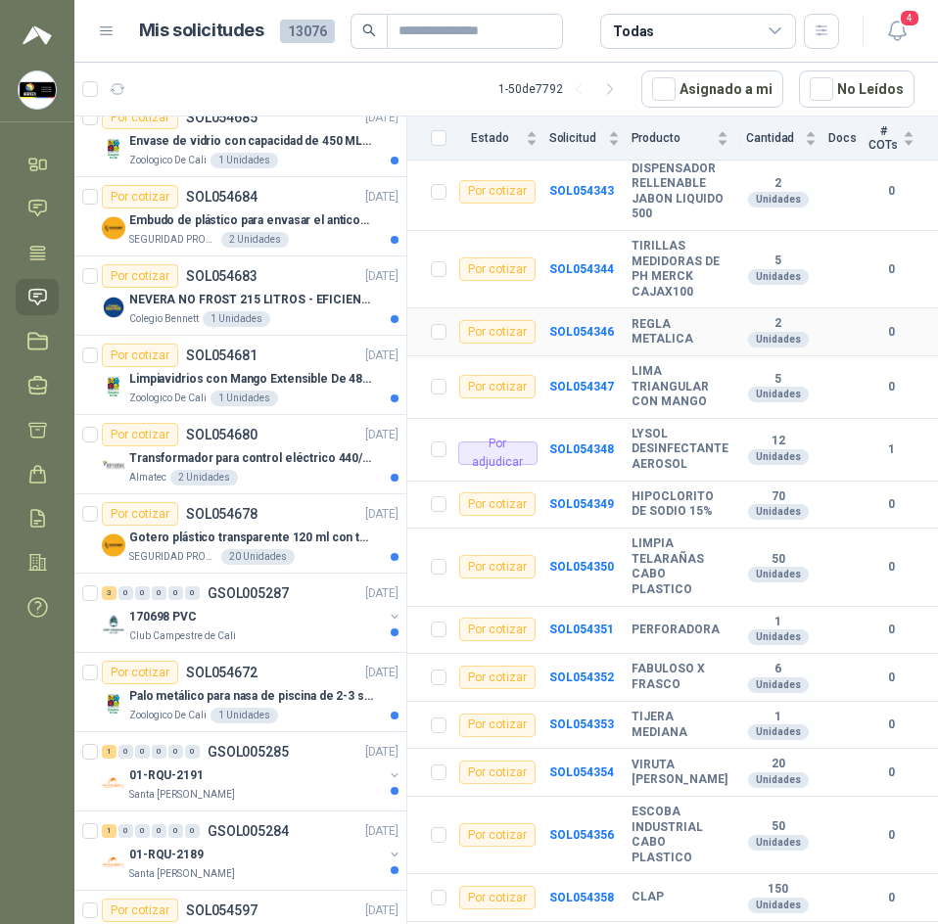
scroll to position [1237, 0]
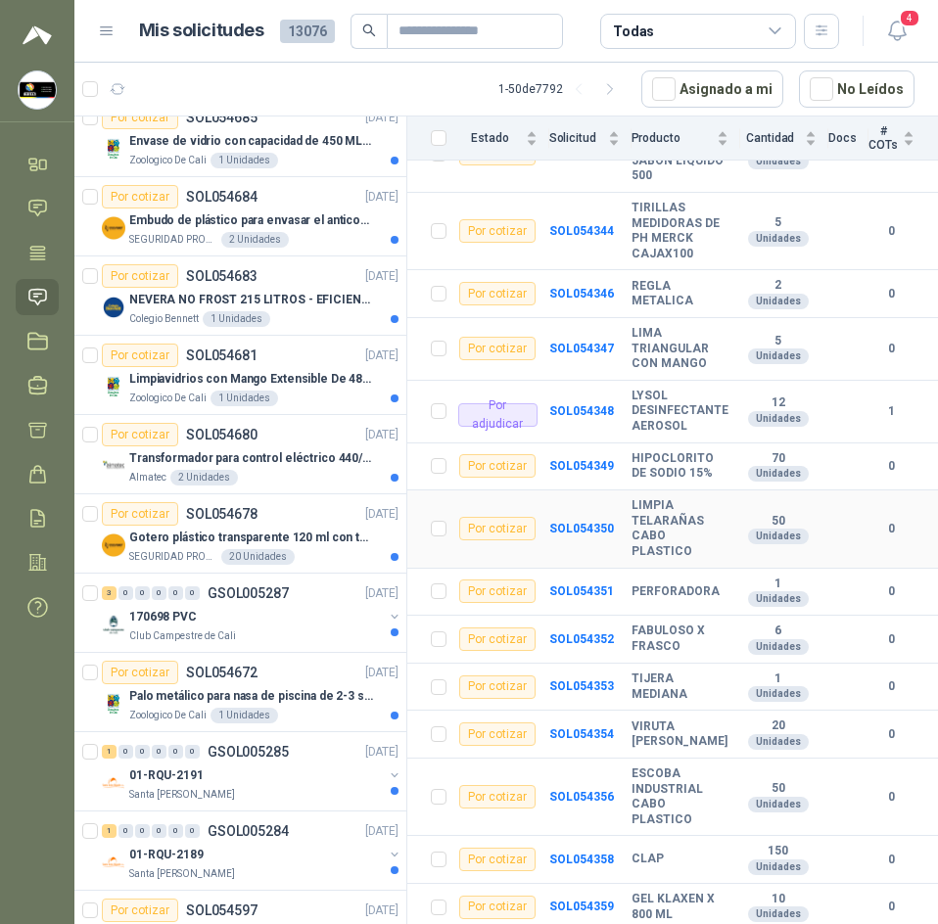
click at [661, 498] on b "LIMPIA TELARAÑAS CABO PLASTICO" at bounding box center [679, 528] width 97 height 61
copy b "LIMPIA TELARAÑAS CABO PLASTICO"
click at [679, 624] on b "FABULOSO X FRASCO" at bounding box center [679, 639] width 97 height 30
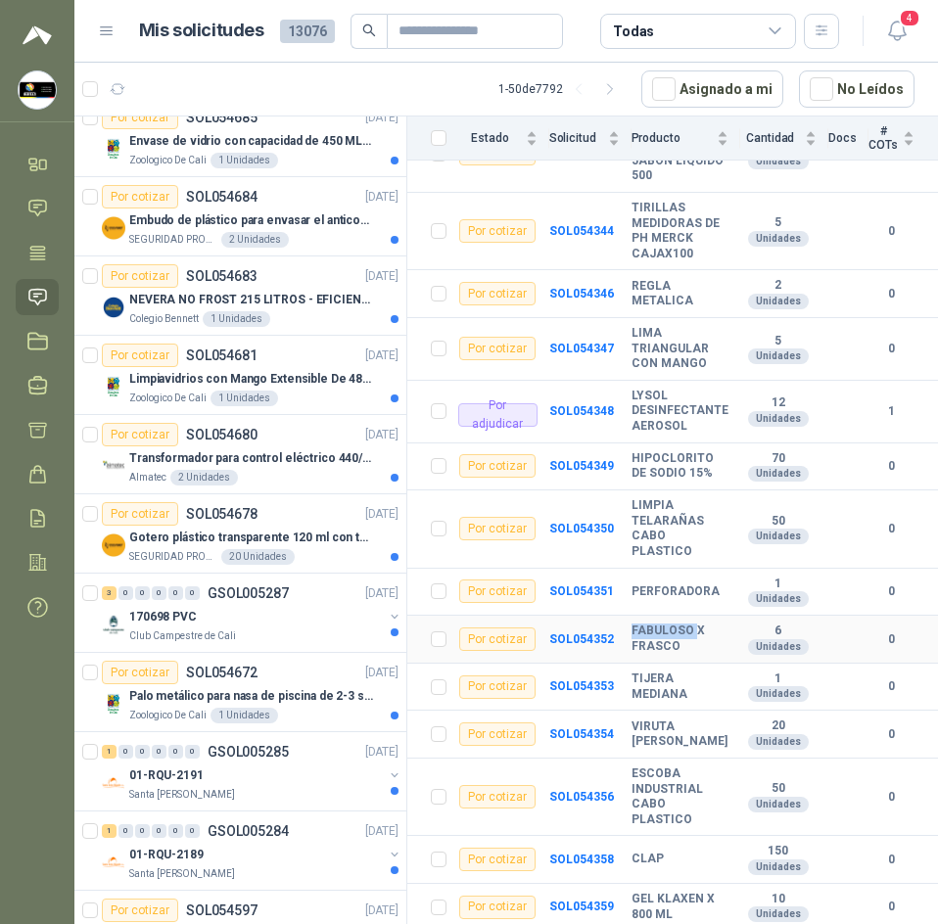
click at [679, 624] on b "FABULOSO X FRASCO" at bounding box center [679, 639] width 97 height 30
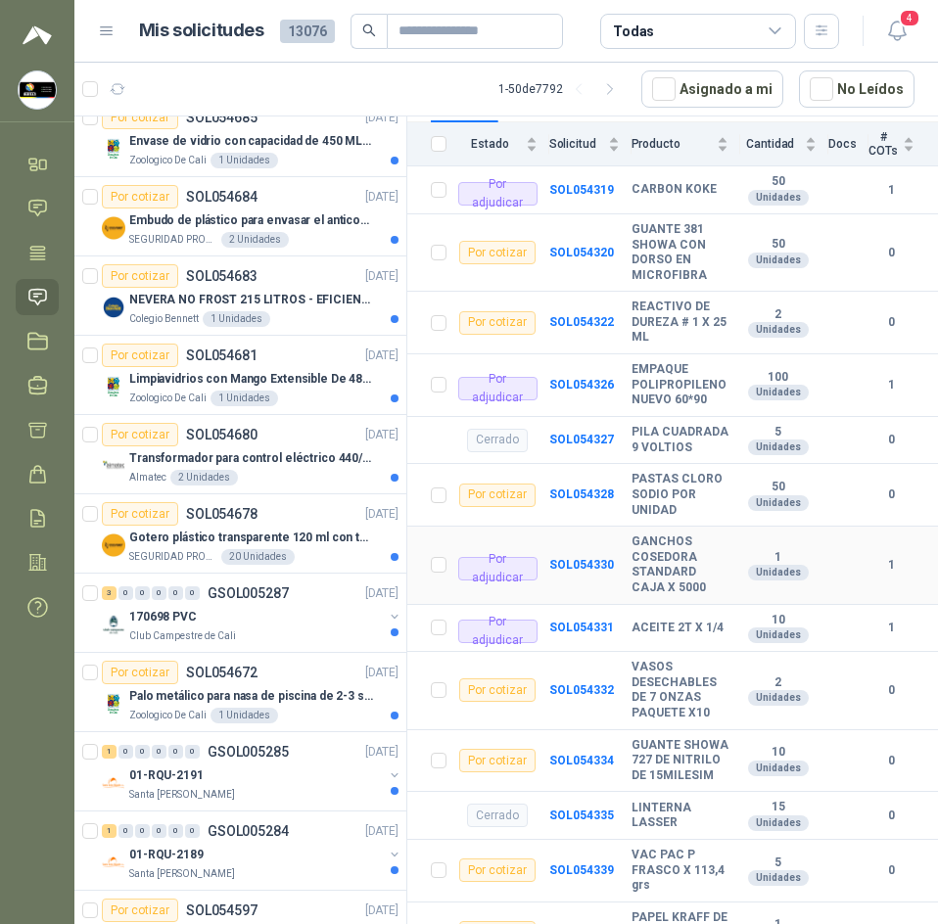
scroll to position [294, 0]
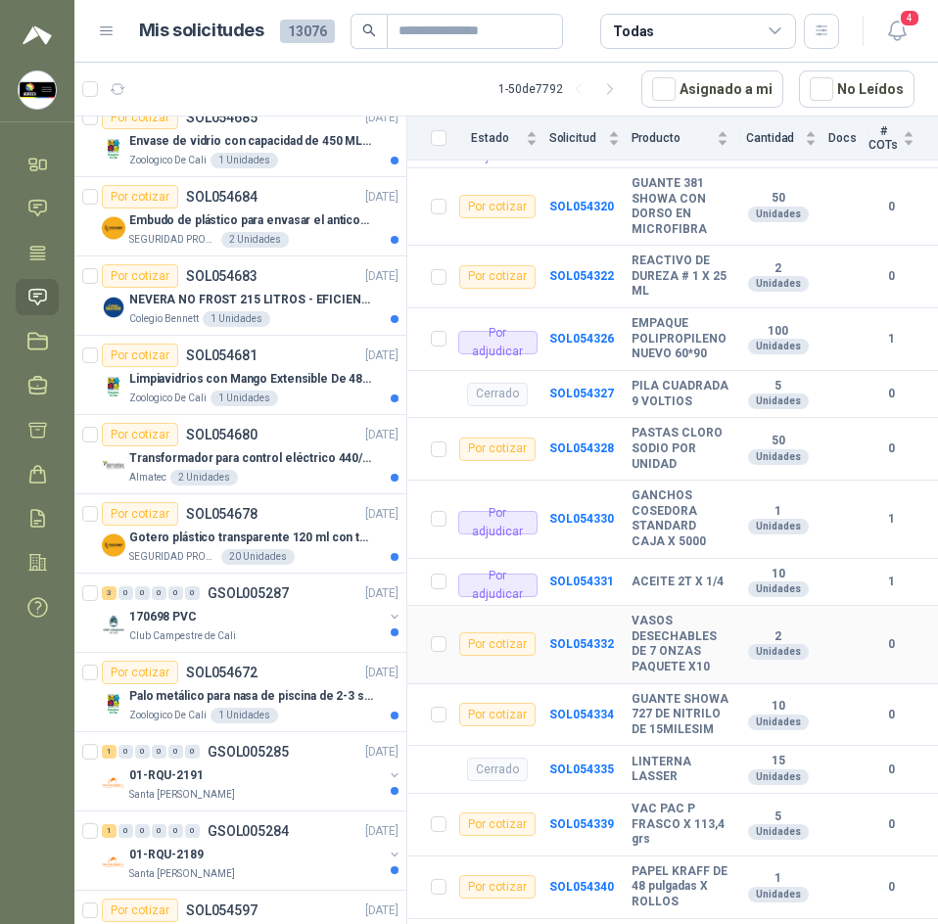
click at [658, 624] on b "VASOS DESECHABLES DE 7 ONZAS PAQUETE X10" at bounding box center [679, 644] width 97 height 61
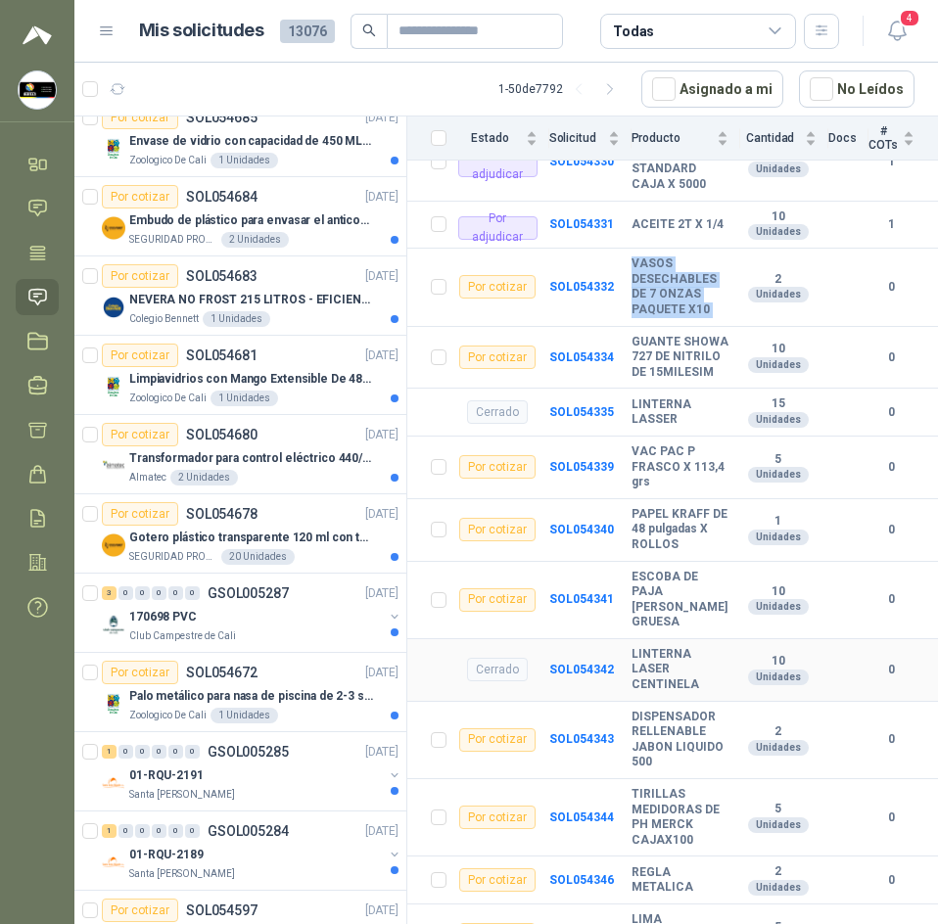
scroll to position [685, 0]
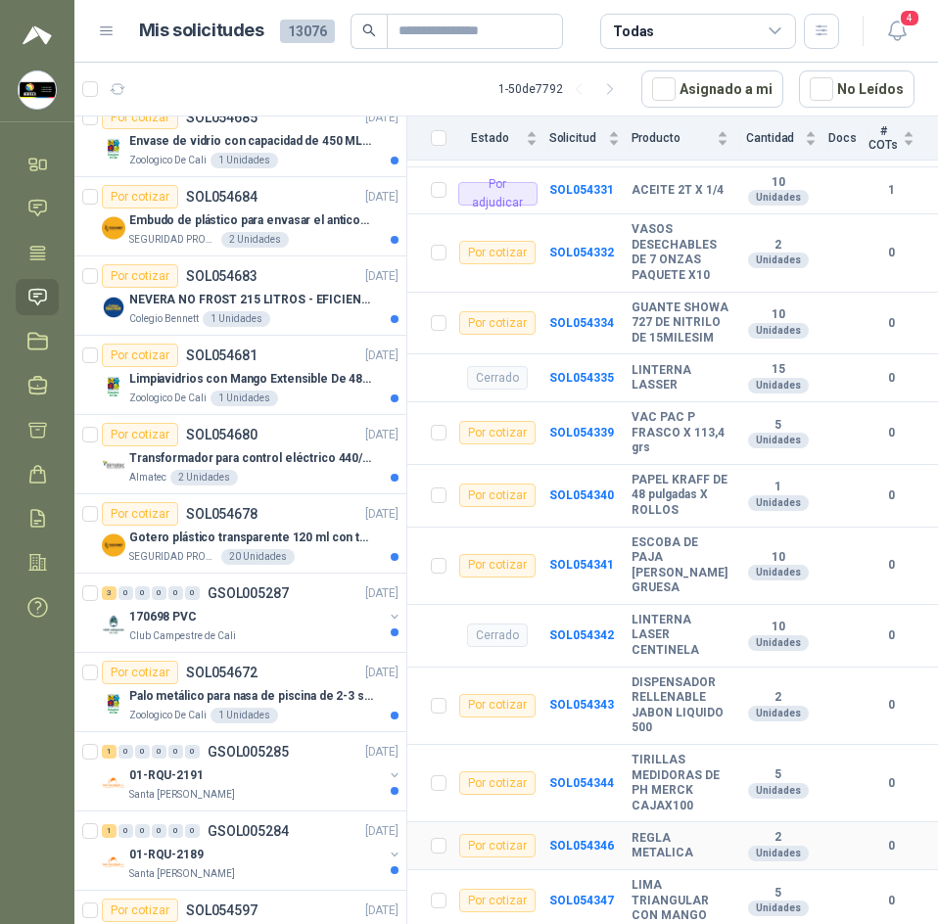
click at [584, 822] on td "SOL054346" at bounding box center [590, 846] width 82 height 48
click at [578, 839] on b "SOL054346" at bounding box center [581, 846] width 65 height 14
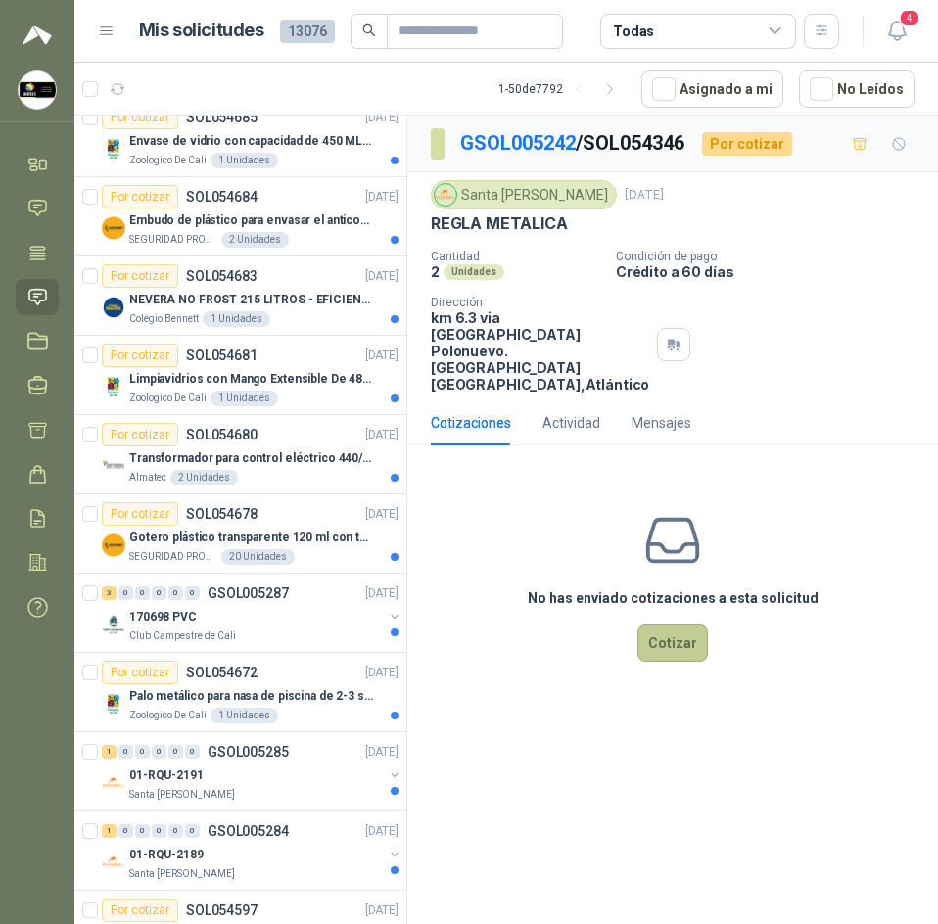
click at [672, 650] on button "Cotizar" at bounding box center [672, 643] width 70 height 37
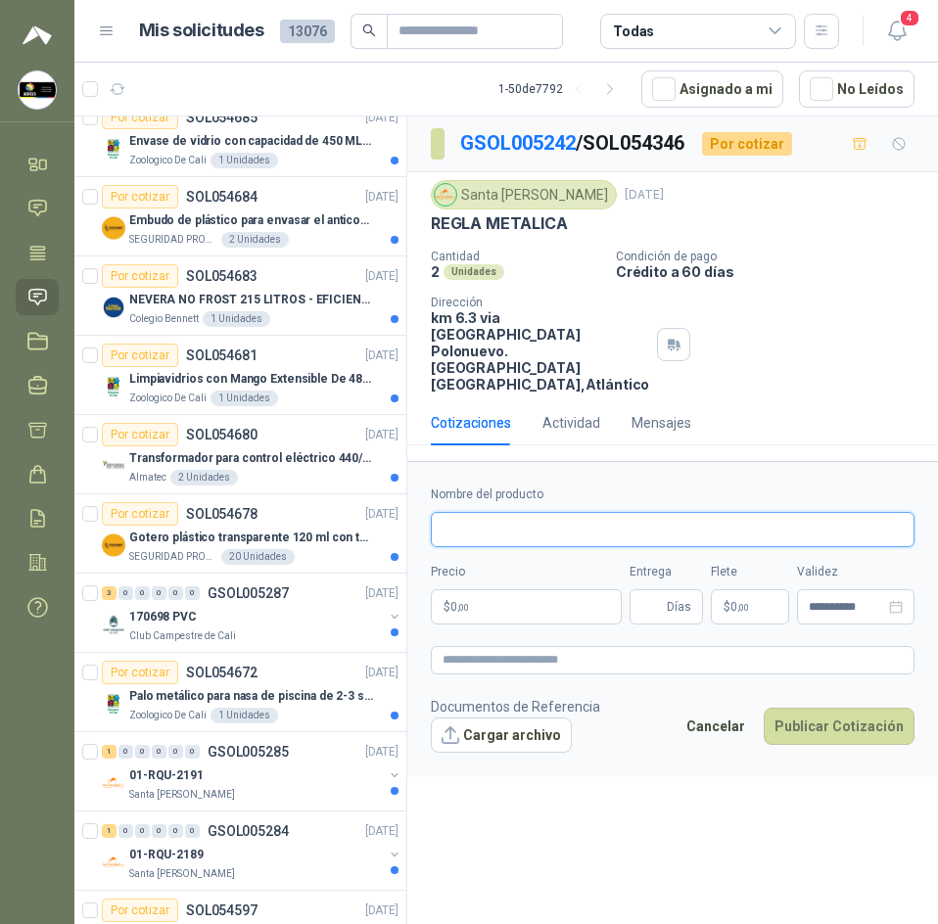
click at [600, 547] on input "Nombre del producto" at bounding box center [673, 529] width 484 height 35
drag, startPoint x: 496, startPoint y: 237, endPoint x: 500, endPoint y: 223, distance: 14.3
click at [496, 237] on div "Santa Anita Napoles 1 sept, 2025 REGLA METALICA Cantidad 2 Unidades Condición d…" at bounding box center [673, 286] width 484 height 212
click at [501, 221] on p "REGLA METALICA" at bounding box center [499, 223] width 136 height 21
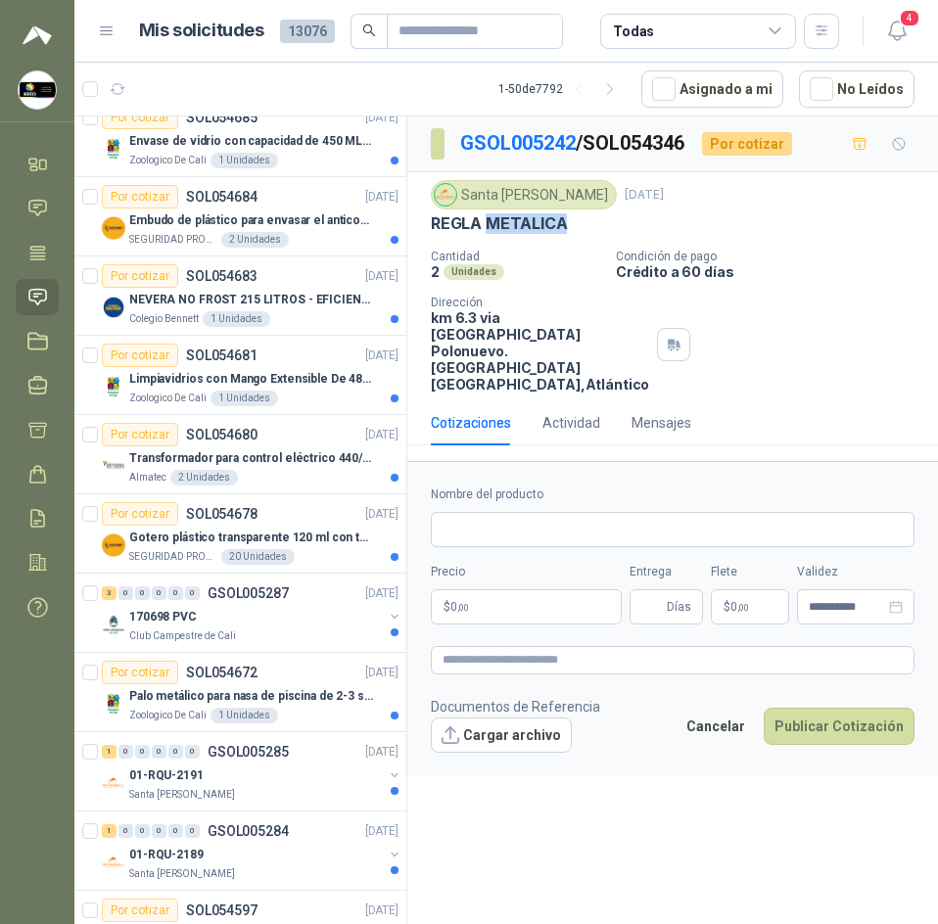
click at [501, 221] on p "REGLA METALICA" at bounding box center [499, 223] width 136 height 21
copy p "REGLA METALICA"
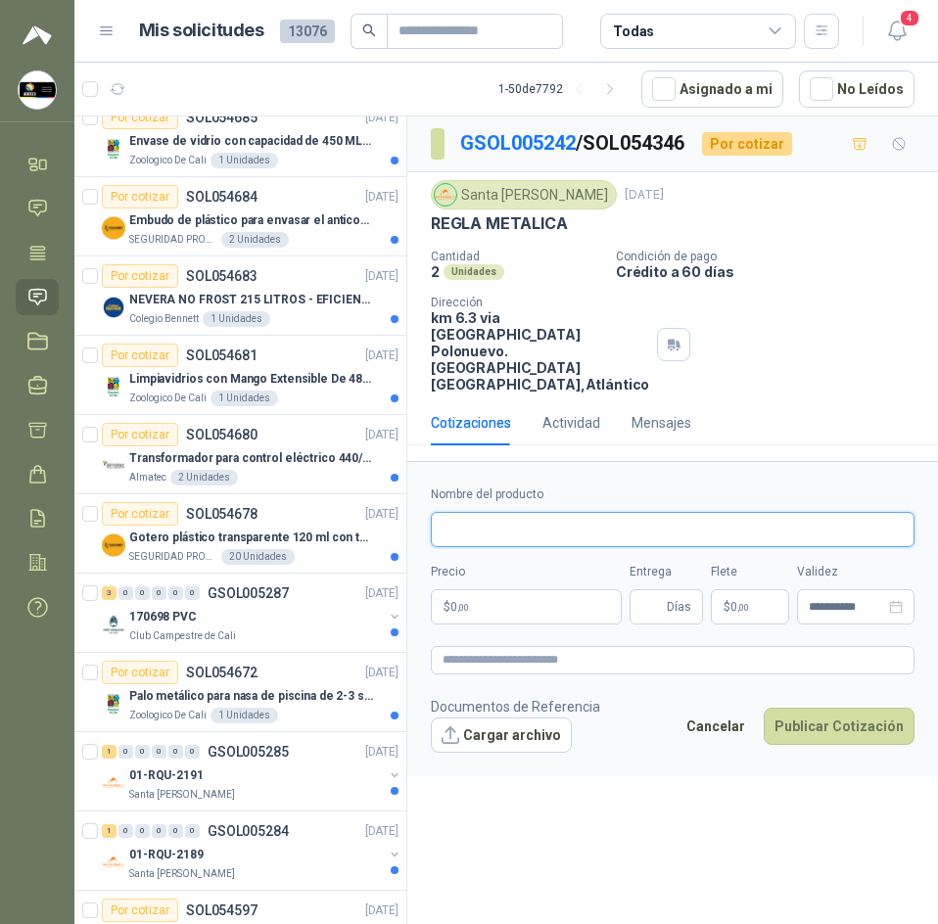
click at [616, 547] on input "Nombre del producto" at bounding box center [673, 529] width 484 height 35
paste input "**********"
type input "**********"
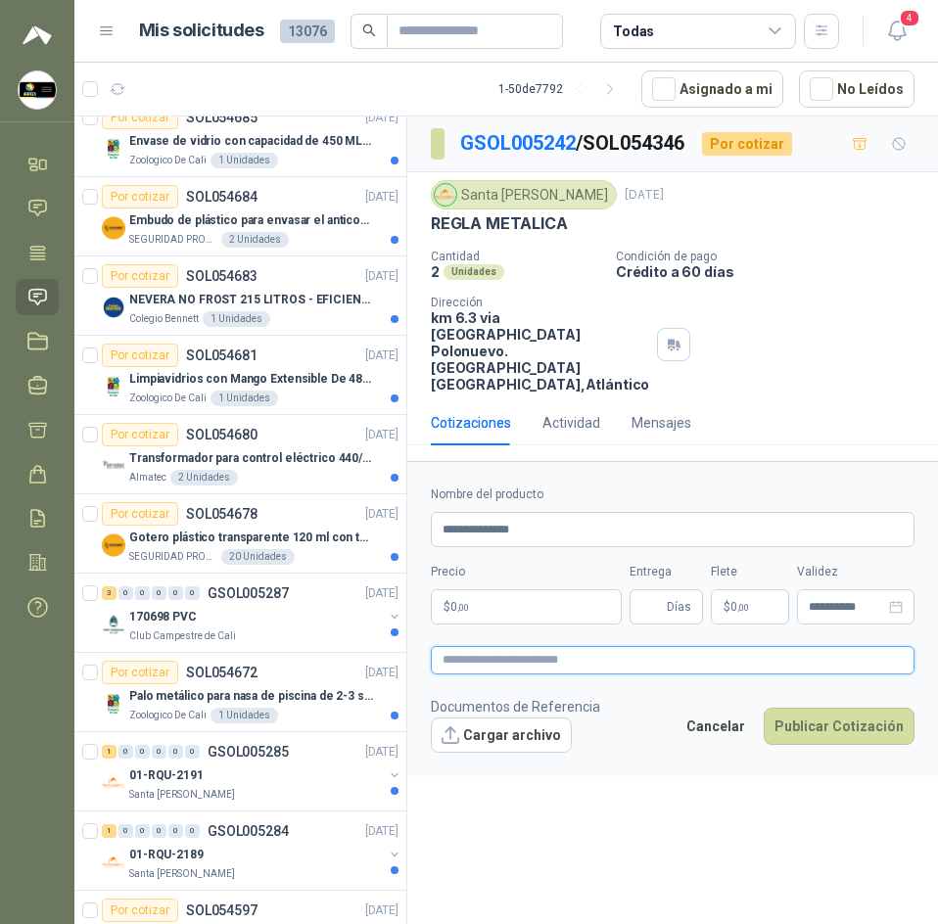
click at [495, 666] on textarea at bounding box center [673, 660] width 484 height 28
paste textarea "**********"
type textarea "**********"
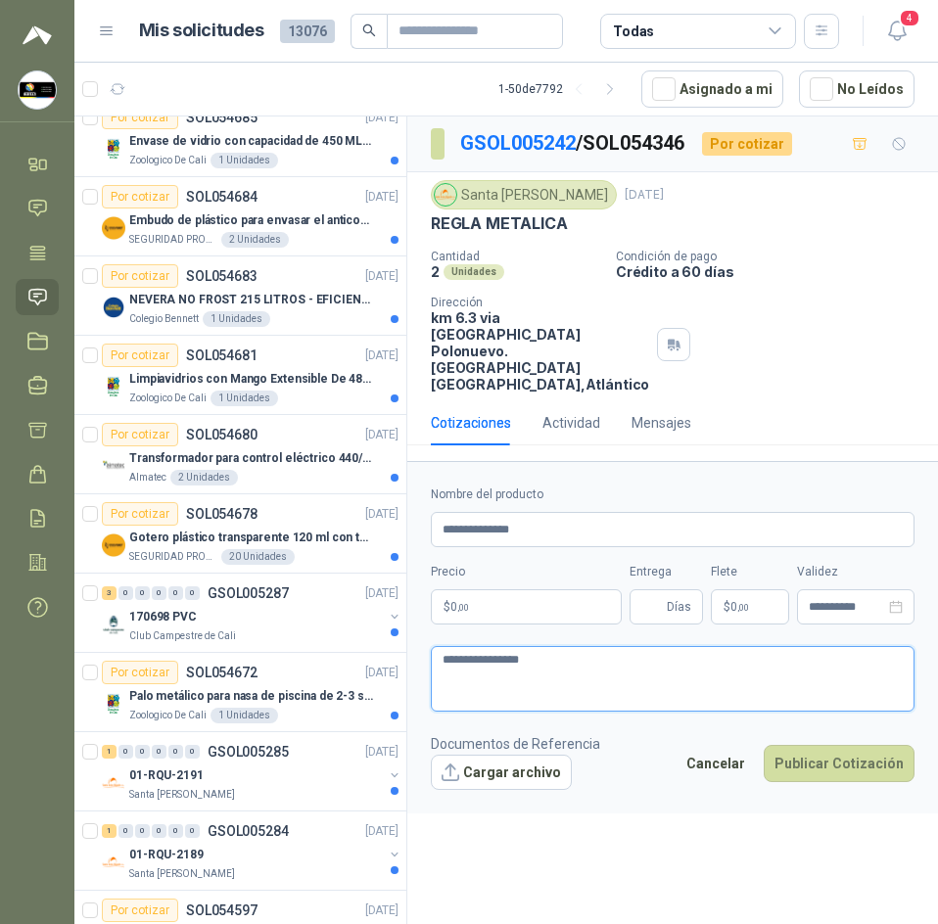
type textarea "**********"
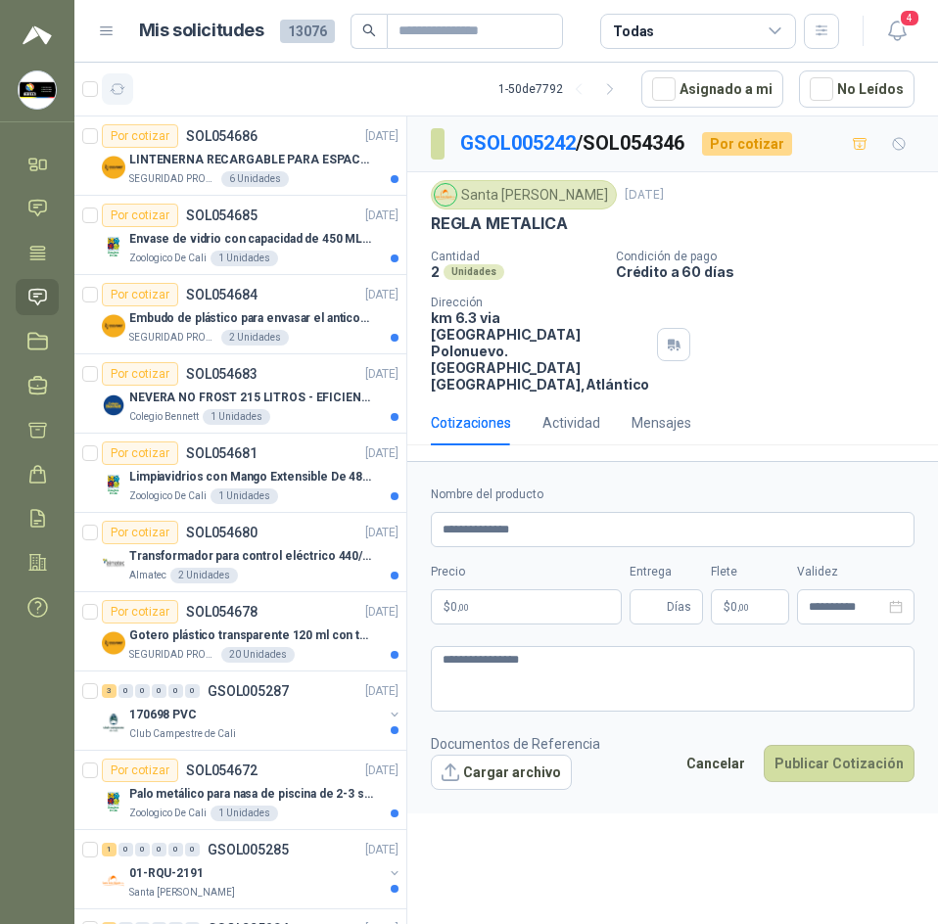
click at [116, 94] on icon "button" at bounding box center [118, 89] width 15 height 10
click at [594, 613] on body "Sandra Delgado Soluciones Industriales D&D Inicio Chat Tareas Solicitudes Licit…" at bounding box center [469, 462] width 938 height 924
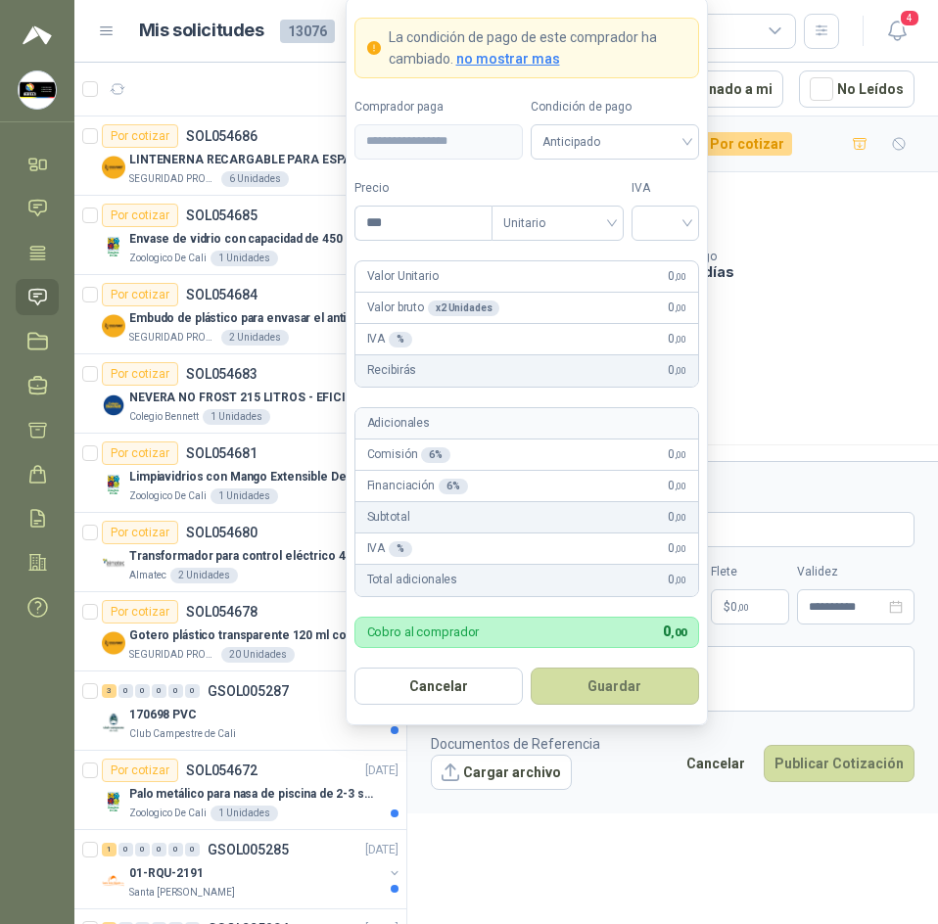
click at [531, 668] on button "Guardar" at bounding box center [615, 686] width 168 height 37
drag, startPoint x: 487, startPoint y: 261, endPoint x: 520, endPoint y: 168, distance: 98.8
click at [523, 163] on form "**********" at bounding box center [527, 361] width 362 height 728
click at [473, 209] on input "***" at bounding box center [423, 223] width 136 height 33
type input "*******"
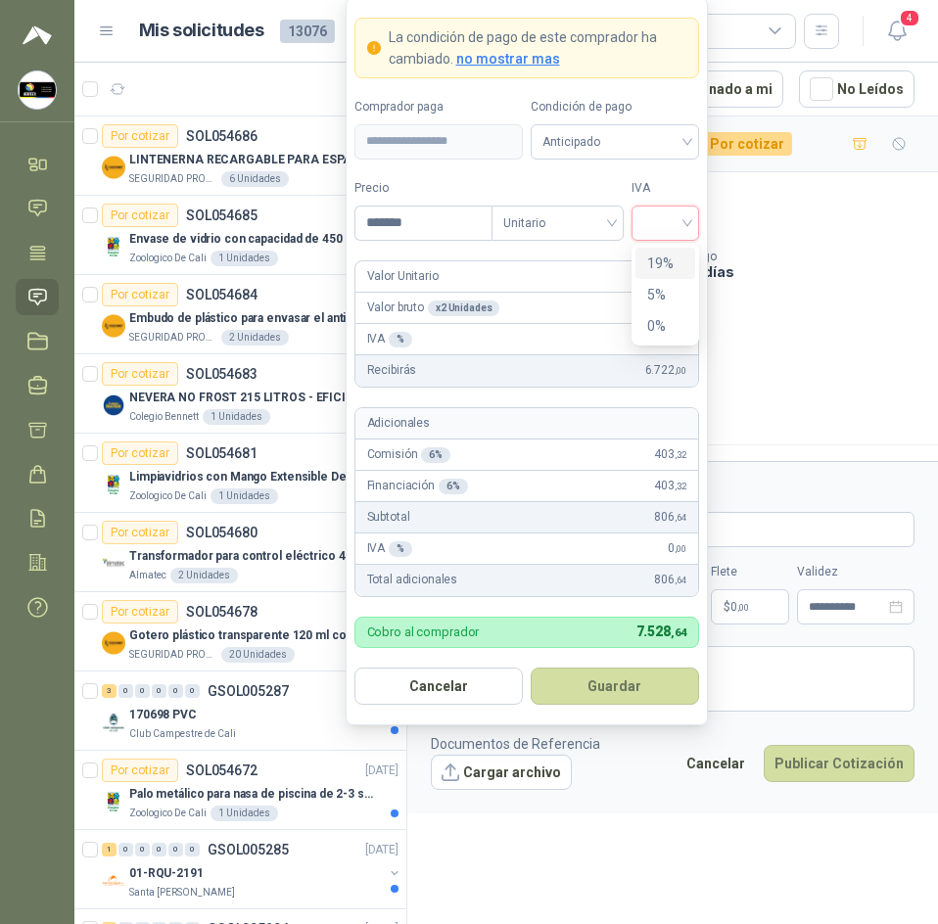
click at [670, 213] on input "search" at bounding box center [665, 221] width 44 height 29
drag, startPoint x: 669, startPoint y: 259, endPoint x: 628, endPoint y: 164, distance: 103.5
click at [666, 258] on div "19%" at bounding box center [665, 264] width 36 height 22
click at [633, 153] on span "Anticipado" at bounding box center [614, 141] width 145 height 29
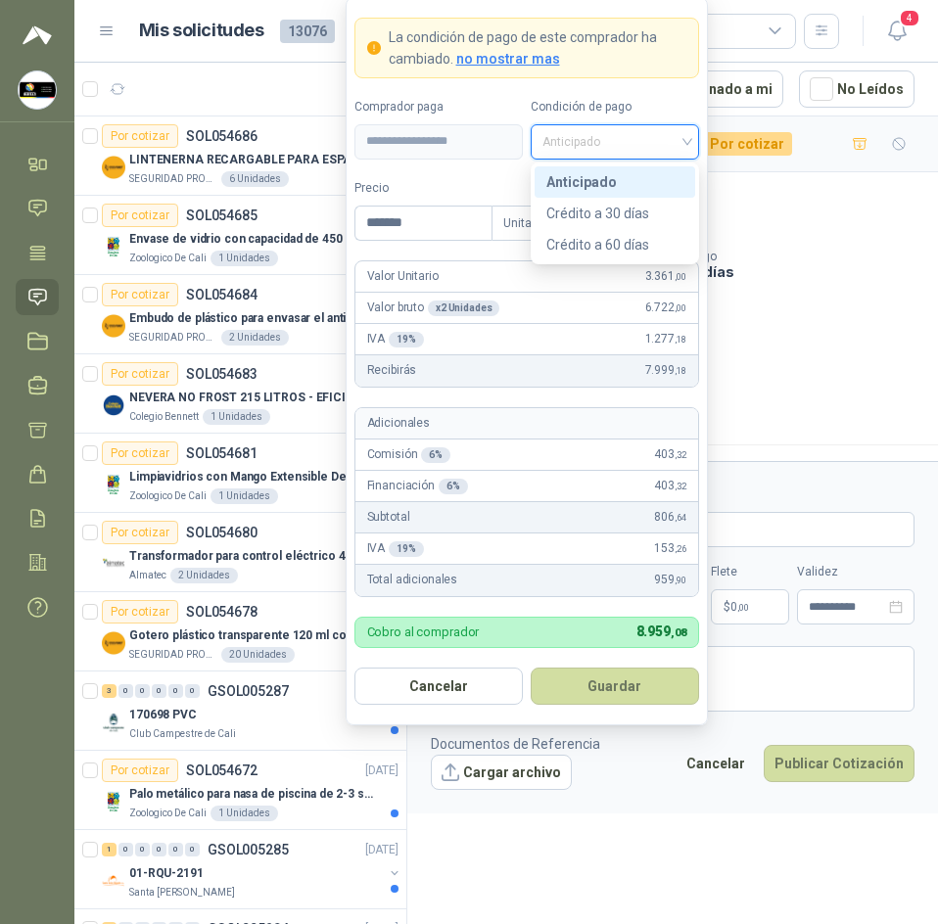
click at [614, 185] on div "Anticipado" at bounding box center [614, 182] width 137 height 22
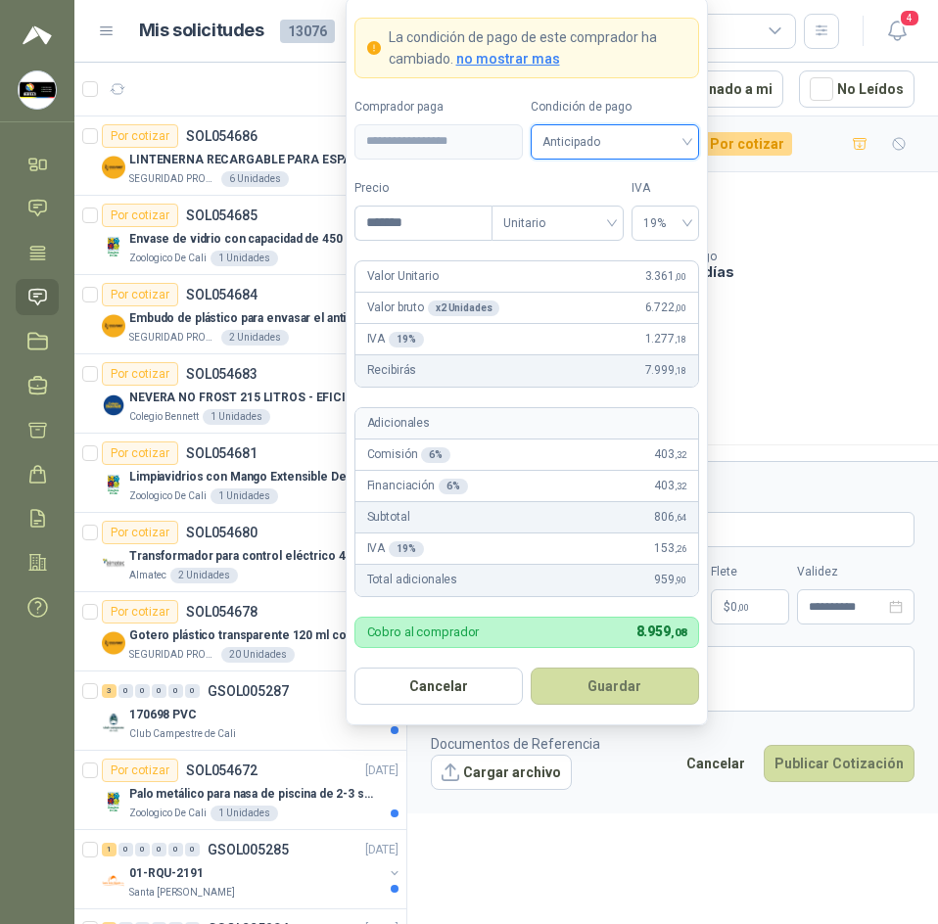
click at [677, 149] on span "Anticipado" at bounding box center [614, 141] width 145 height 29
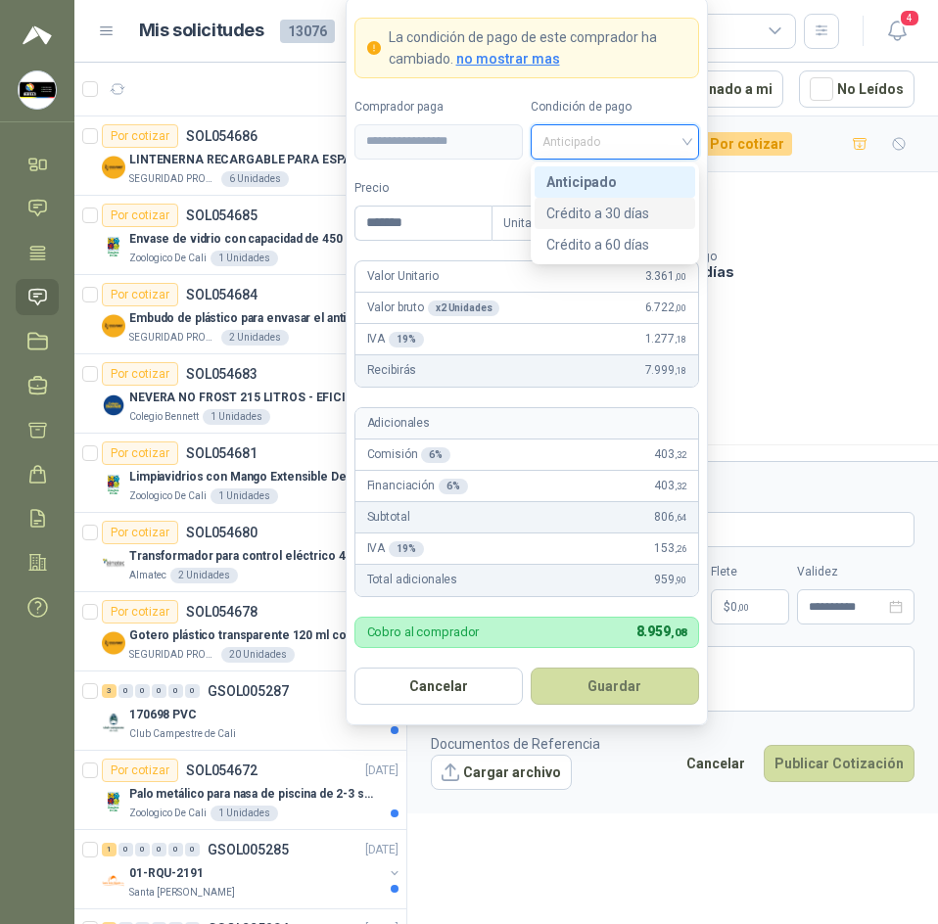
click at [657, 210] on div "Crédito a 30 días" at bounding box center [614, 214] width 137 height 22
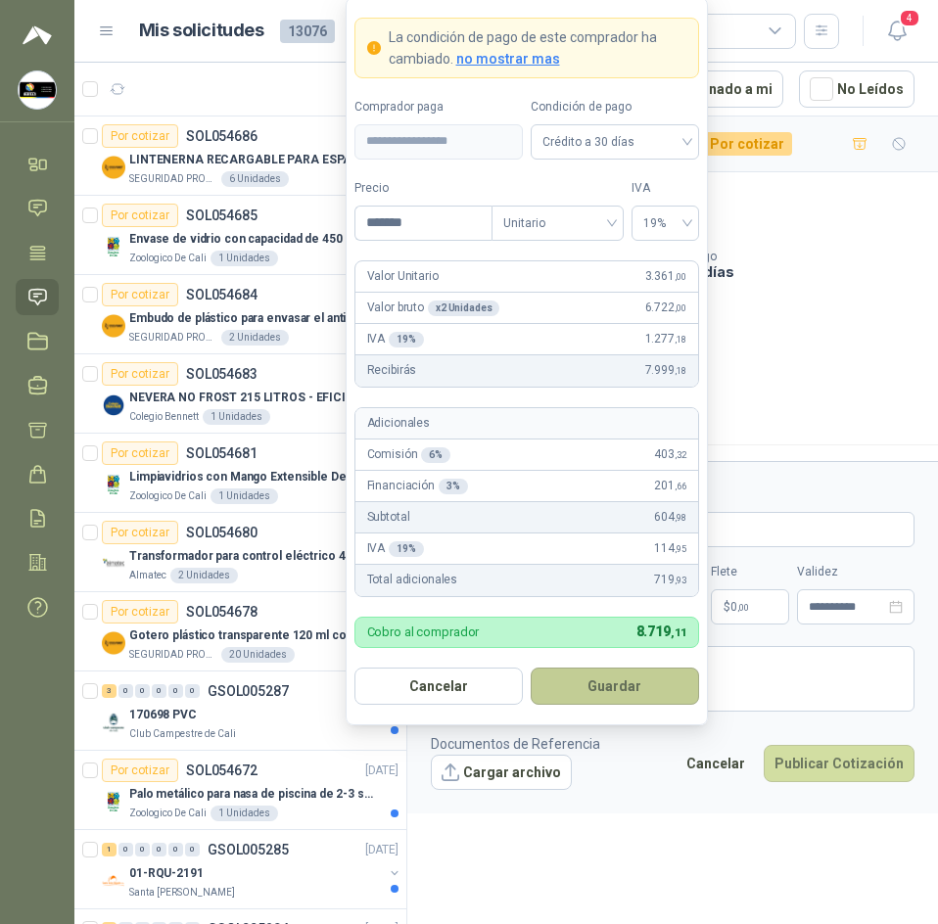
click at [641, 690] on button "Guardar" at bounding box center [615, 686] width 168 height 37
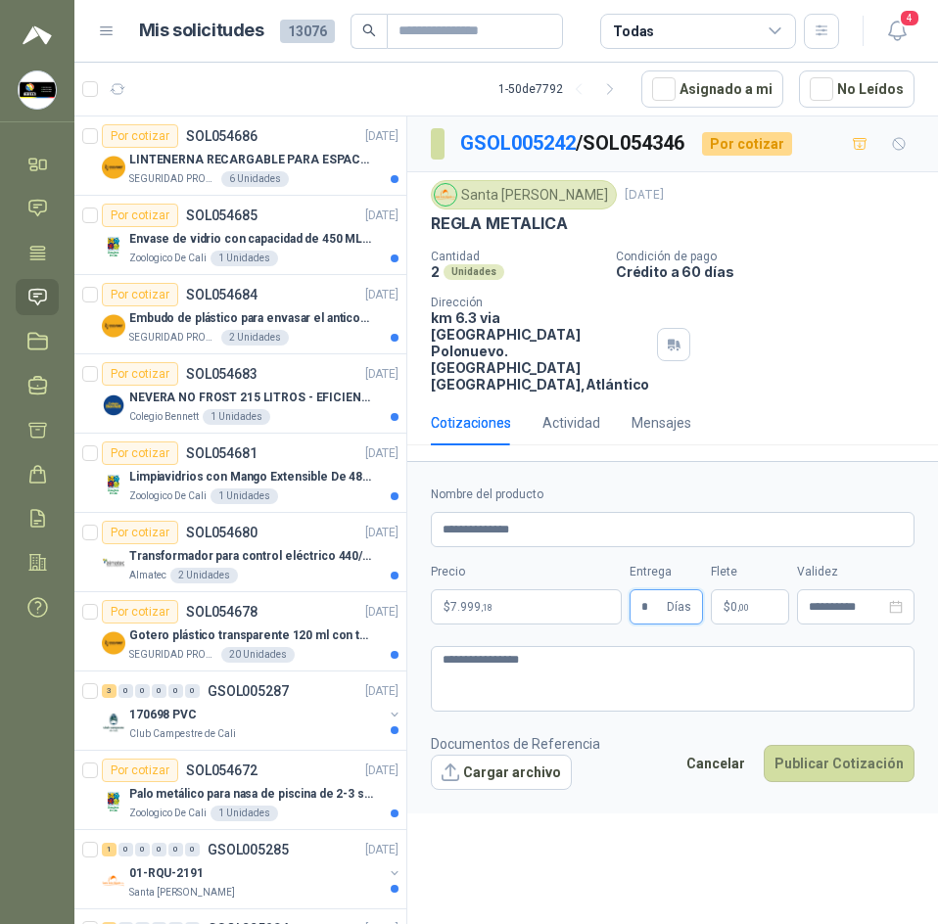
type input "*"
click at [752, 625] on p "$ 0 ,00" at bounding box center [750, 606] width 78 height 35
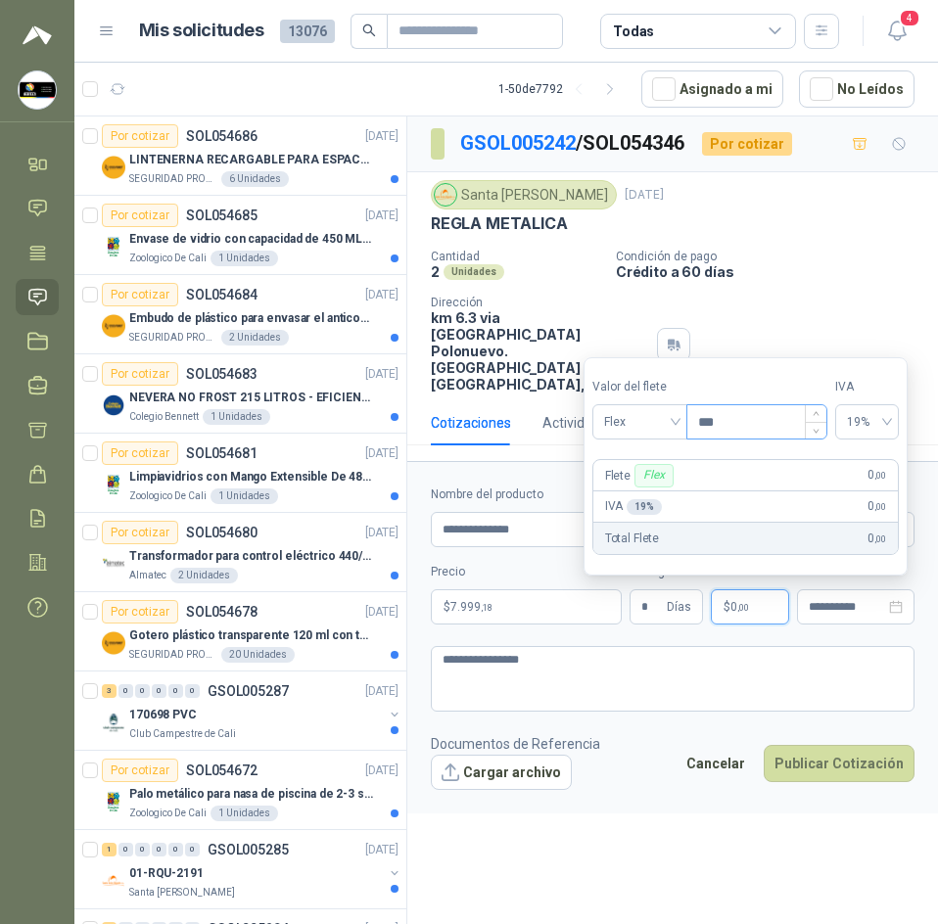
click at [720, 420] on input "***" at bounding box center [756, 421] width 139 height 33
click at [651, 420] on span "Flex" at bounding box center [639, 421] width 71 height 29
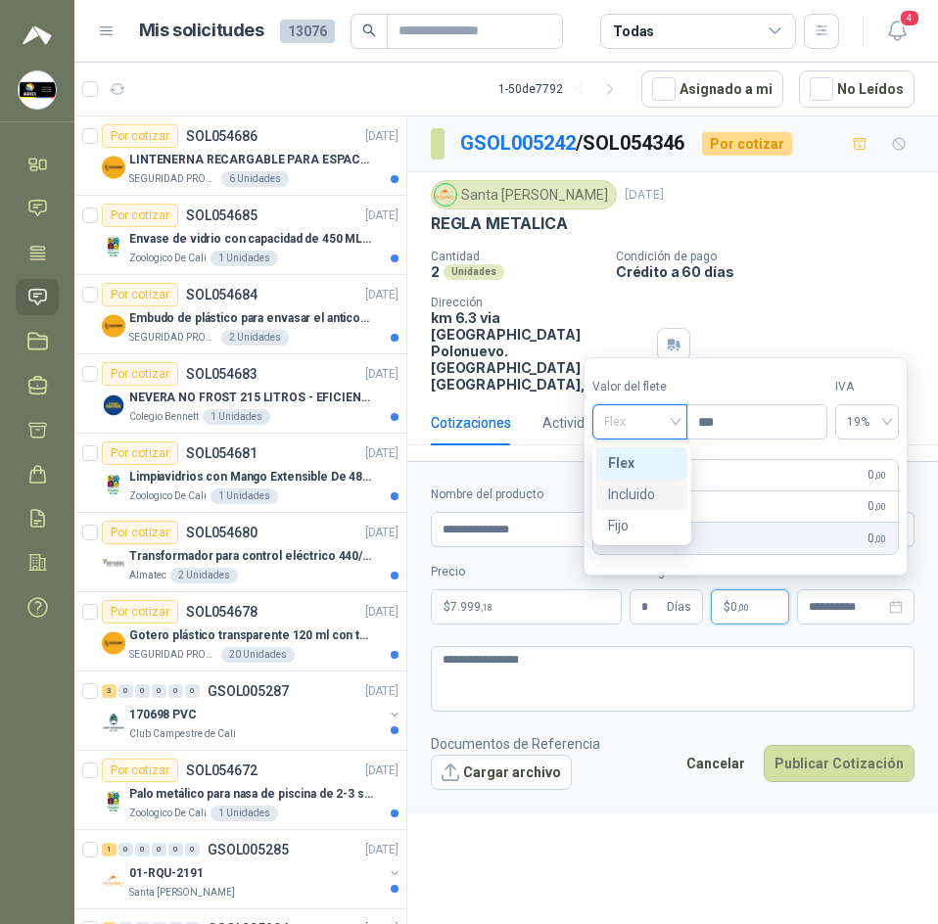
click at [651, 496] on div "Incluido" at bounding box center [642, 495] width 68 height 22
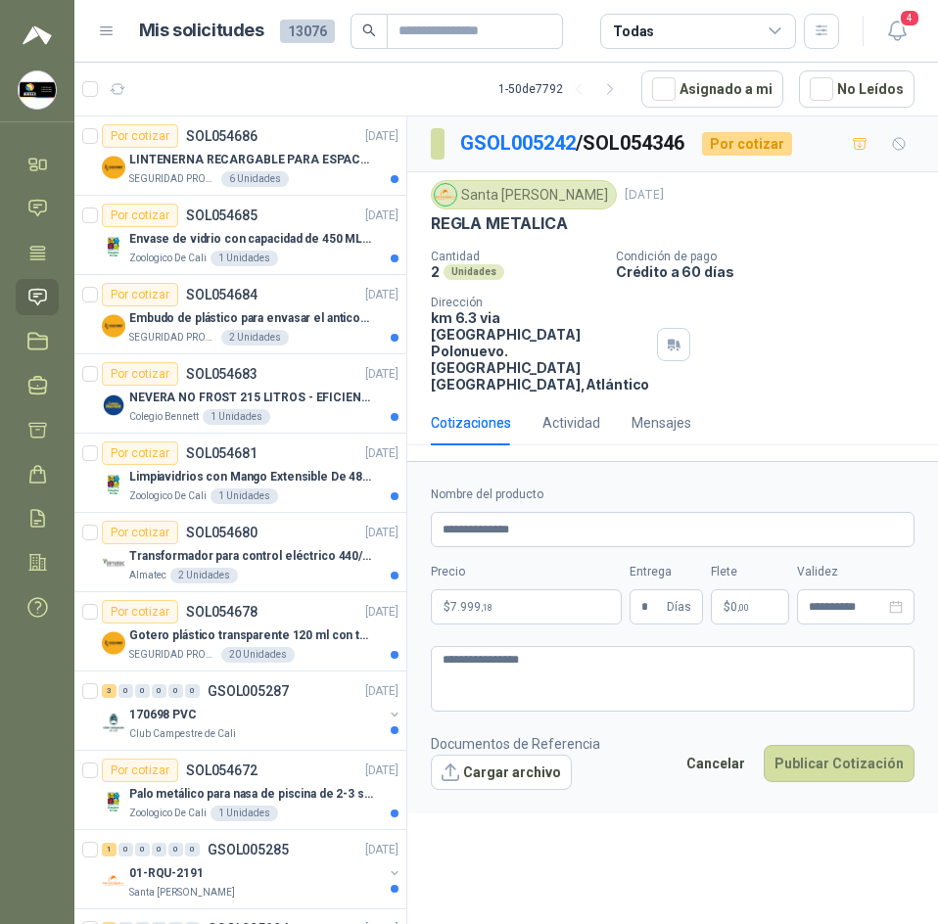
click at [841, 313] on div "Cantidad 2 Unidades Condición de pago Crédito a 60 días Dirección km 6.3 via ca…" at bounding box center [673, 321] width 484 height 143
click at [549, 620] on body "Sandra Delgado Soluciones Industriales D&D Inicio Chat Tareas Solicitudes Licit…" at bounding box center [469, 462] width 938 height 924
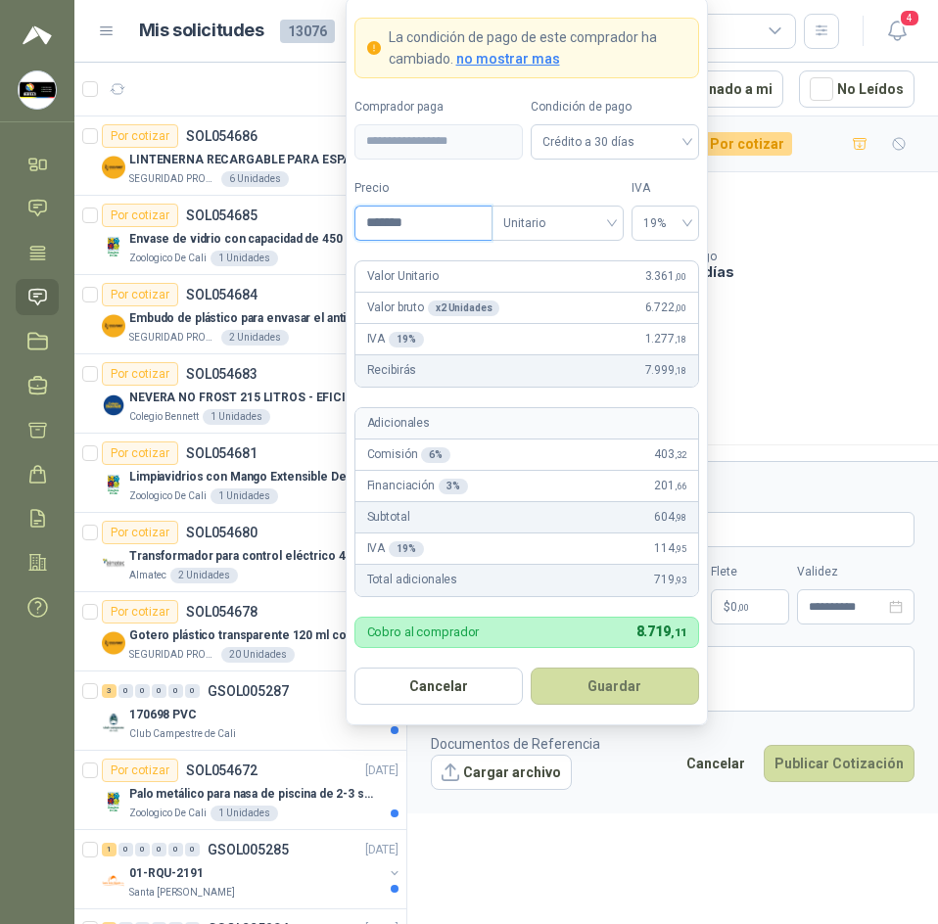
click at [385, 217] on input "*******" at bounding box center [423, 223] width 136 height 33
type input "********"
click at [630, 680] on button "Guardar" at bounding box center [615, 686] width 168 height 37
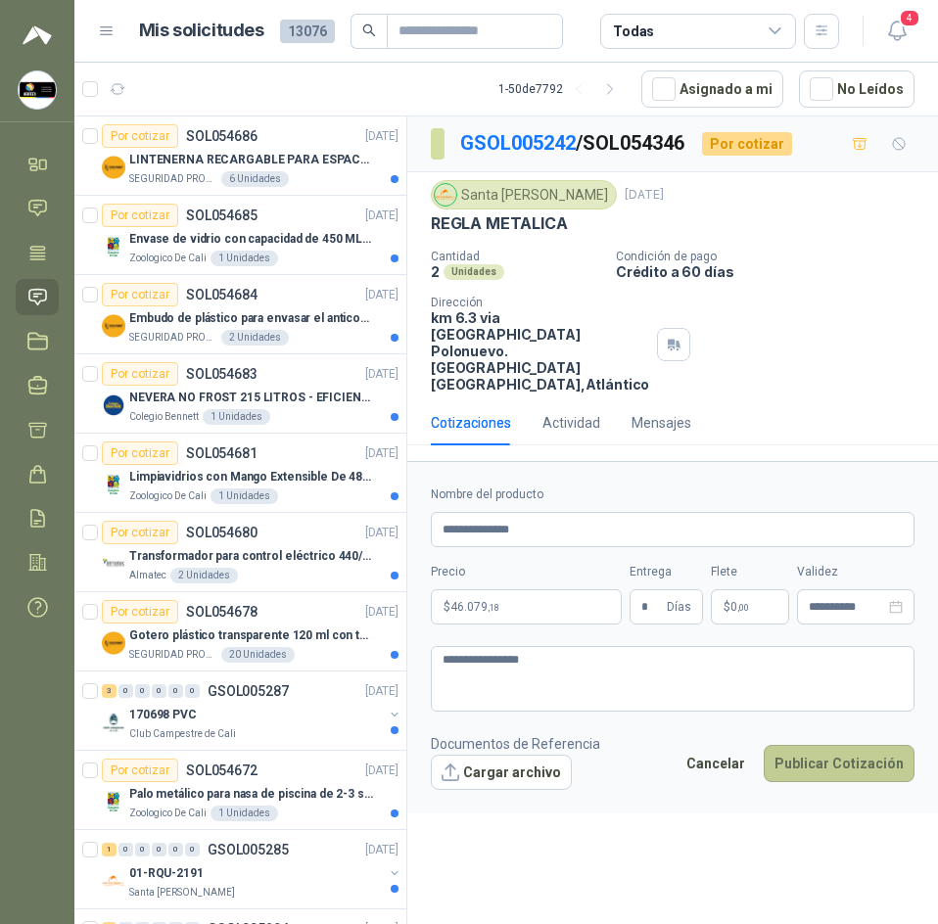
click at [803, 782] on button "Publicar Cotización" at bounding box center [839, 763] width 151 height 37
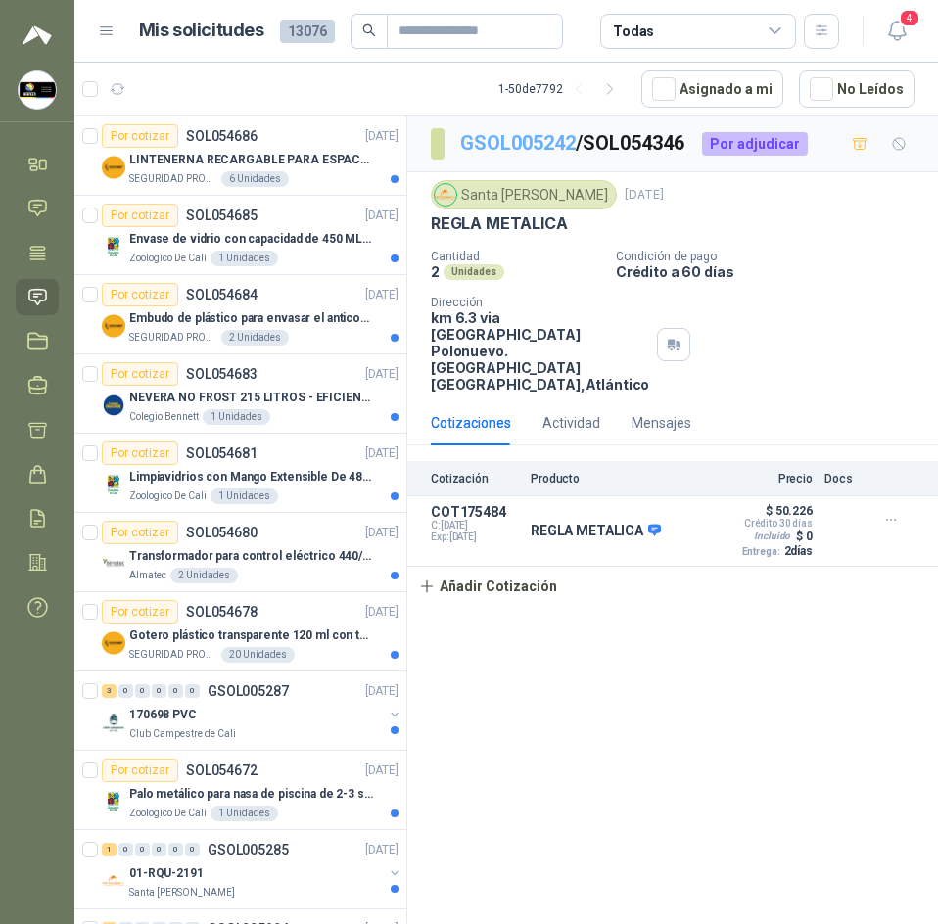
click at [544, 144] on link "GSOL005242" at bounding box center [518, 142] width 116 height 23
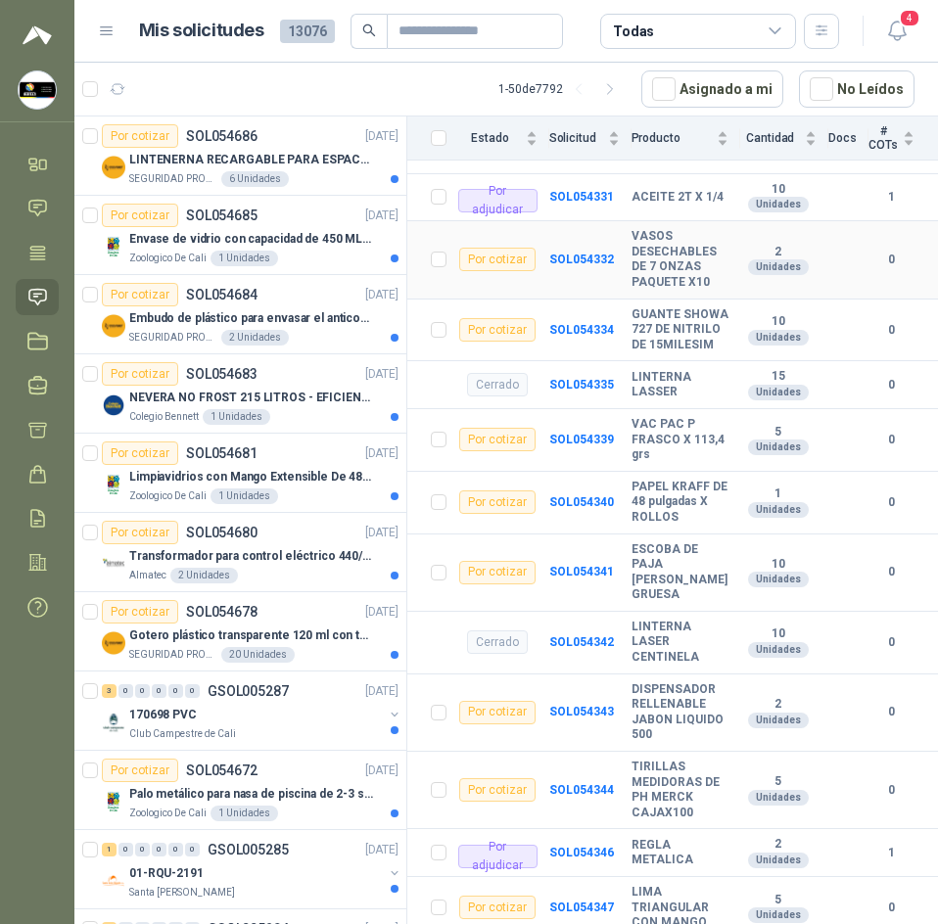
scroll to position [783, 0]
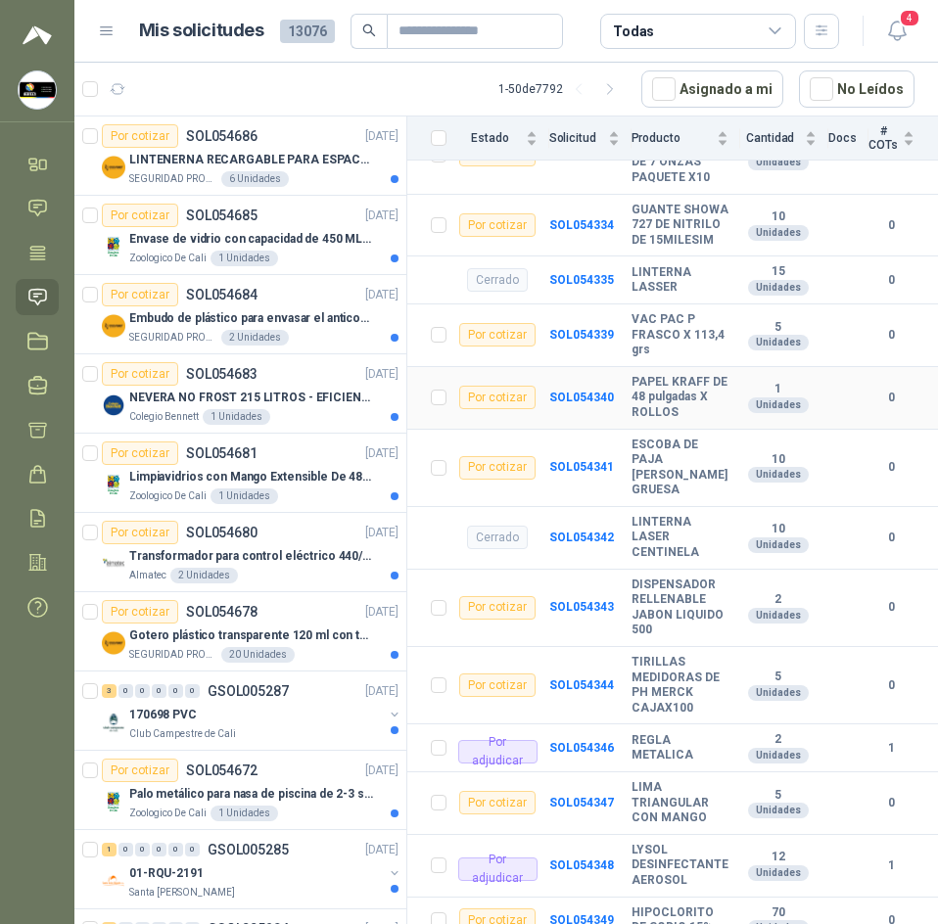
click at [657, 375] on b "PAPEL KRAFF DE 48 pulgadas X ROLLOS" at bounding box center [679, 398] width 97 height 46
click at [677, 438] on b "ESCOBA DE PAJA [PERSON_NAME] GRUESA" at bounding box center [679, 468] width 97 height 61
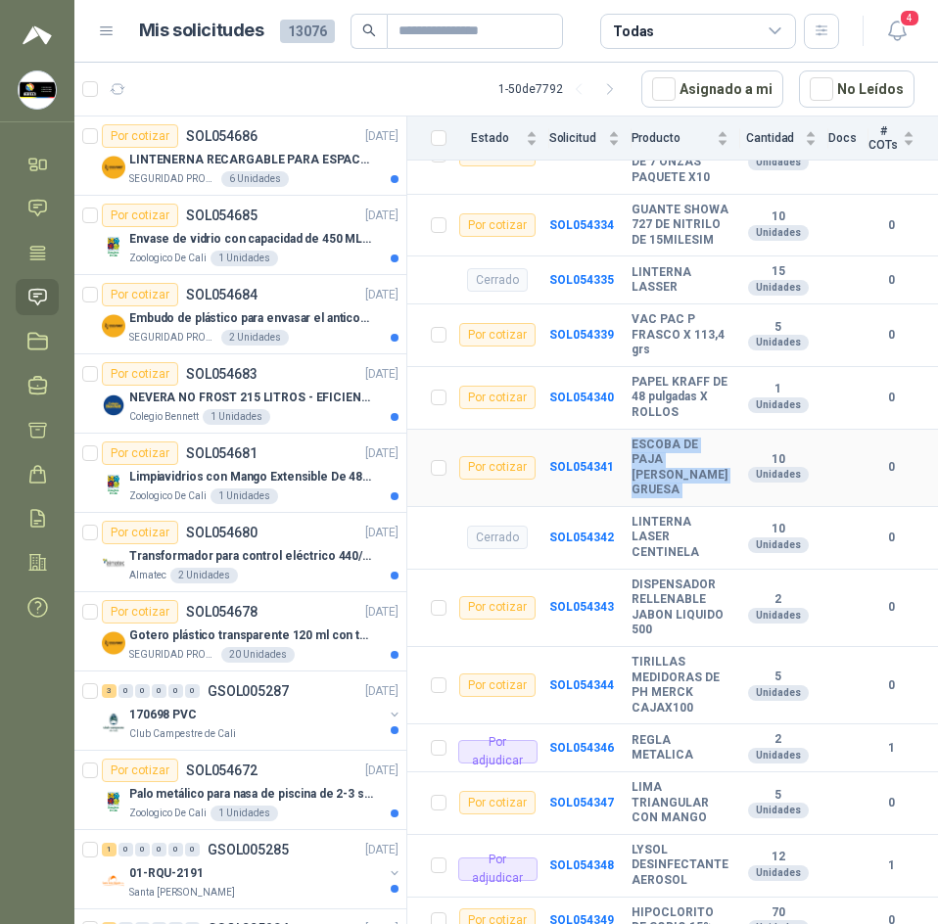
click at [677, 438] on b "ESCOBA DE PAJA [PERSON_NAME] GRUESA" at bounding box center [679, 468] width 97 height 61
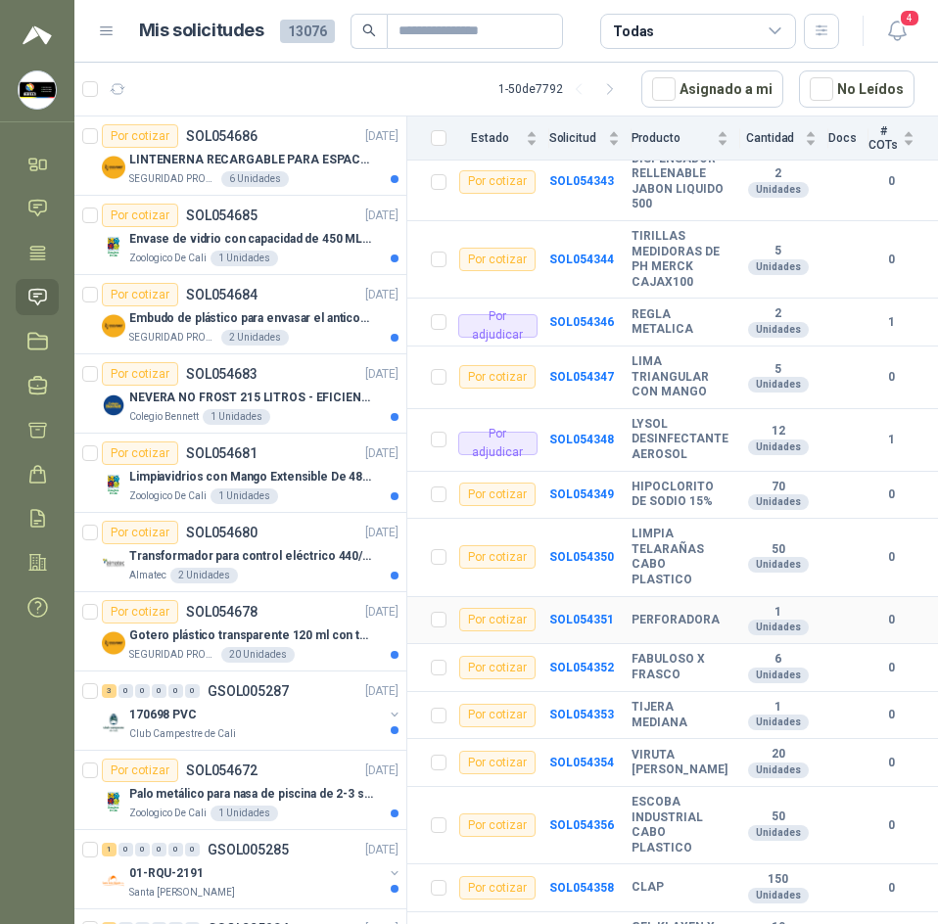
scroll to position [1237, 0]
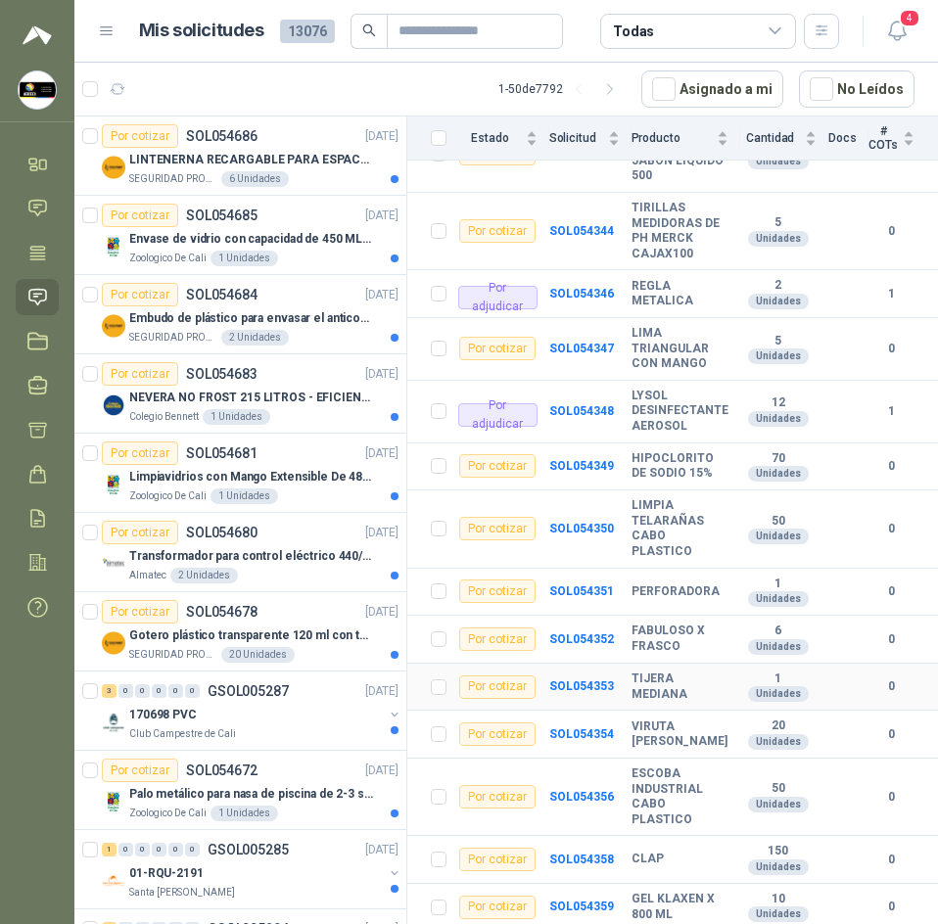
click at [645, 672] on b "TIJERA MEDIANA" at bounding box center [679, 687] width 97 height 30
click at [677, 584] on b "PERFORADORA" at bounding box center [675, 592] width 88 height 16
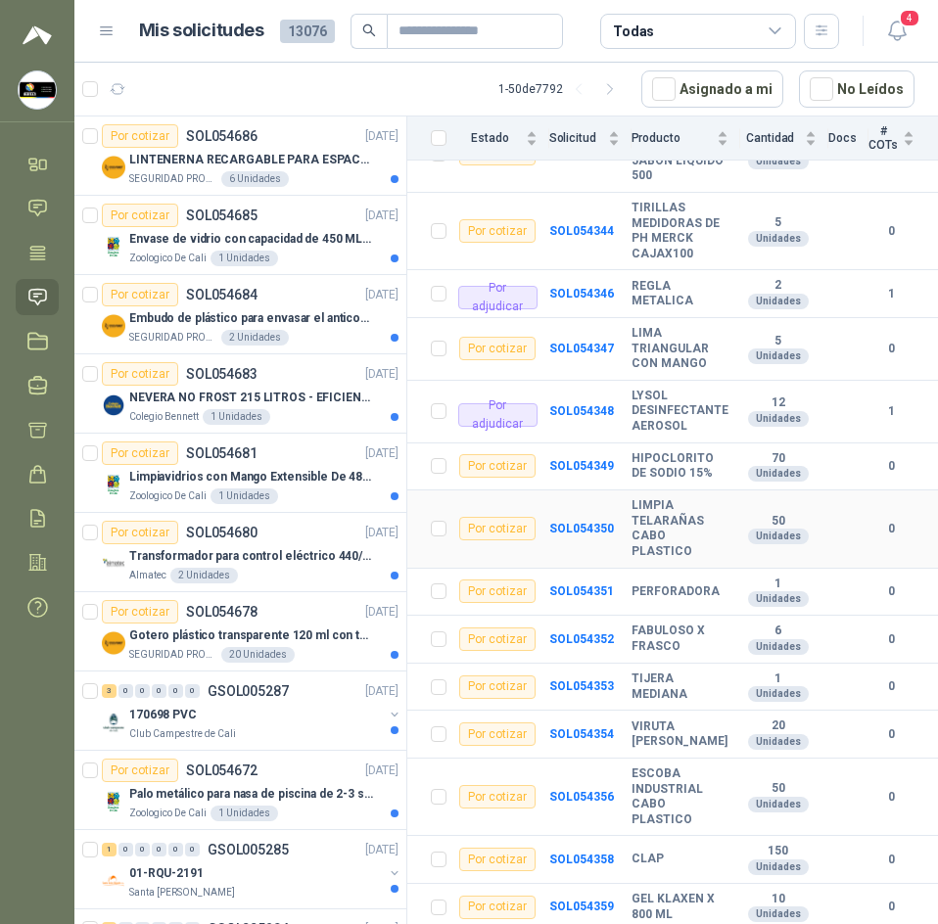
click at [644, 498] on b "LIMPIA TELARAÑAS CABO PLASTICO" at bounding box center [679, 528] width 97 height 61
drag, startPoint x: 644, startPoint y: 475, endPoint x: 380, endPoint y: 356, distance: 289.7
click at [380, 356] on article "Por cotizar SOL054683 02/09/25 NEVERA NO FROST 215 LITROS - EFICIENCIA ENERGETI…" at bounding box center [240, 393] width 332 height 79
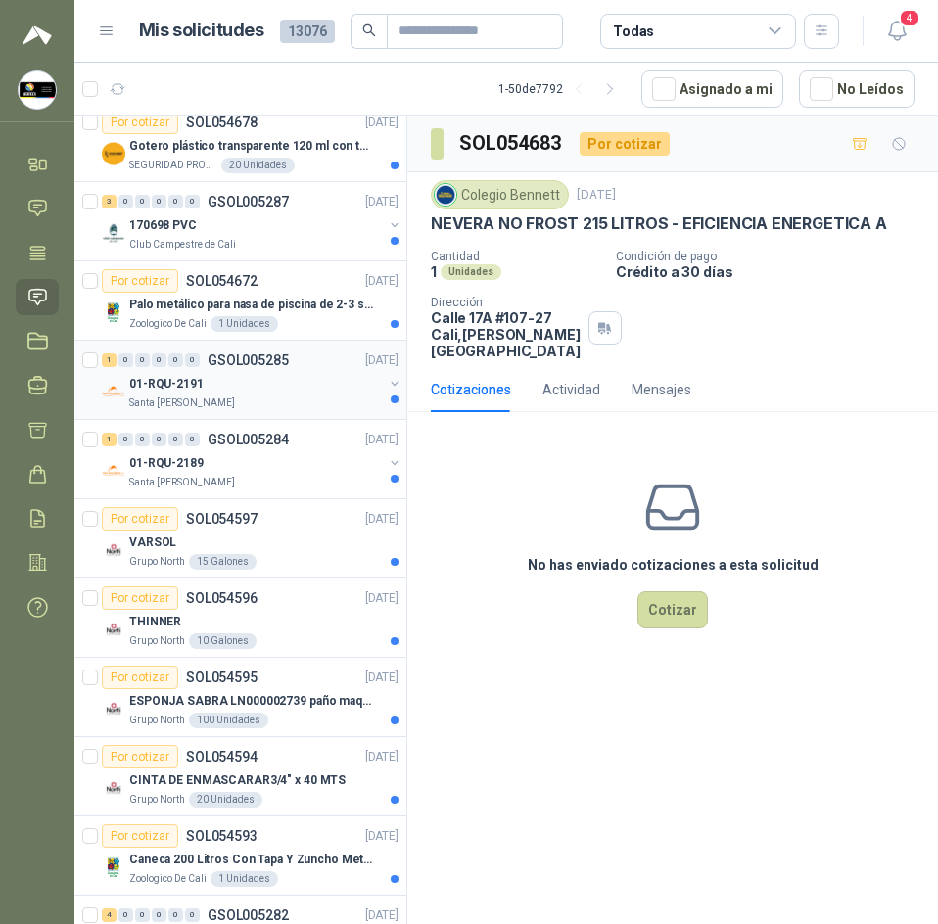
scroll to position [979, 0]
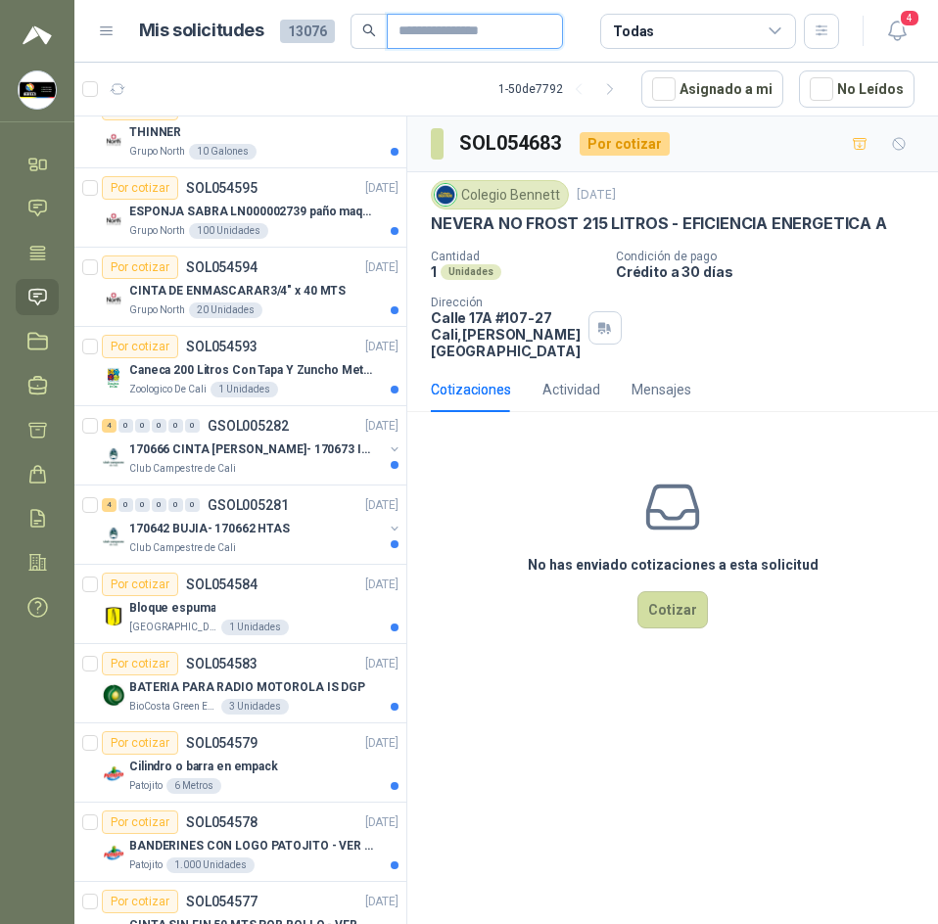
click at [481, 38] on input "text" at bounding box center [466, 31] width 137 height 33
paste input "**********"
type input "**********"
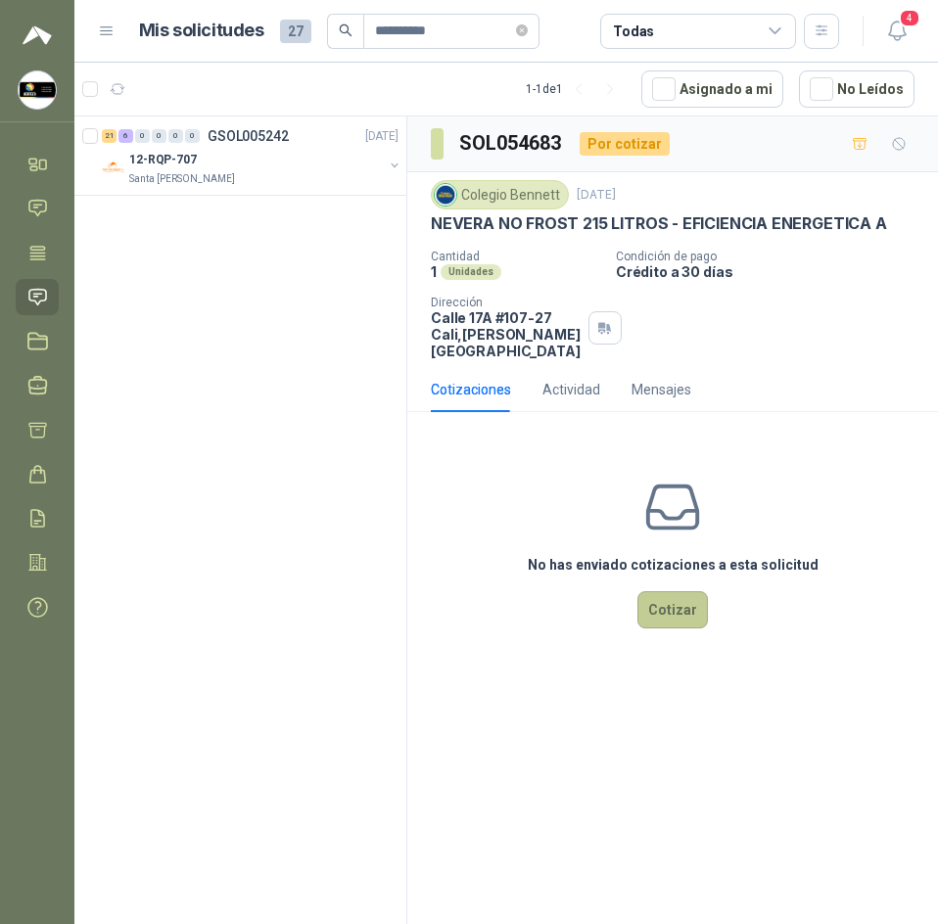
click at [660, 602] on button "Cotizar" at bounding box center [672, 609] width 70 height 37
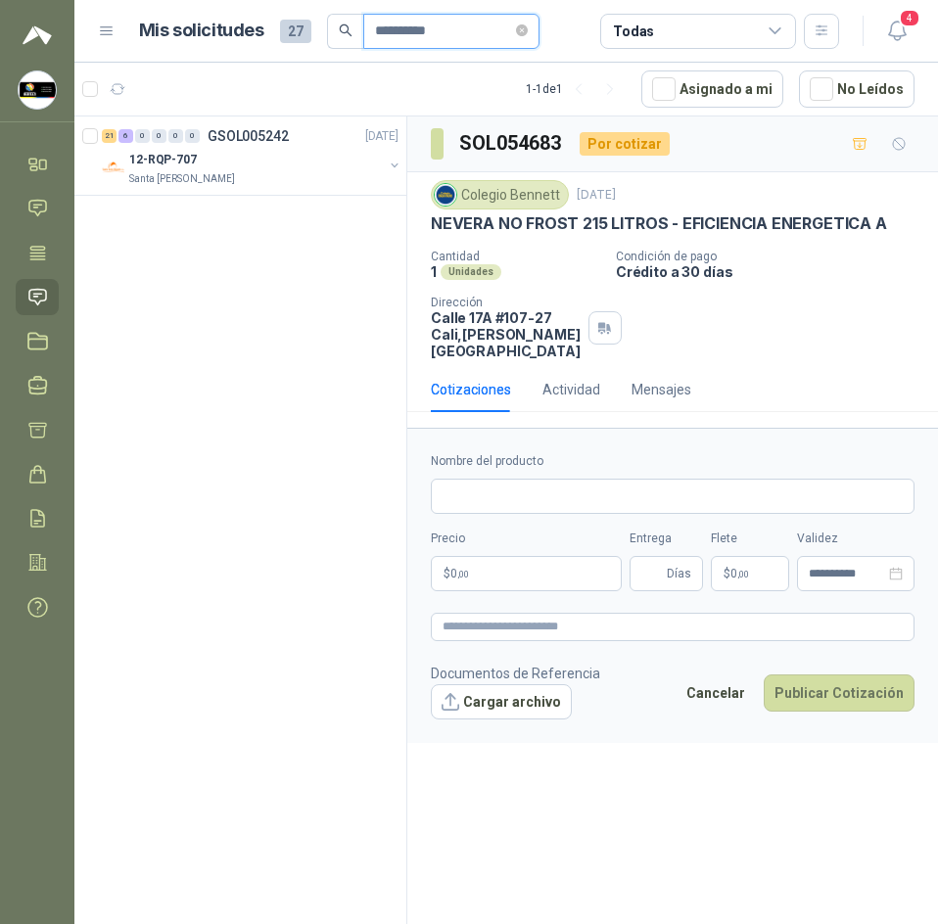
click at [448, 28] on input "**********" at bounding box center [443, 31] width 137 height 33
click at [269, 173] on div "Santa [PERSON_NAME]" at bounding box center [256, 179] width 254 height 16
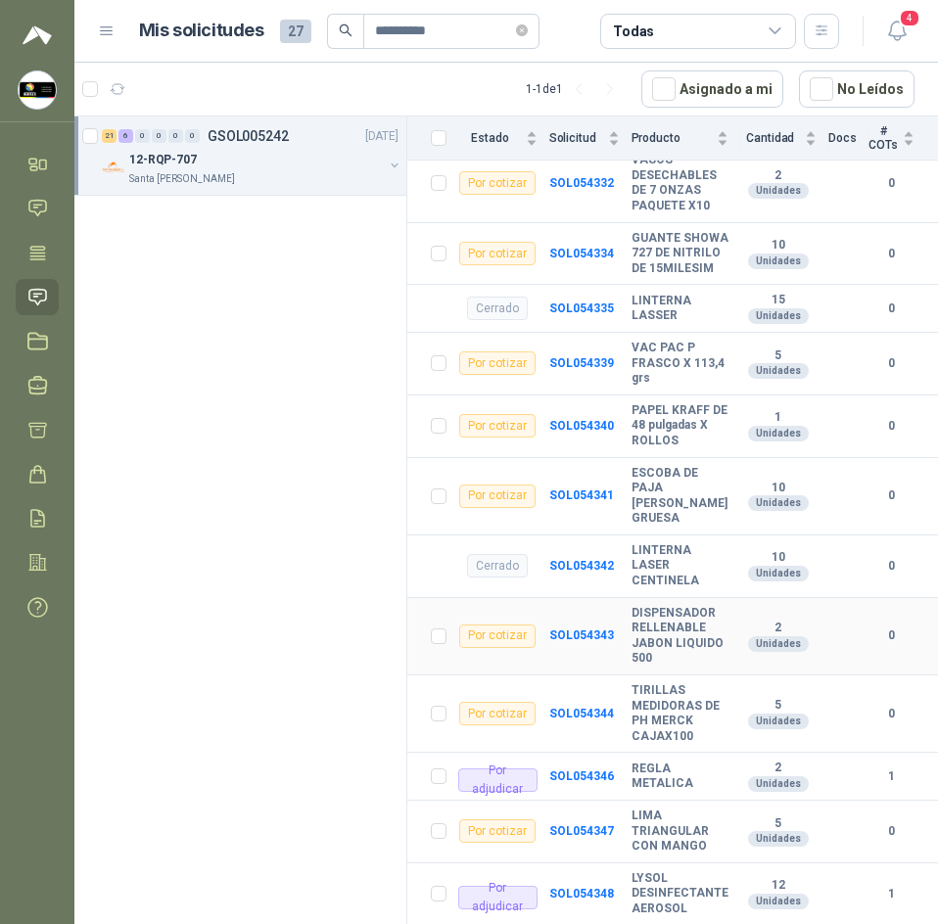
scroll to position [783, 0]
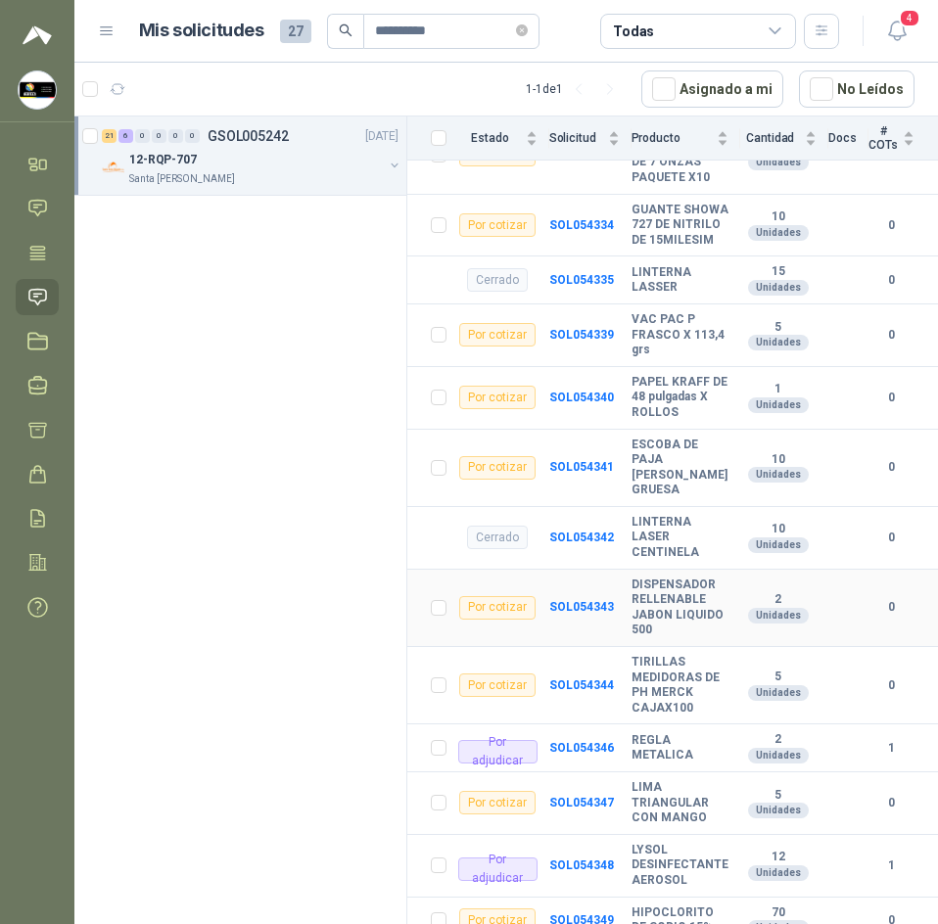
click at [665, 578] on b "DISPENSADOR RELLENABLE JABON LIQUIDO 500" at bounding box center [679, 608] width 97 height 61
copy b "DISPENSADOR RELLENABLE JABON LIQUIDO 500"
